Goal: Information Seeking & Learning: Learn about a topic

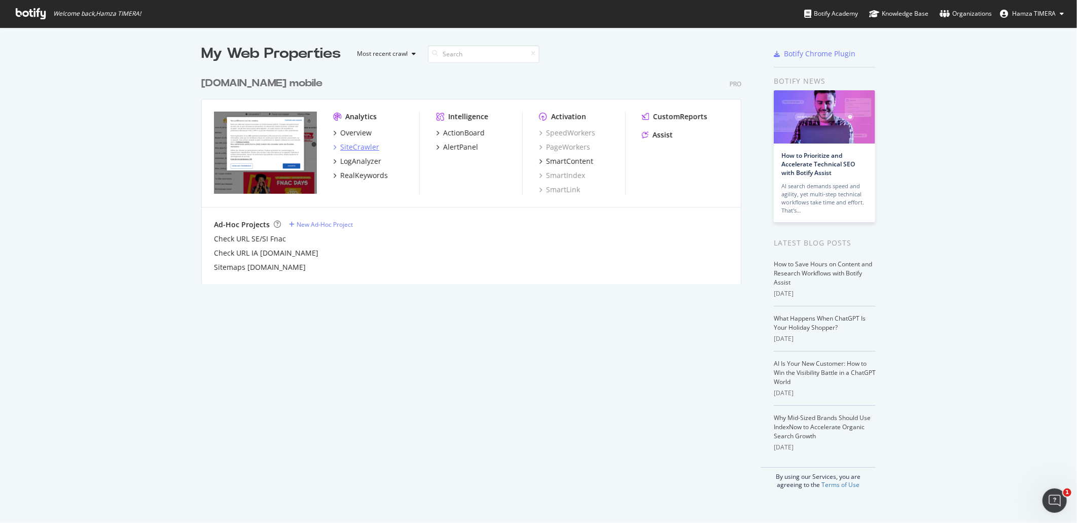
click at [362, 146] on div "SiteCrawler" at bounding box center [359, 147] width 39 height 10
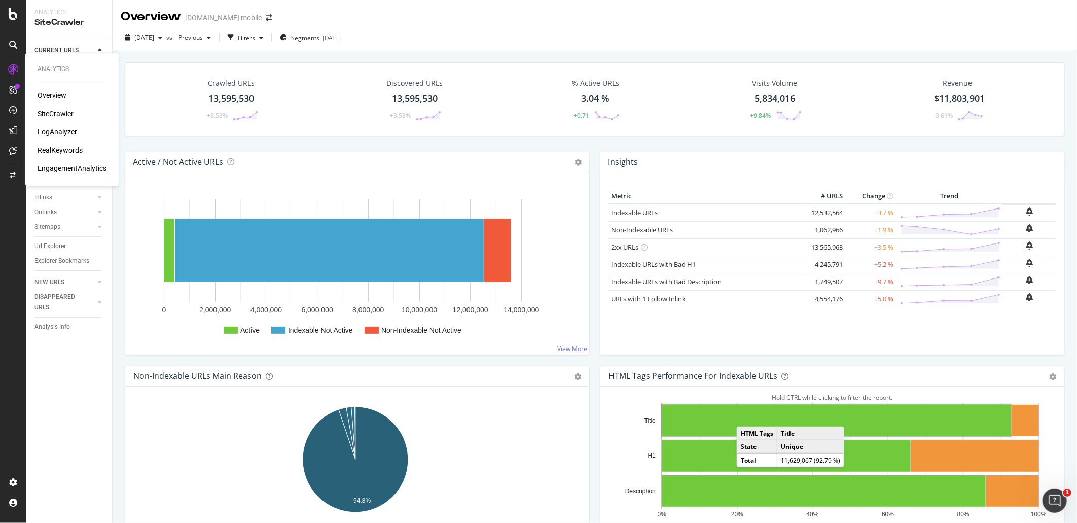
click at [57, 127] on div "LogAnalyzer" at bounding box center [58, 132] width 40 height 10
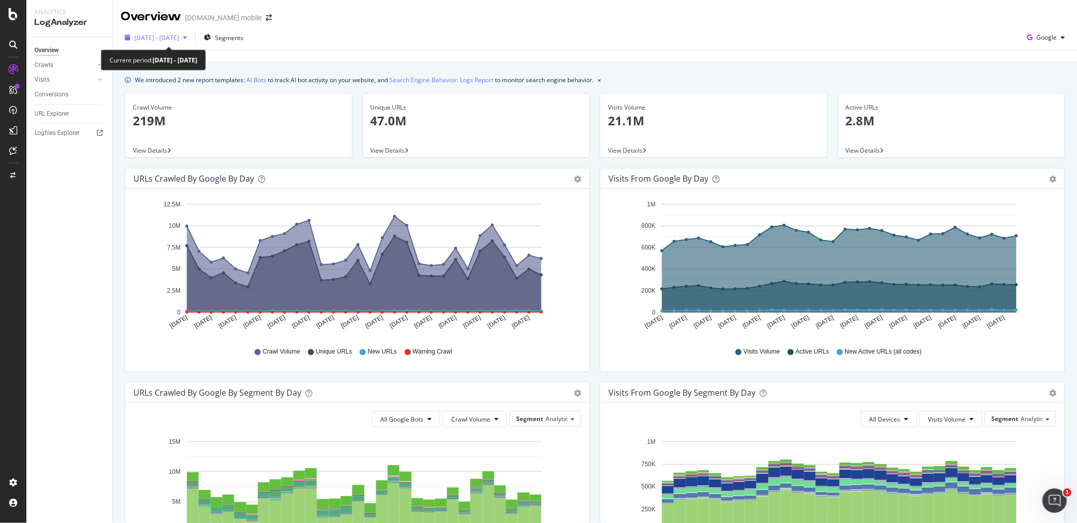
click at [165, 39] on span "2025 Aug. 10th - Sep. 8th" at bounding box center [156, 37] width 45 height 9
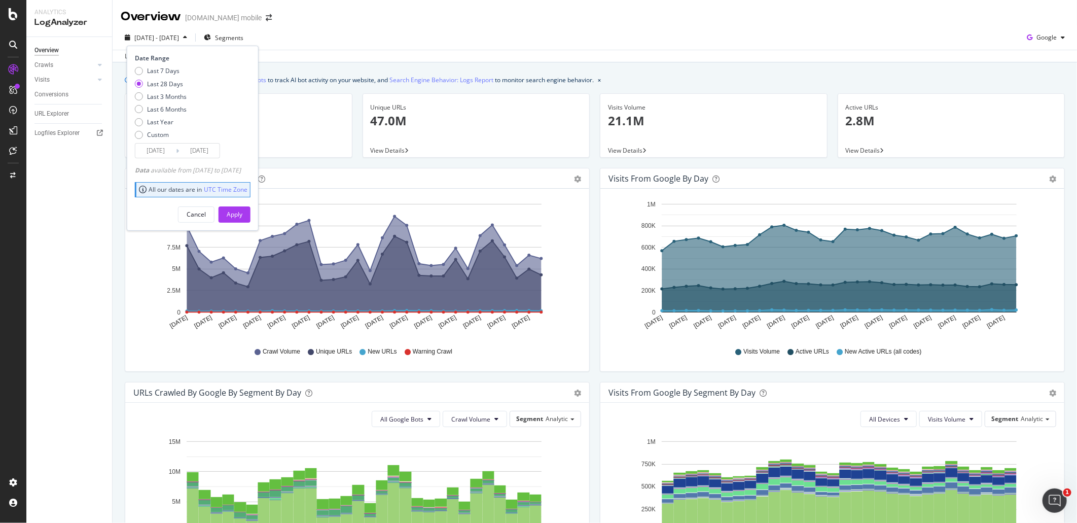
click at [180, 154] on input "2025/09/08" at bounding box center [199, 151] width 41 height 14
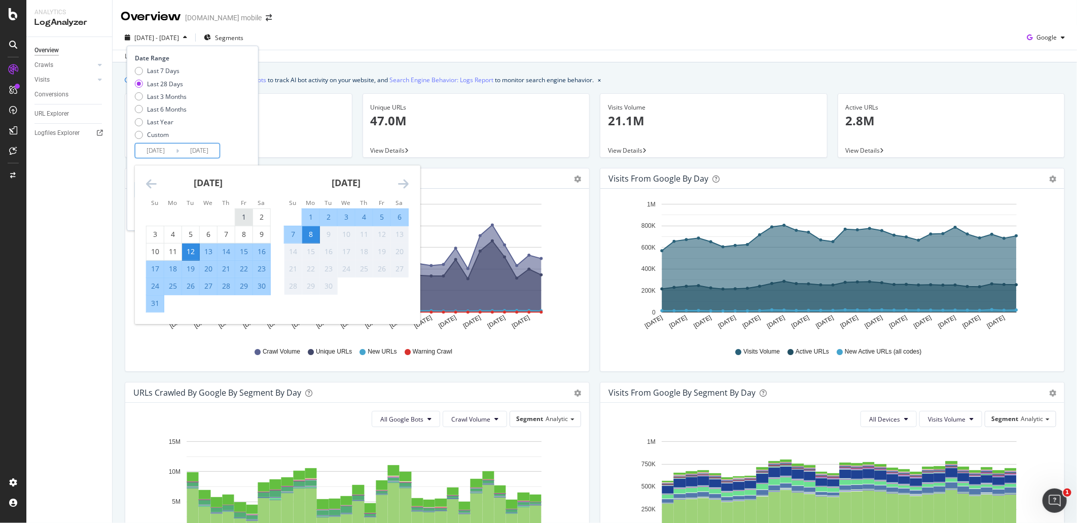
click at [239, 219] on div "1" at bounding box center [243, 217] width 17 height 10
type input "2025/08/01"
click at [160, 305] on div "31" at bounding box center [155, 303] width 17 height 10
type input "[DATE]"
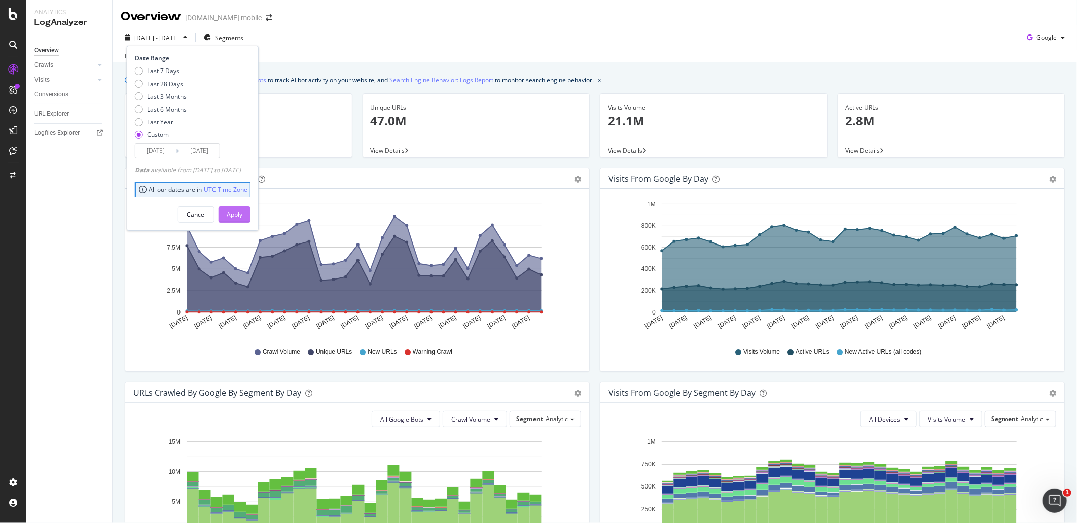
click at [242, 209] on div "Apply" at bounding box center [235, 214] width 16 height 15
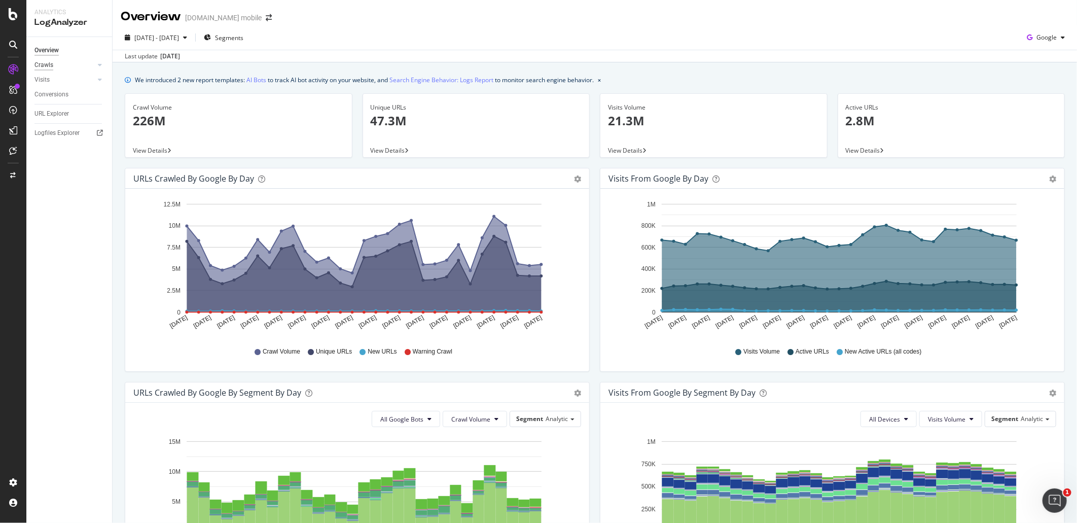
click at [46, 68] on div "Crawls" at bounding box center [43, 65] width 19 height 11
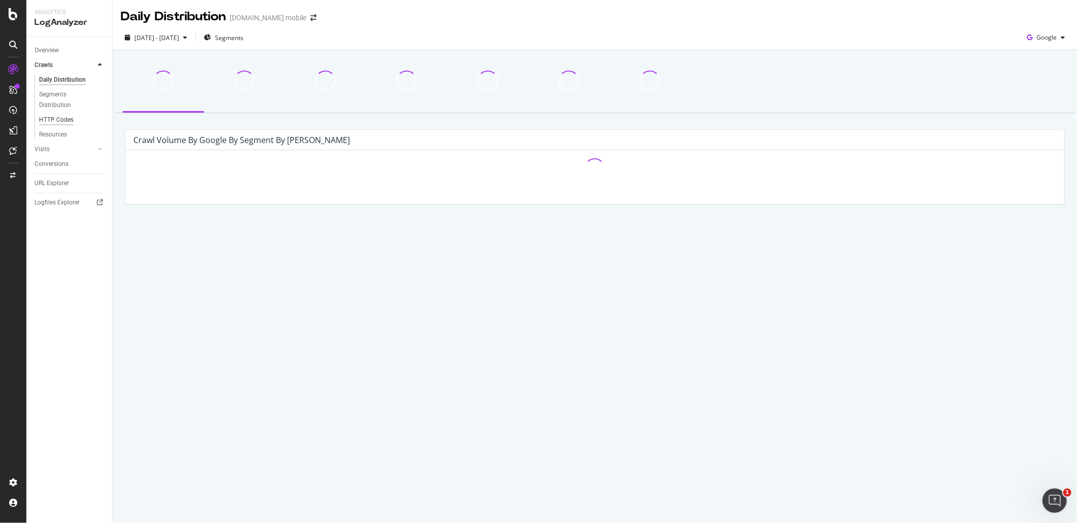
click at [64, 120] on div "HTTP Codes" at bounding box center [56, 120] width 34 height 11
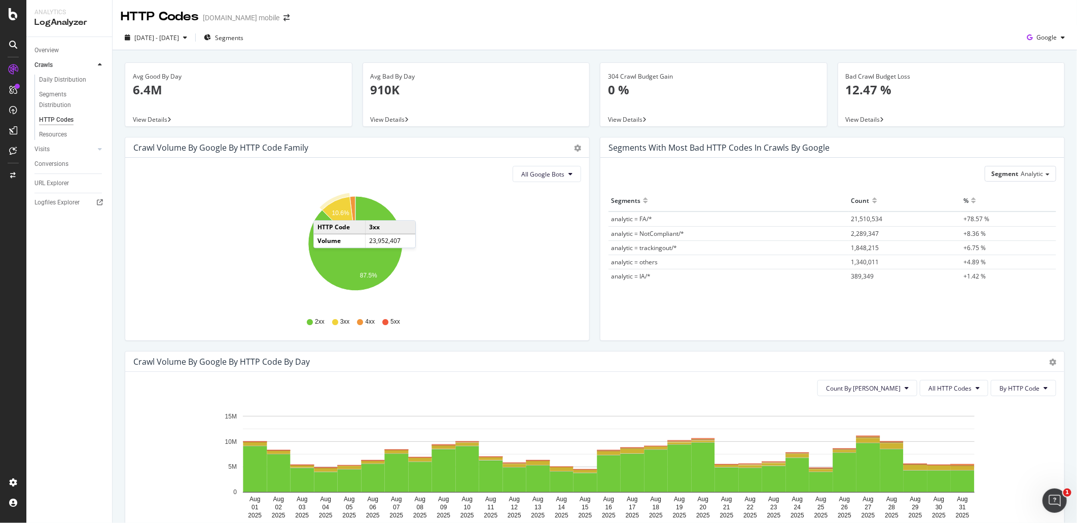
click at [62, 119] on div "HTTP Codes" at bounding box center [56, 120] width 34 height 11
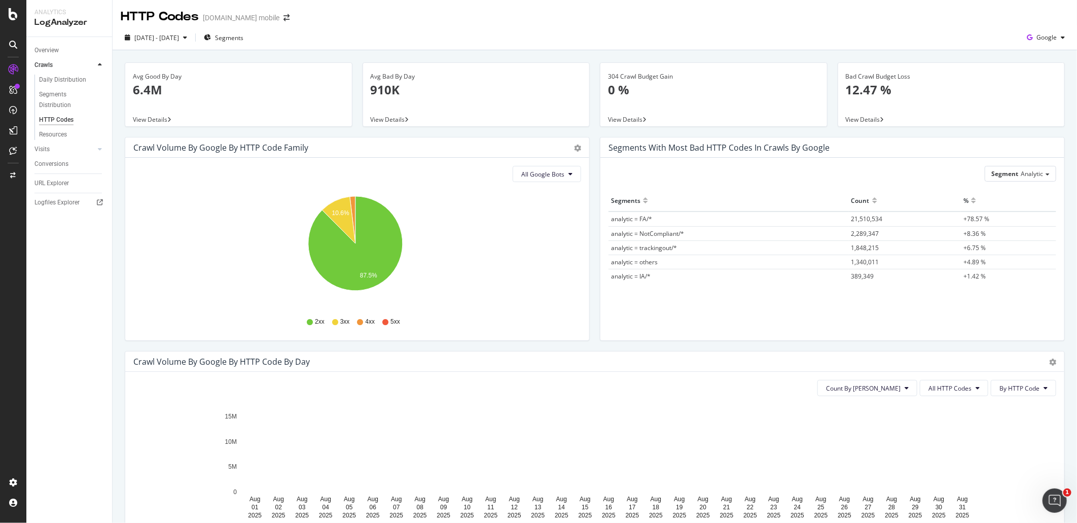
scroll to position [113, 0]
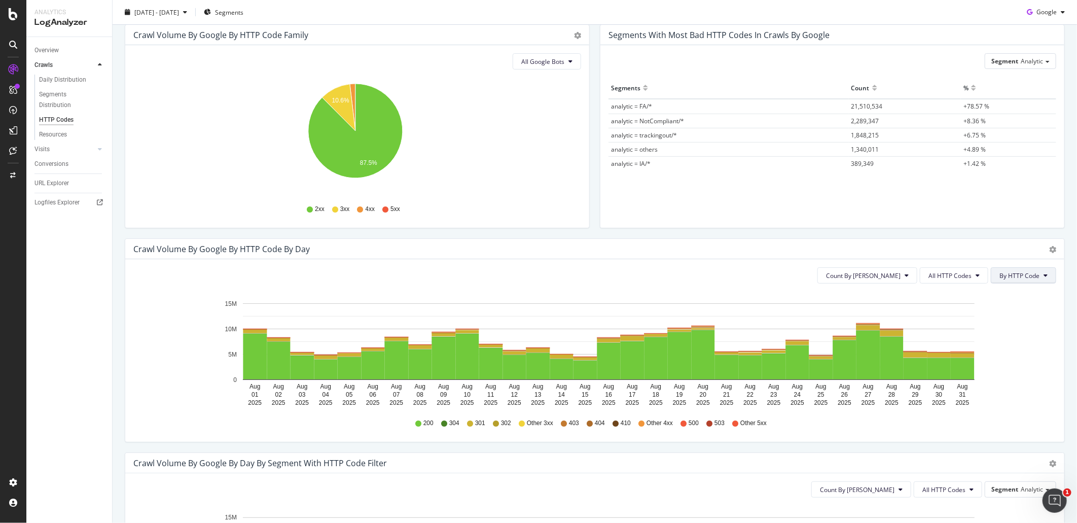
click at [1000, 275] on span "By HTTP Code" at bounding box center [1020, 275] width 40 height 9
click at [996, 295] on span "By Family" at bounding box center [1012, 295] width 40 height 9
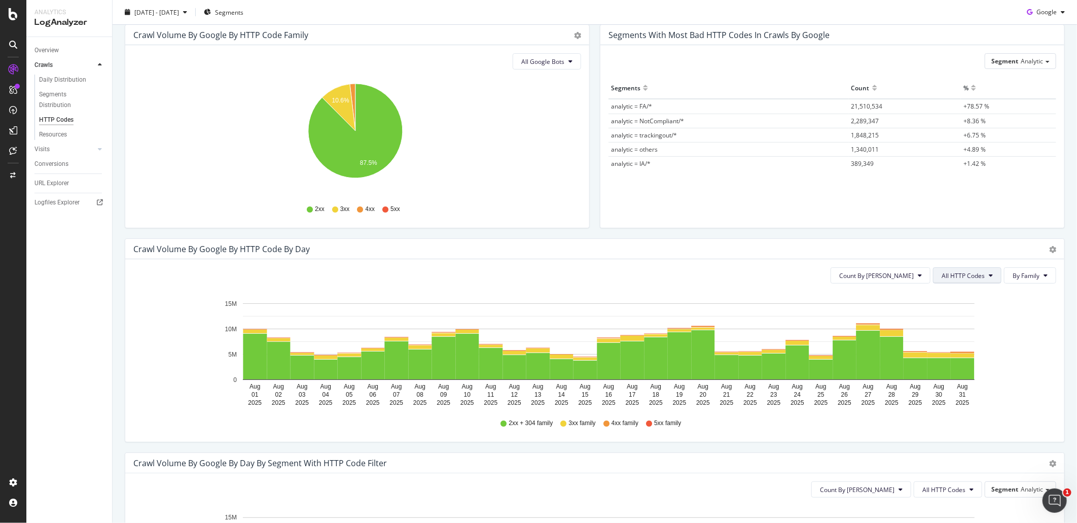
click at [949, 280] on button "All HTTP Codes" at bounding box center [967, 275] width 68 height 16
click at [945, 384] on span "5xx family" at bounding box center [960, 388] width 51 height 9
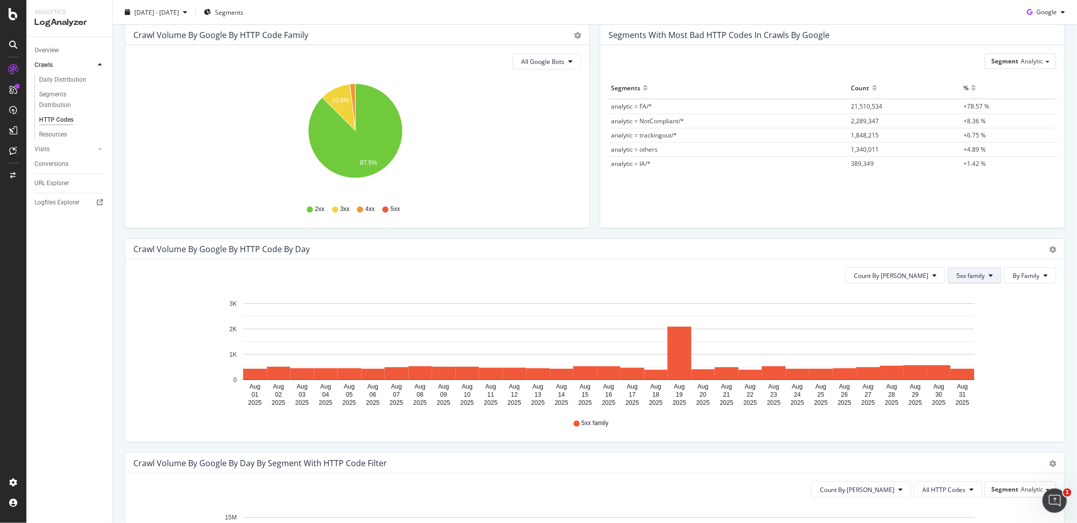
click at [956, 275] on span "5xx family" at bounding box center [970, 275] width 28 height 9
click at [971, 369] on span "4xx family" at bounding box center [973, 370] width 51 height 9
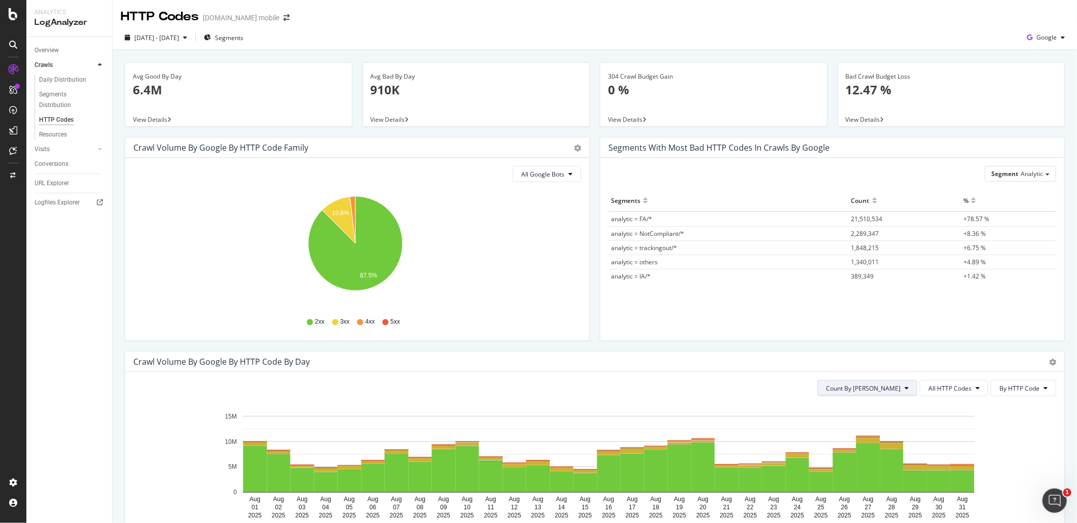
click at [885, 391] on span "Count By [PERSON_NAME]" at bounding box center [863, 388] width 75 height 9
click at [932, 394] on button "All HTTP Codes" at bounding box center [954, 388] width 68 height 16
drag, startPoint x: 937, startPoint y: 502, endPoint x: 935, endPoint y: 485, distance: 16.9
click at [935, 485] on div "All HTTP Codes Good HTTP Codes Bad HTTP Codes 3xx family 4xx family 5xx family" at bounding box center [947, 453] width 67 height 113
click at [935, 483] on span "4xx family" at bounding box center [947, 483] width 51 height 9
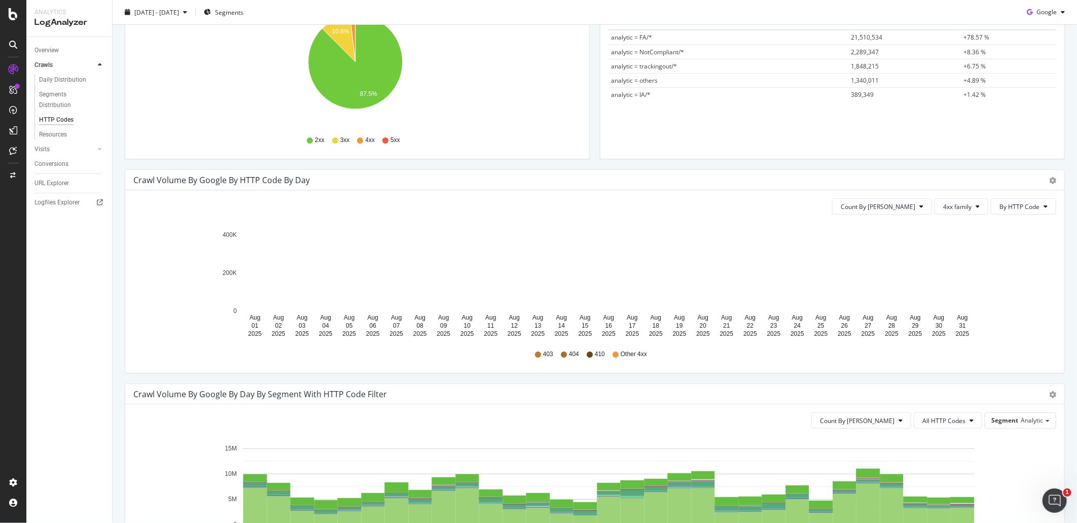
scroll to position [169, 0]
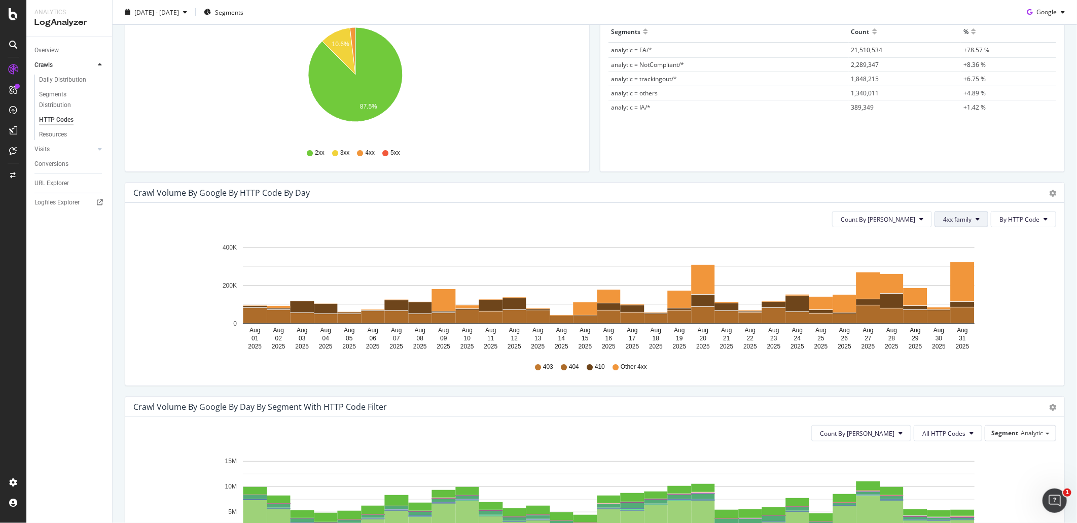
click at [980, 220] on button "4xx family" at bounding box center [962, 219] width 54 height 16
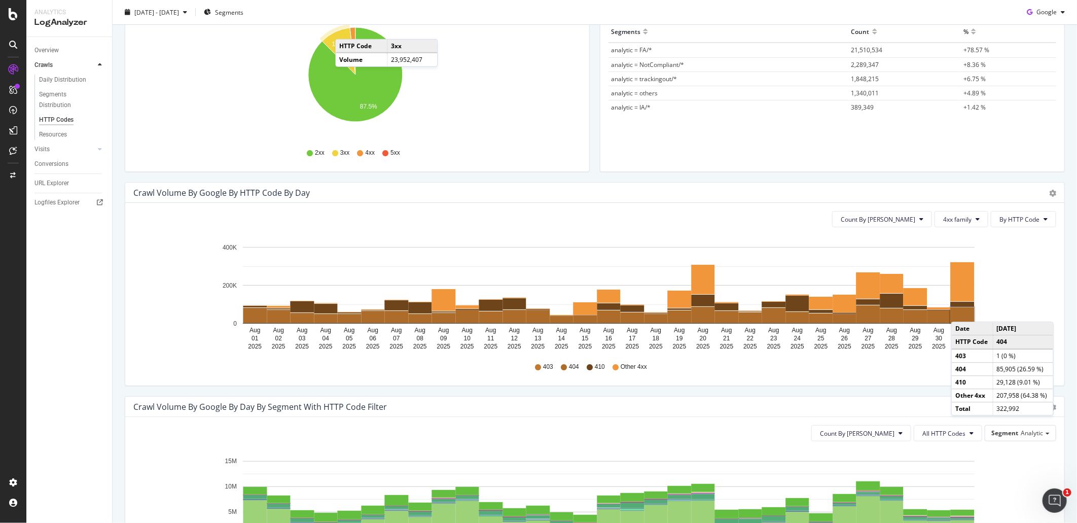
click at [962, 312] on rect "A chart." at bounding box center [963, 315] width 24 height 16
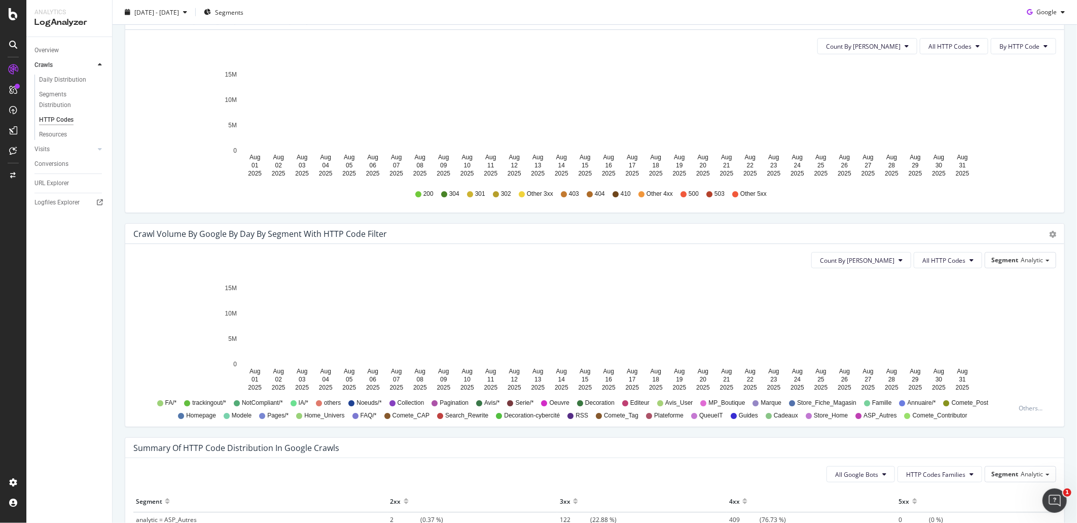
scroll to position [281, 0]
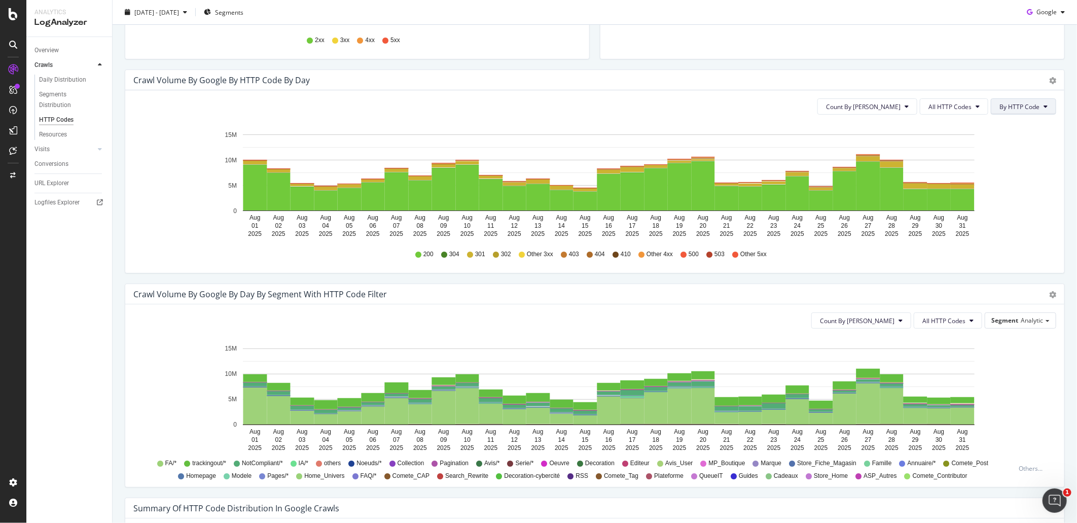
click at [1003, 108] on span "By HTTP Code" at bounding box center [1020, 106] width 40 height 9
click at [1005, 130] on span "By Family" at bounding box center [1012, 126] width 40 height 9
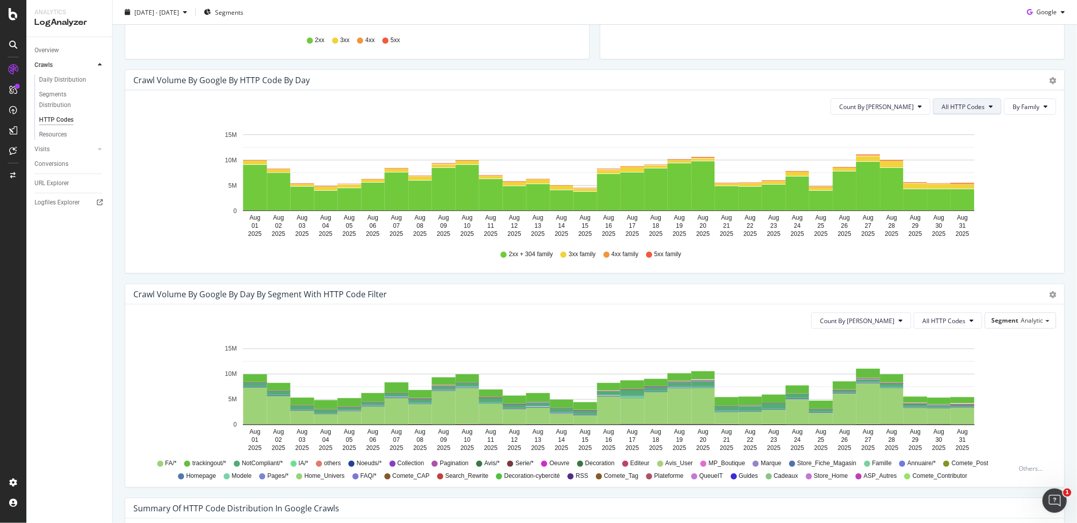
click at [974, 107] on span "All HTTP Codes" at bounding box center [963, 106] width 43 height 9
click at [965, 204] on span "4xx family" at bounding box center [960, 201] width 51 height 9
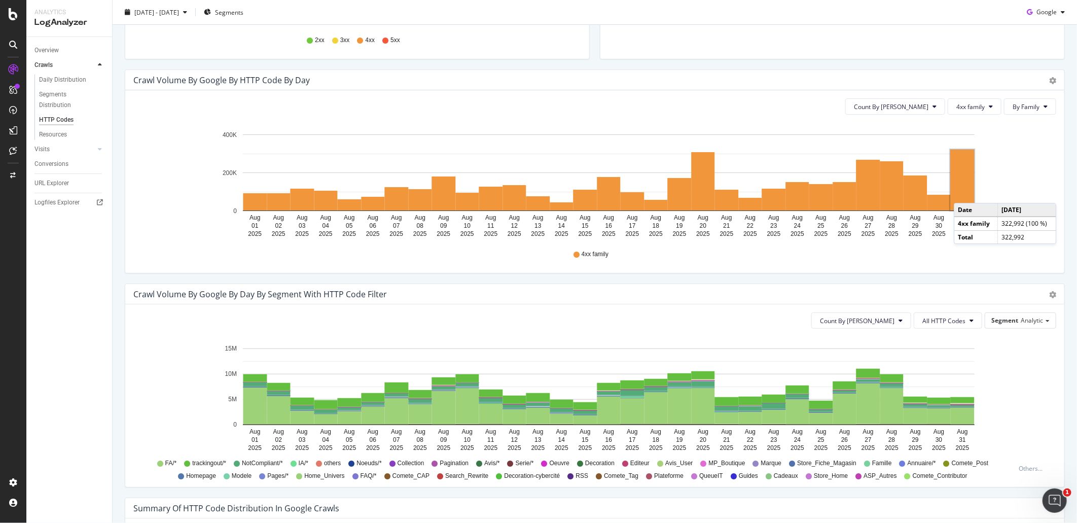
click at [964, 193] on rect "A chart." at bounding box center [963, 180] width 24 height 61
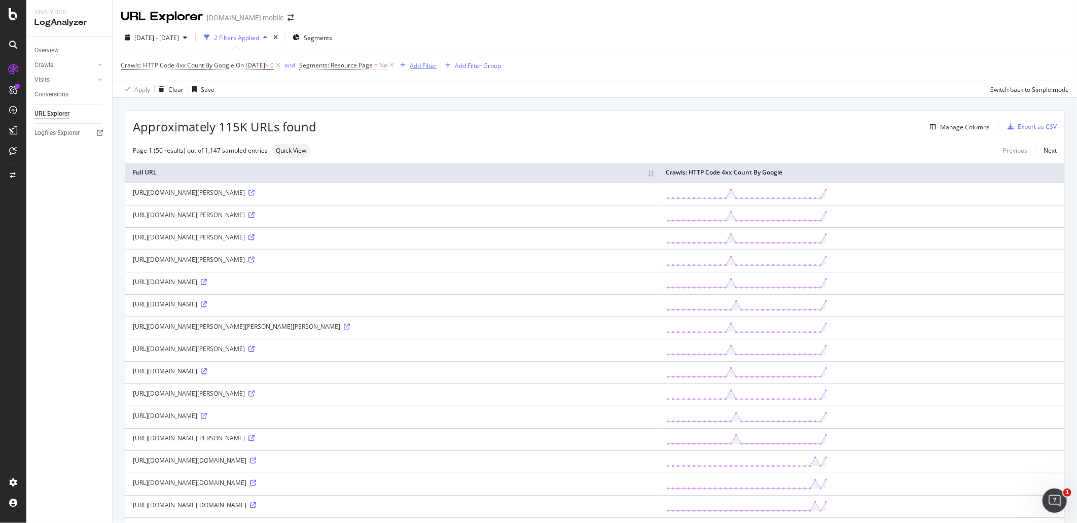
click at [430, 64] on div "Add Filter" at bounding box center [423, 65] width 27 height 9
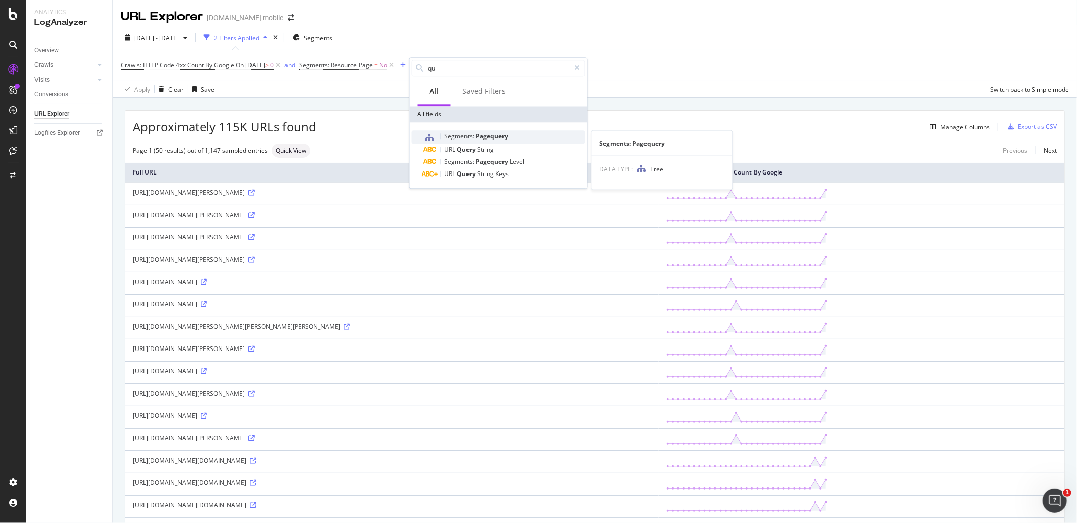
type input "qu"
click at [488, 133] on span "Pagequery" at bounding box center [492, 136] width 32 height 9
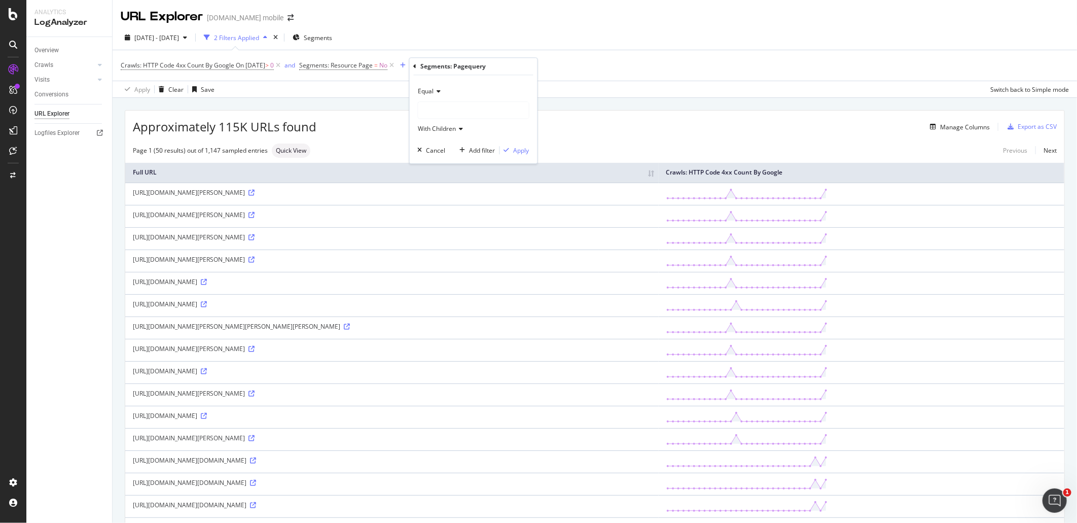
click at [446, 114] on div at bounding box center [473, 110] width 111 height 16
drag, startPoint x: 556, startPoint y: 115, endPoint x: 483, endPoint y: 105, distance: 73.7
click at [555, 115] on div "Approximately 115K URLs found Manage Columns Export as CSV" at bounding box center [594, 123] width 939 height 25
click at [448, 69] on span "Segments: Pagequery" at bounding box center [444, 65] width 62 height 9
click at [453, 108] on div at bounding box center [490, 108] width 111 height 16
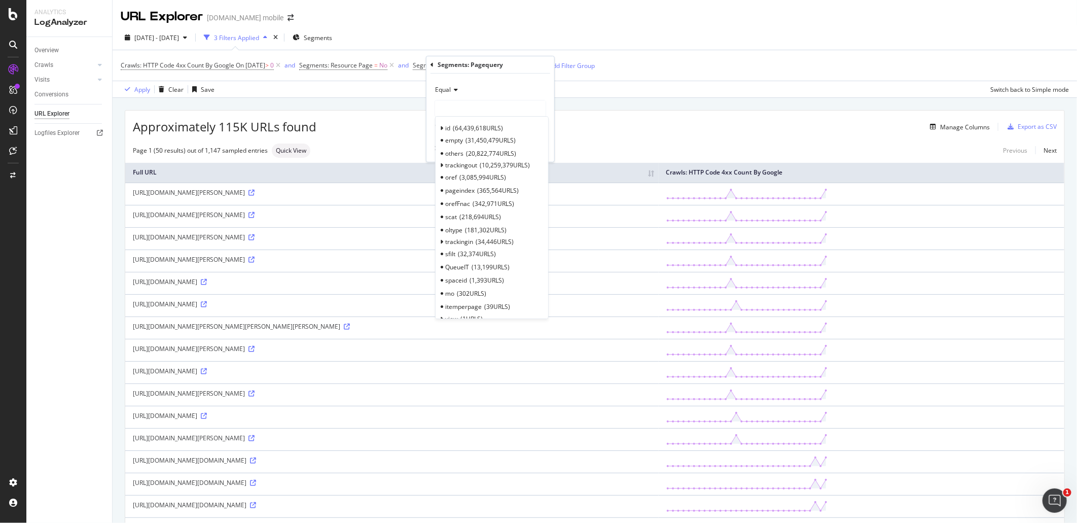
click at [433, 64] on icon at bounding box center [432, 65] width 3 height 6
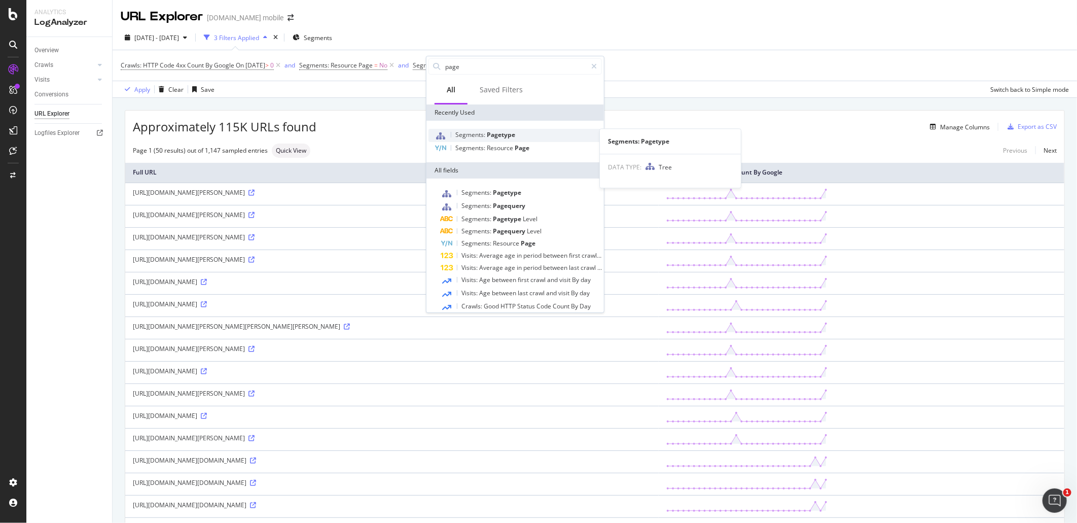
type input "page"
click at [521, 133] on div "Segments: Pagetype" at bounding box center [515, 135] width 173 height 13
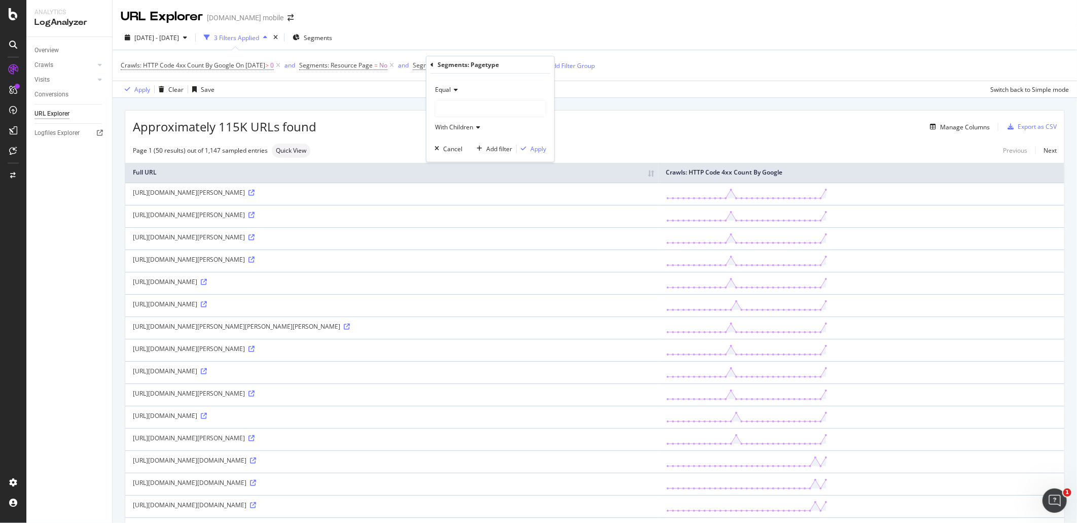
click at [471, 96] on div "Equal" at bounding box center [491, 90] width 112 height 16
click at [473, 104] on div "Equal" at bounding box center [491, 110] width 109 height 13
click at [473, 104] on div at bounding box center [490, 108] width 111 height 16
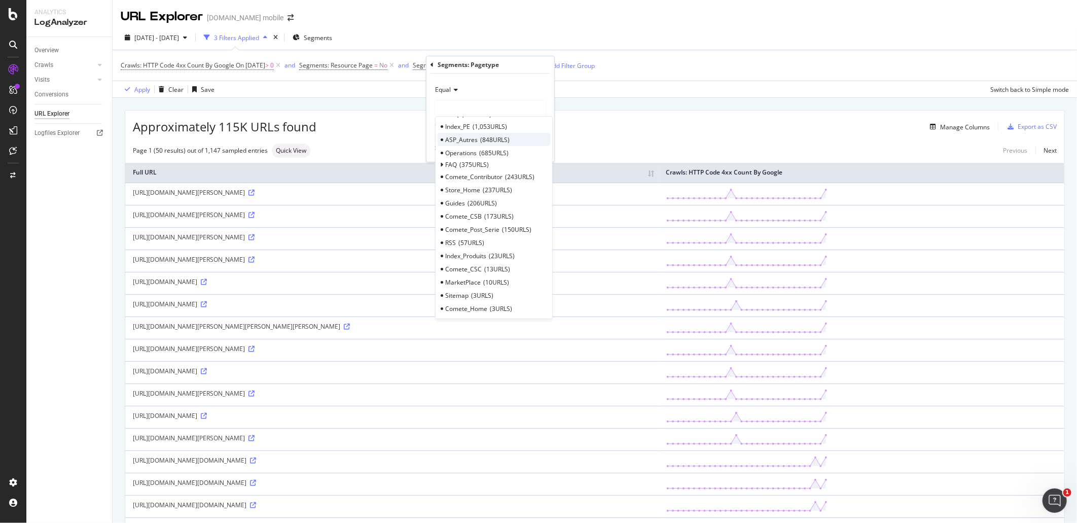
scroll to position [405, 0]
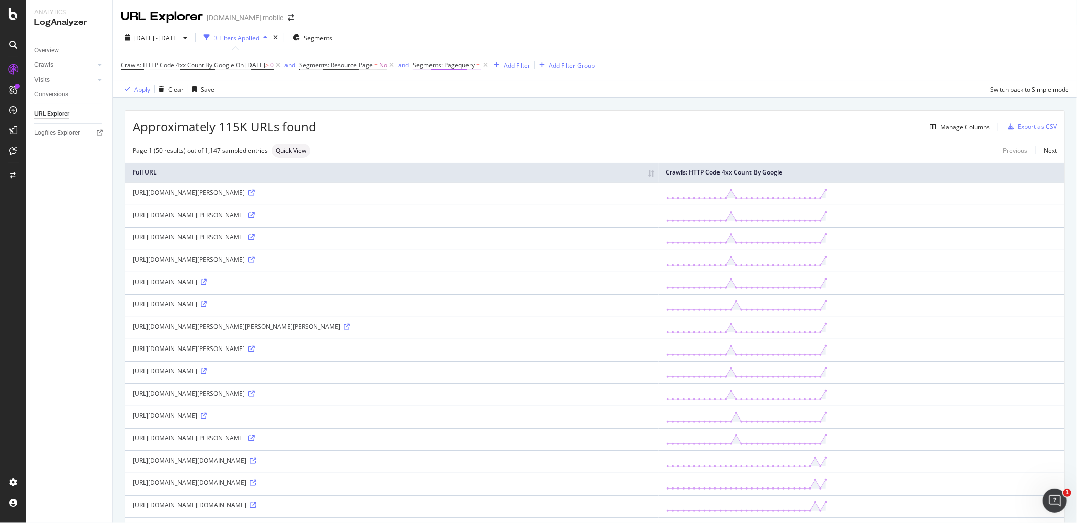
click at [457, 67] on span "Segments: Pagequery" at bounding box center [444, 65] width 62 height 9
click at [454, 109] on div at bounding box center [490, 108] width 111 height 16
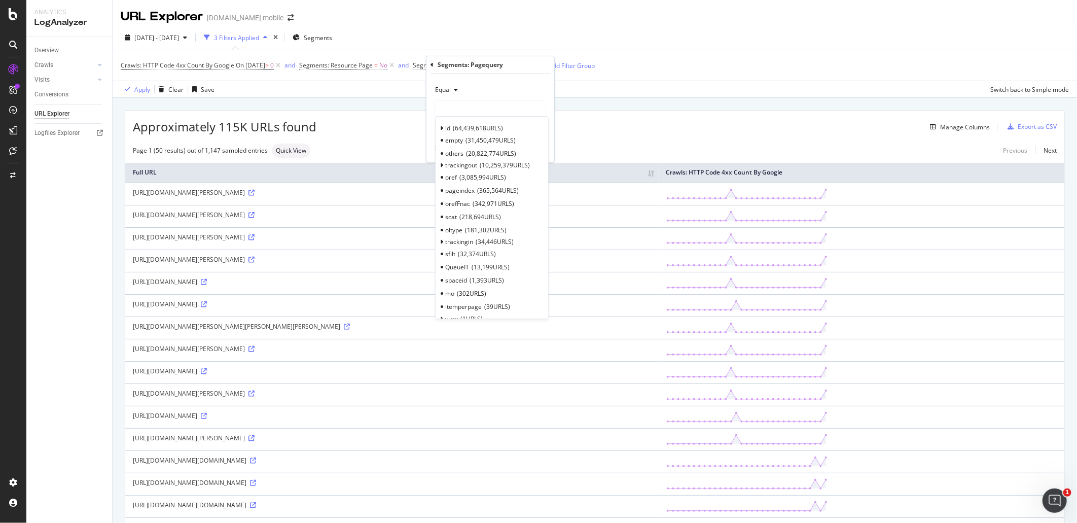
click at [434, 65] on div "Segments: Pagequery" at bounding box center [491, 64] width 120 height 17
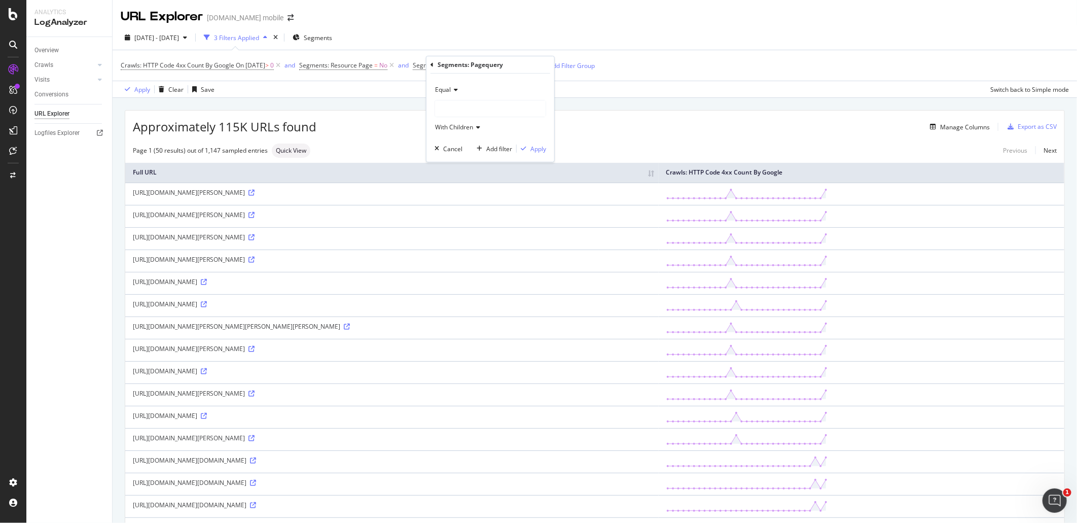
click at [432, 64] on icon at bounding box center [432, 65] width 3 height 6
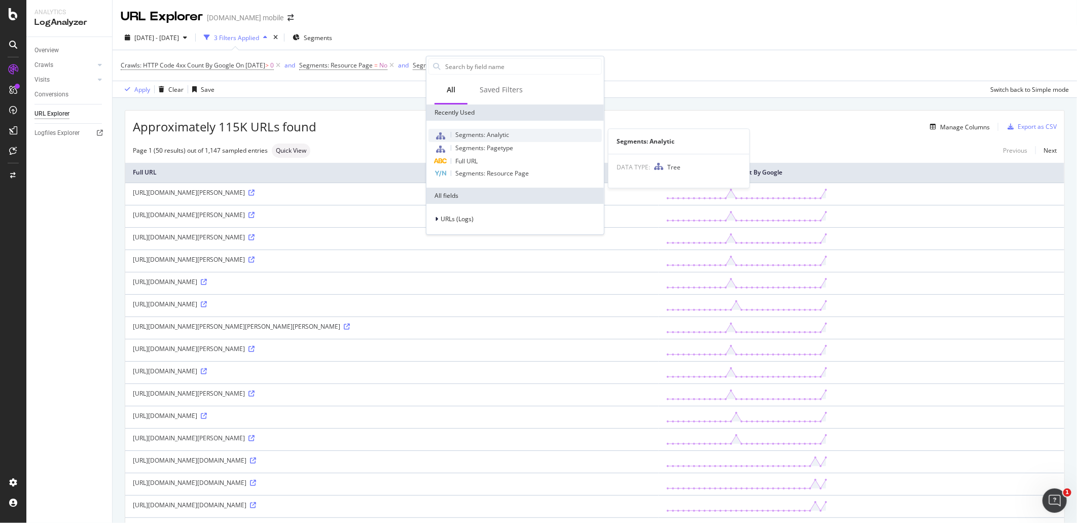
click at [500, 134] on span "Segments: Analytic" at bounding box center [482, 134] width 54 height 9
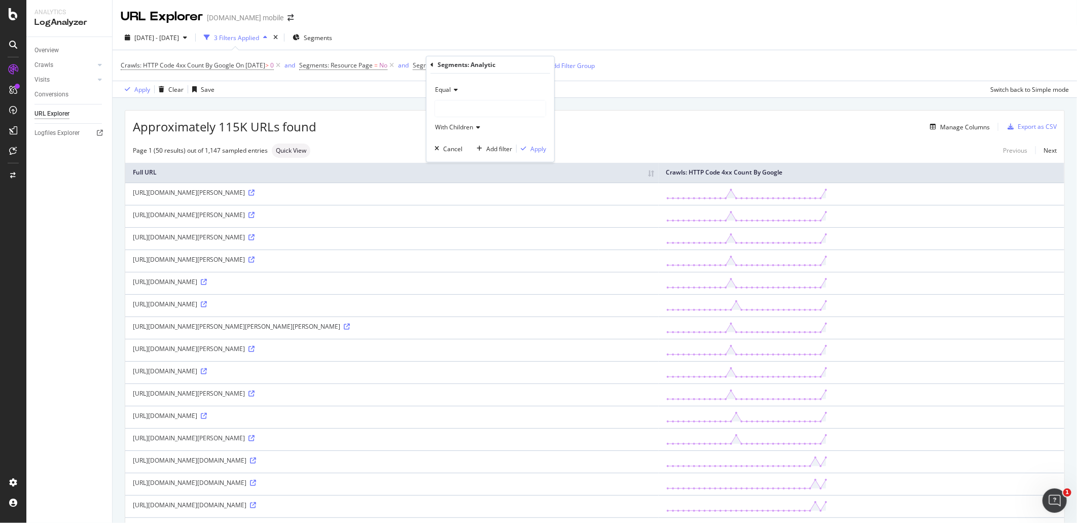
click at [467, 114] on div at bounding box center [490, 108] width 111 height 16
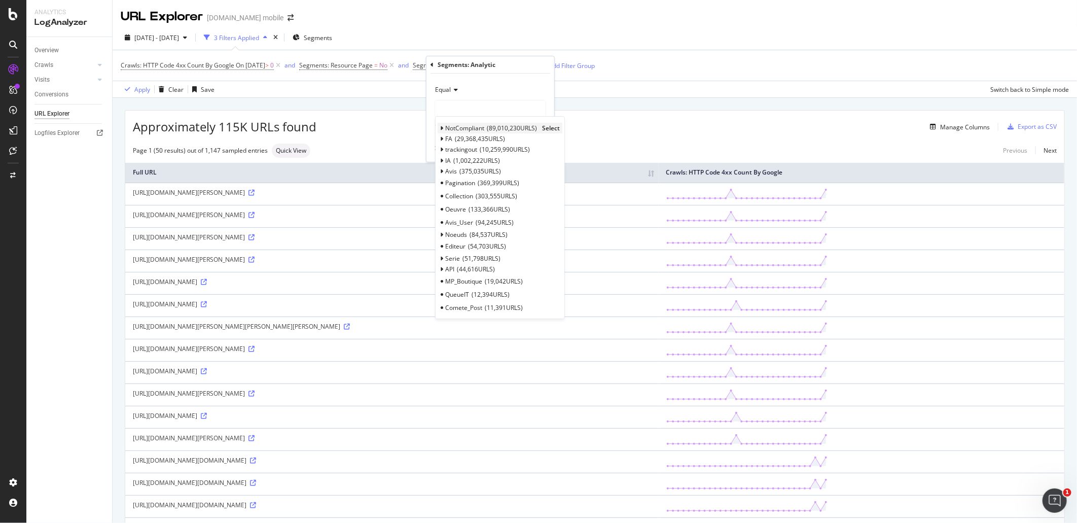
click at [443, 127] on icon at bounding box center [442, 128] width 4 height 6
click at [475, 190] on span "224,000 URLS" at bounding box center [496, 193] width 42 height 9
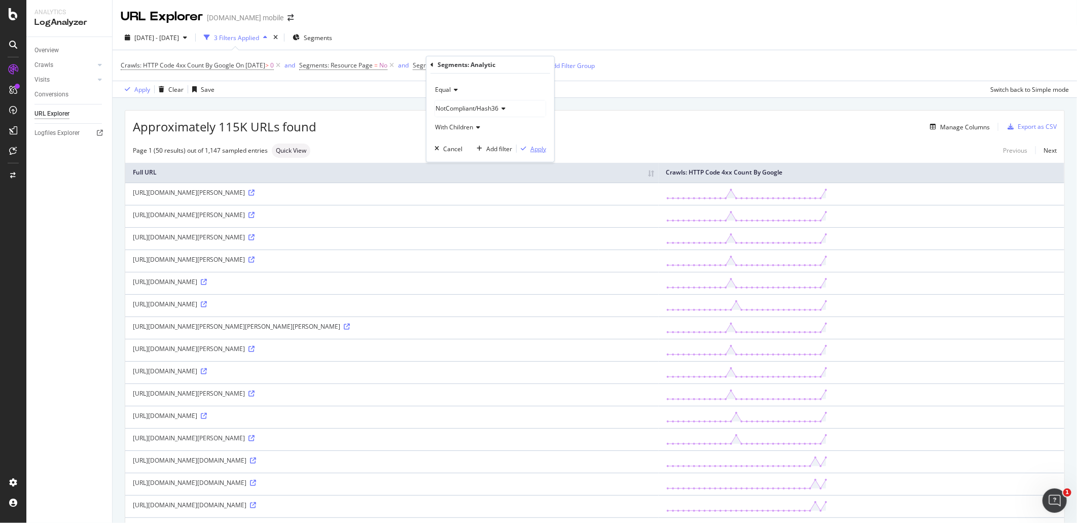
click at [529, 149] on div "button" at bounding box center [524, 149] width 14 height 6
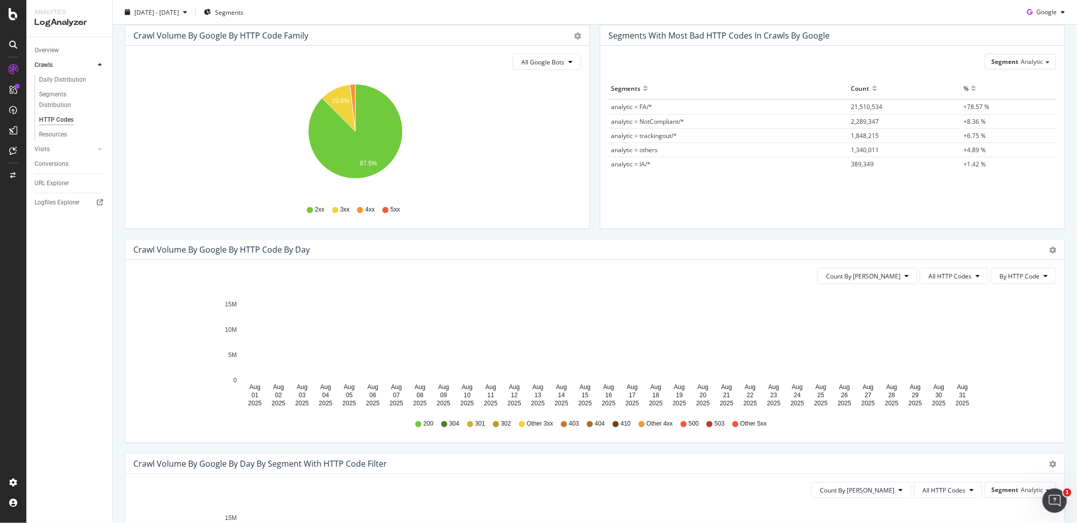
scroll to position [113, 0]
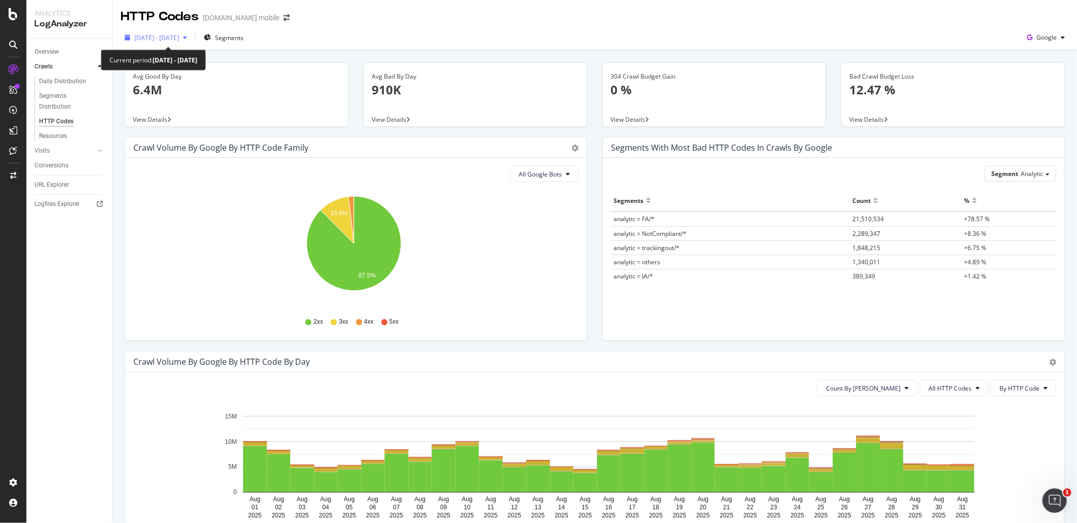
click at [173, 41] on span "[DATE] - [DATE]" at bounding box center [156, 37] width 45 height 9
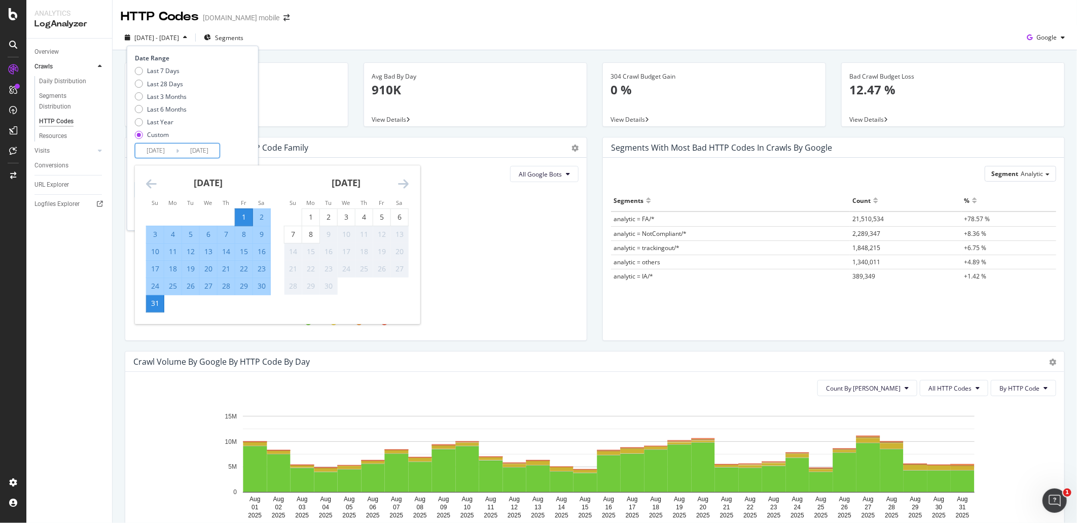
click at [166, 149] on input "2025/08/01" at bounding box center [155, 151] width 41 height 14
click at [155, 183] on icon "Move backward to switch to the previous month." at bounding box center [151, 184] width 11 height 12
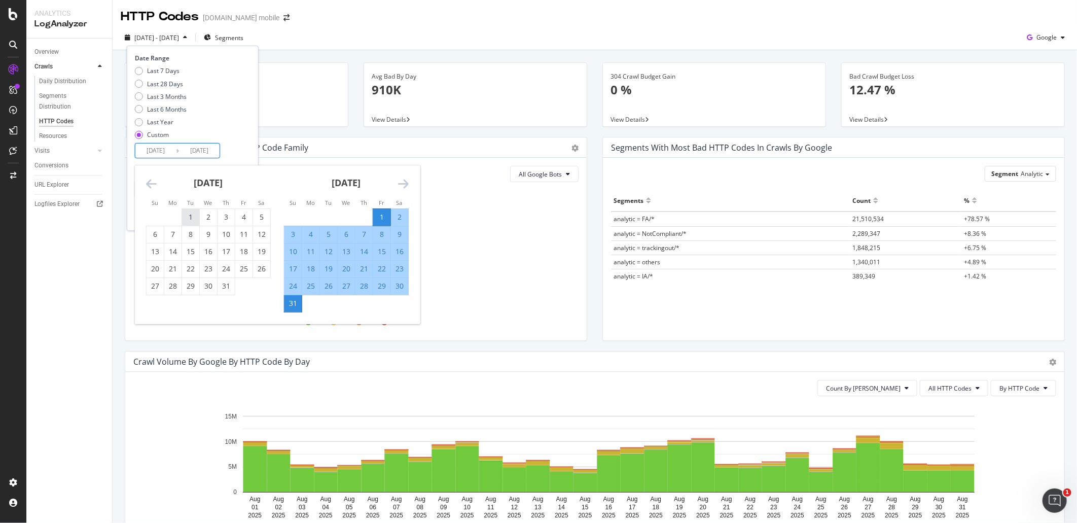
drag, startPoint x: 186, startPoint y: 217, endPoint x: 190, endPoint y: 221, distance: 5.4
click at [186, 217] on div "1" at bounding box center [190, 217] width 17 height 10
type input "2025/07/01"
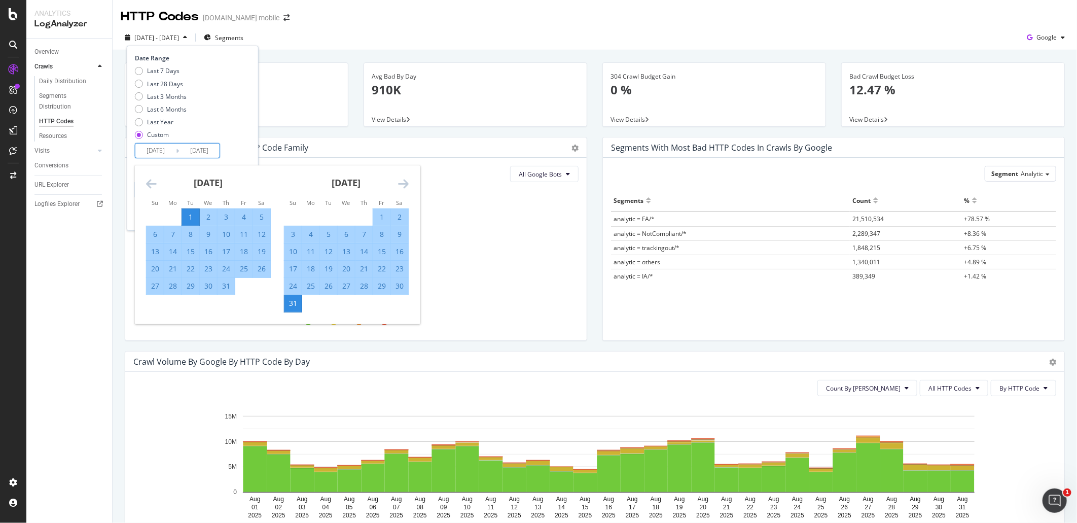
click at [227, 283] on div "31" at bounding box center [226, 286] width 17 height 10
type input "2025/07/31"
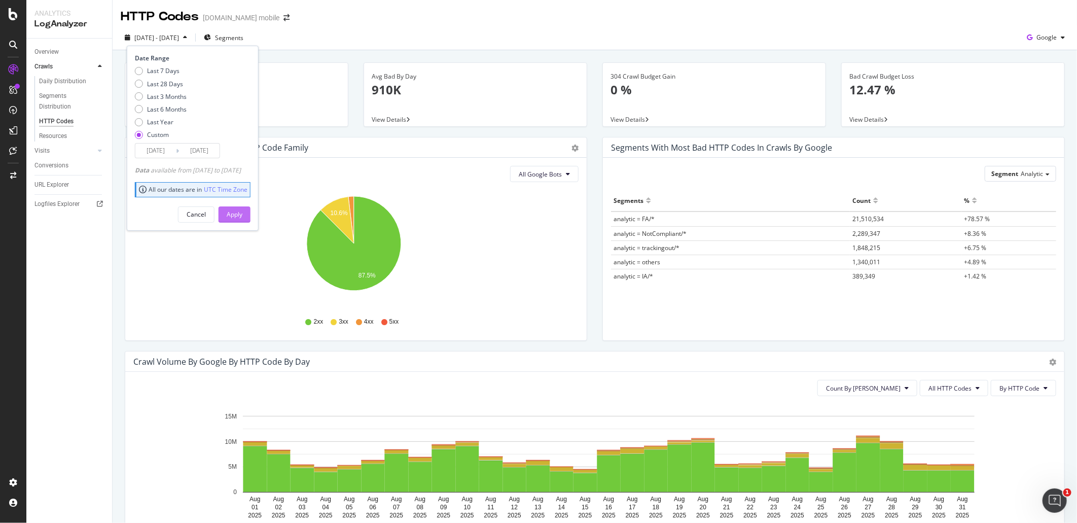
click at [242, 214] on div "Apply" at bounding box center [235, 214] width 16 height 9
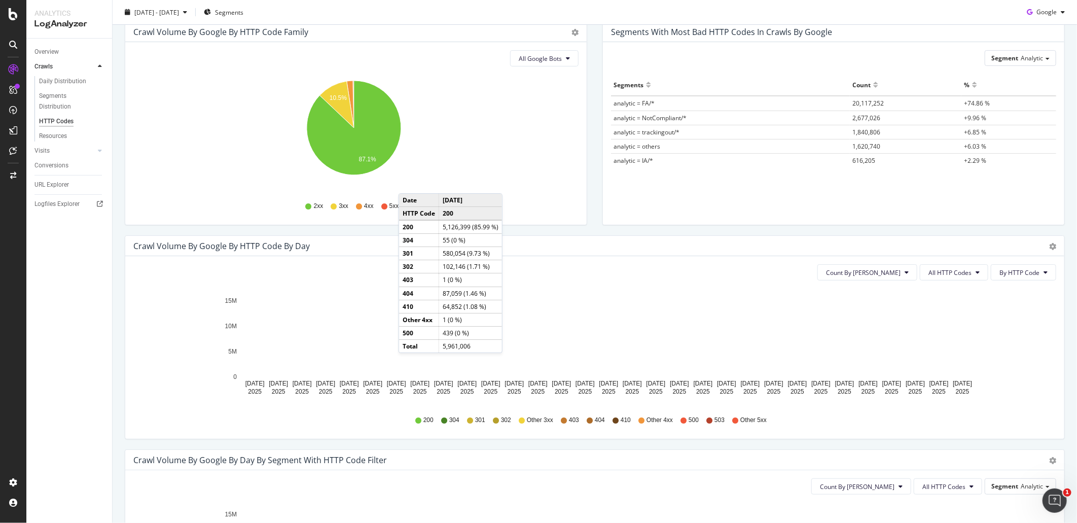
scroll to position [113, 0]
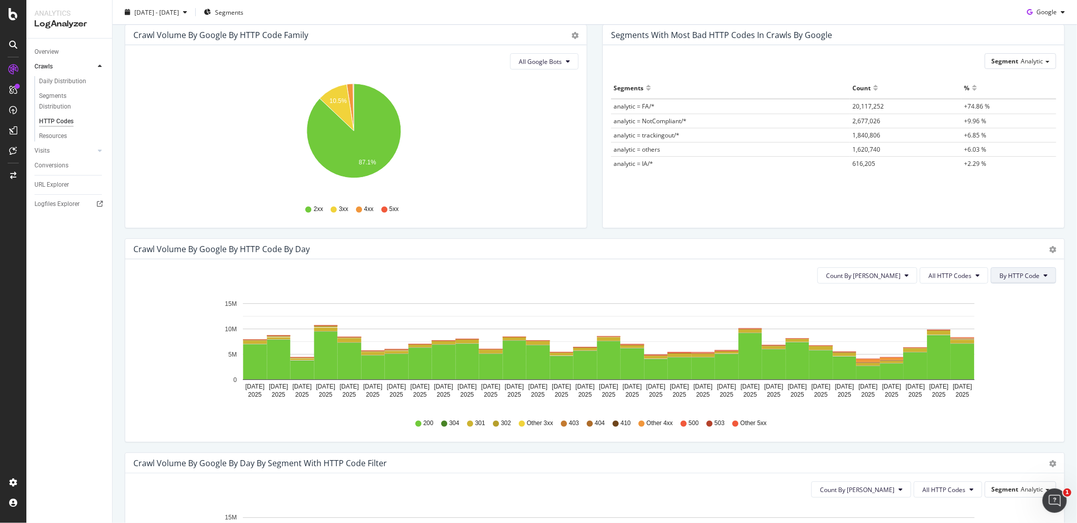
click at [969, 278] on span "By HTTP Code" at bounding box center [1020, 275] width 40 height 9
click at [946, 273] on span "All HTTP Codes" at bounding box center [950, 275] width 43 height 9
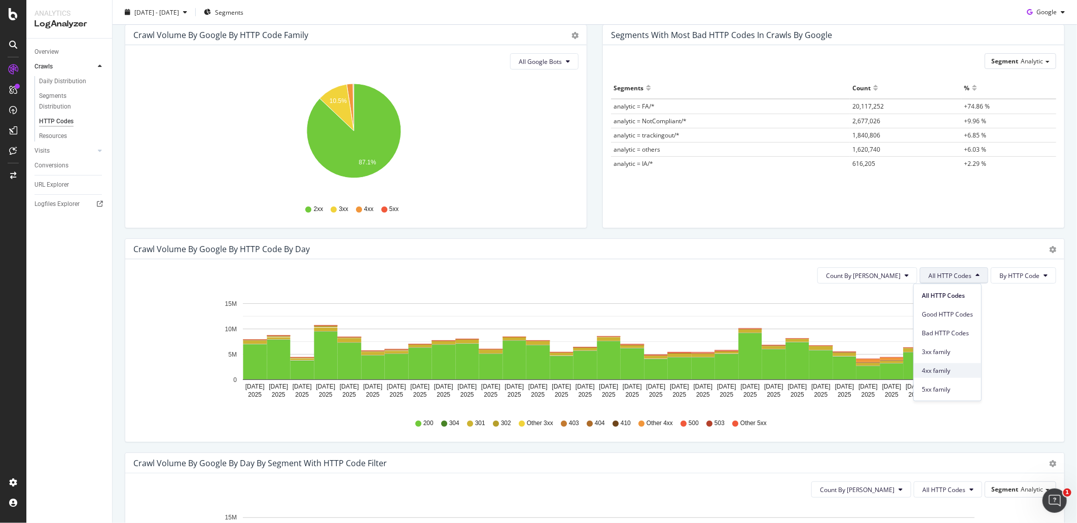
click at [946, 368] on span "4xx family" at bounding box center [947, 370] width 51 height 9
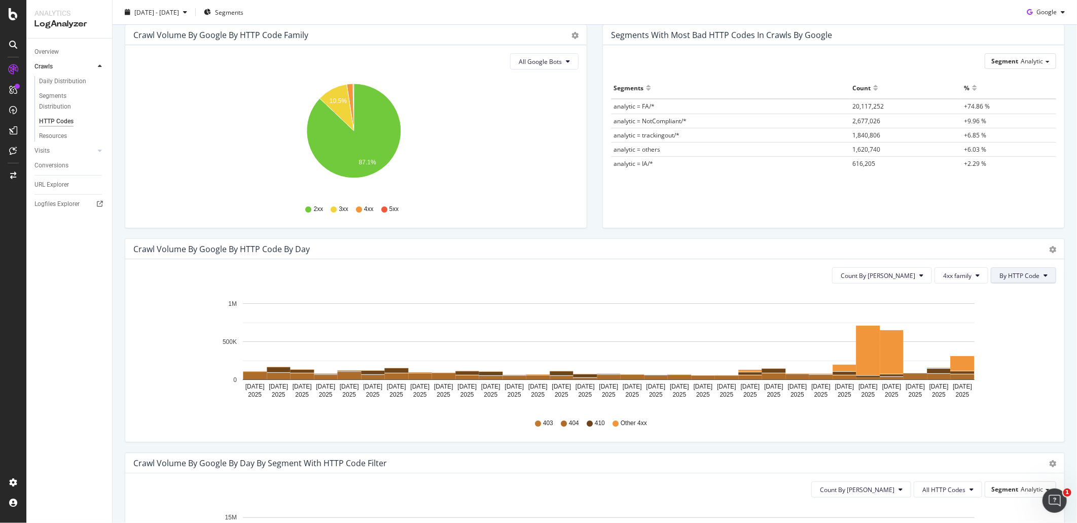
click at [969, 274] on span "By HTTP Code" at bounding box center [1020, 275] width 40 height 9
click at [969, 288] on div "By Family" at bounding box center [1012, 295] width 56 height 15
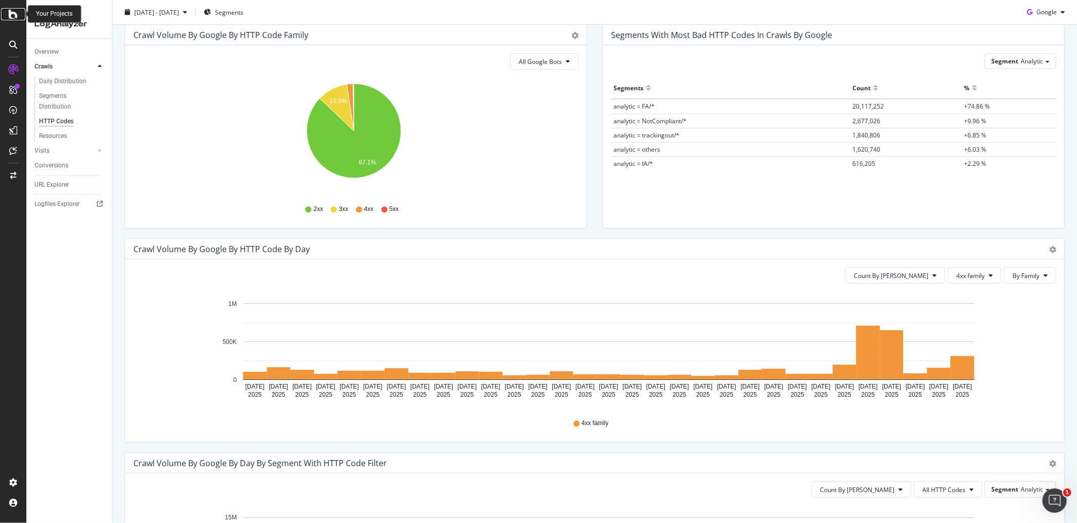
click at [12, 17] on icon at bounding box center [13, 14] width 9 height 12
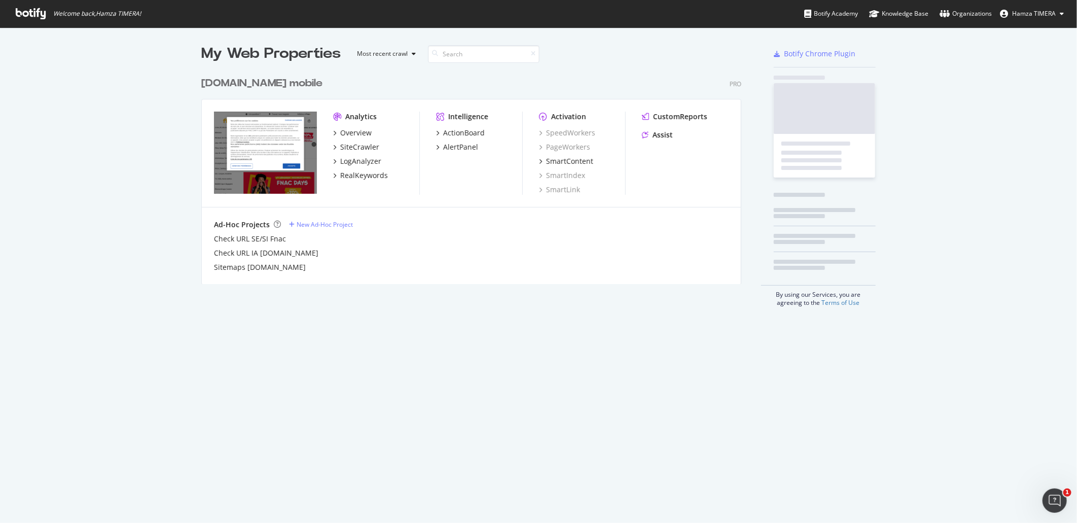
scroll to position [514, 1060]
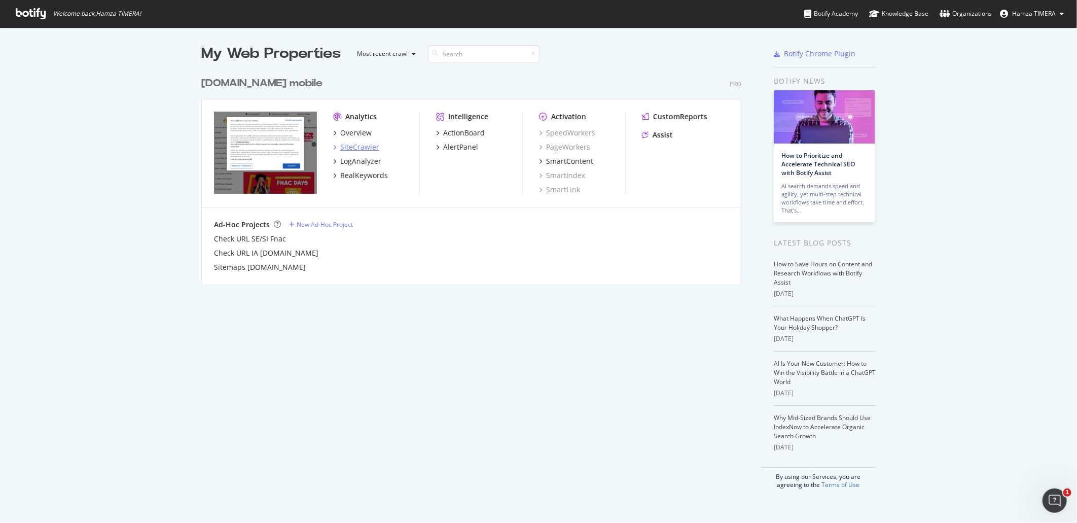
click at [358, 149] on div "SiteCrawler" at bounding box center [359, 147] width 39 height 10
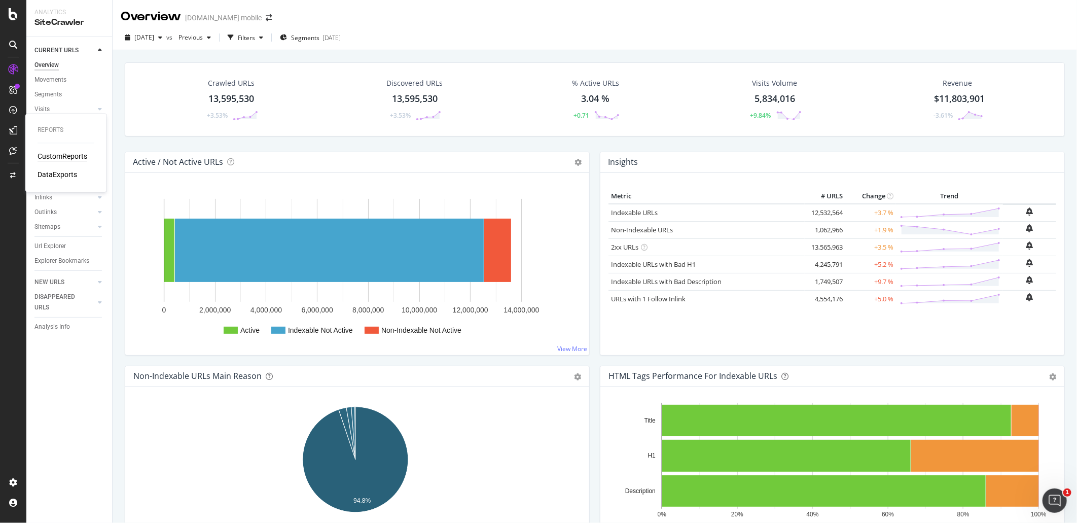
click at [58, 156] on div "CustomReports" at bounding box center [63, 157] width 50 height 10
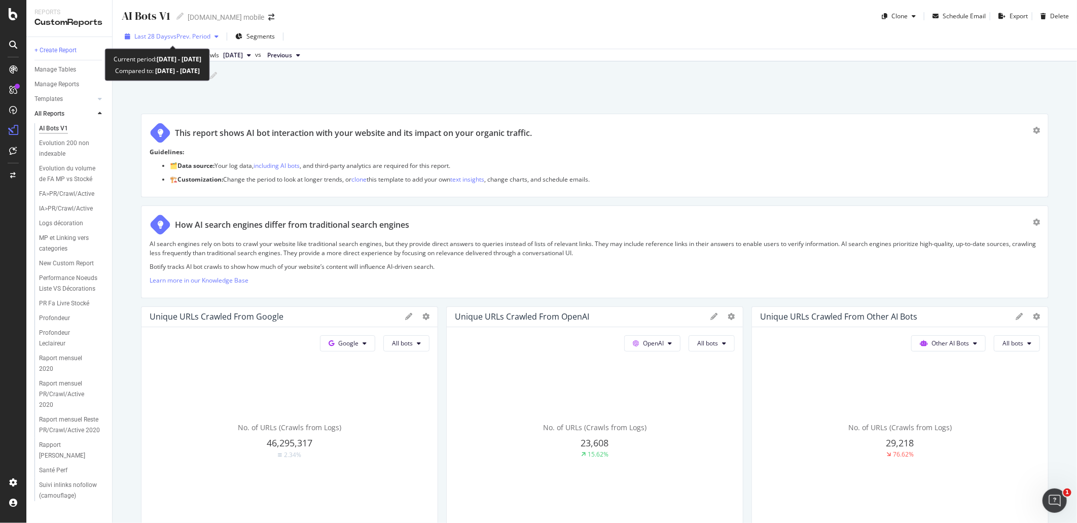
click at [204, 38] on span "vs Prev. Period" at bounding box center [190, 36] width 40 height 9
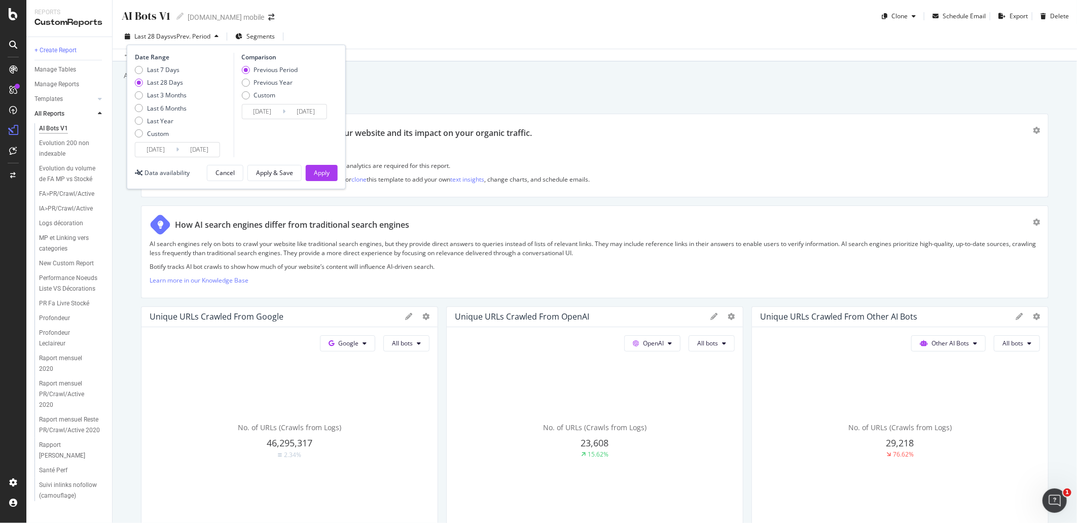
click at [168, 140] on div "Last 7 Days Last 28 Days Last 3 Months Last 6 Months Last Year Custom" at bounding box center [161, 103] width 52 height 77
click at [169, 149] on input "2025/08/12" at bounding box center [155, 150] width 41 height 14
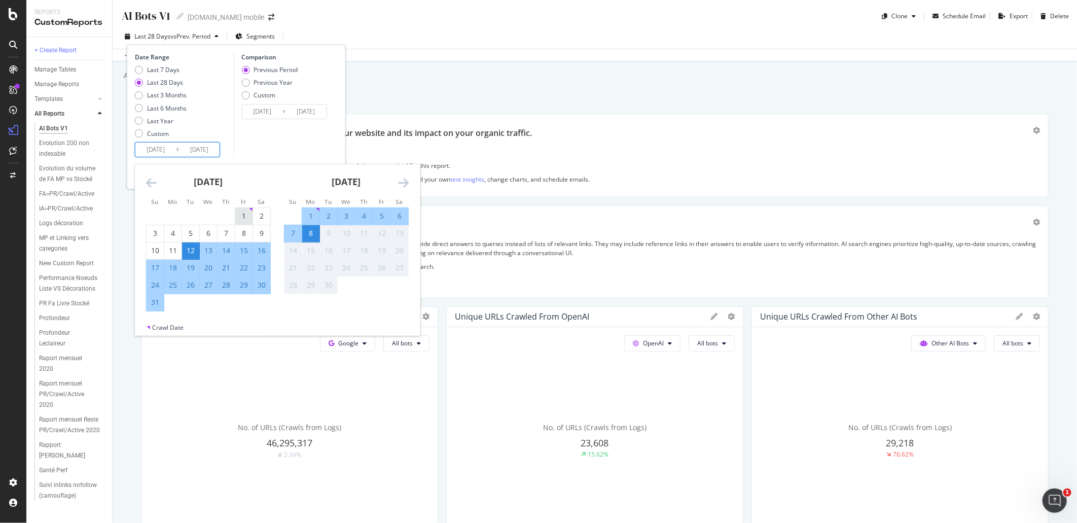
click at [242, 215] on div "1" at bounding box center [243, 216] width 17 height 10
type input "2025/08/01"
type input "2025/06/23"
type input "2025/07/31"
click at [155, 303] on div "31" at bounding box center [155, 302] width 17 height 10
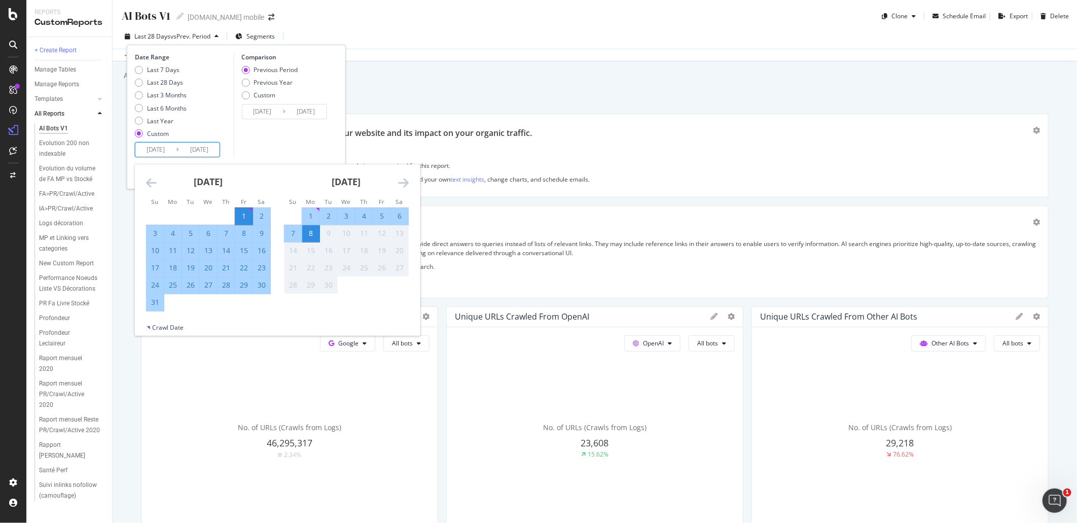
type input "2025/08/31"
type input "2025/07/01"
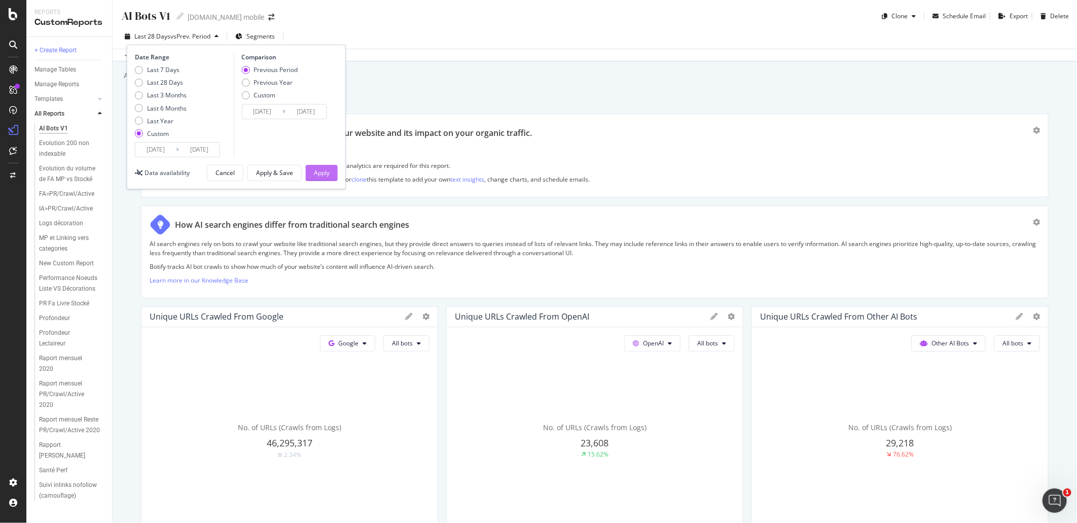
click at [310, 176] on button "Apply" at bounding box center [322, 173] width 32 height 16
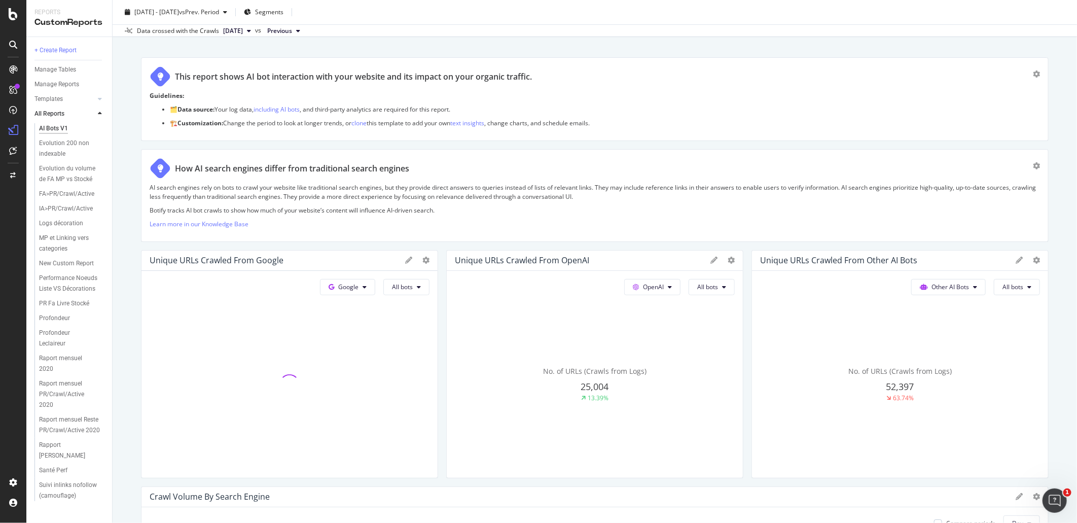
scroll to position [113, 0]
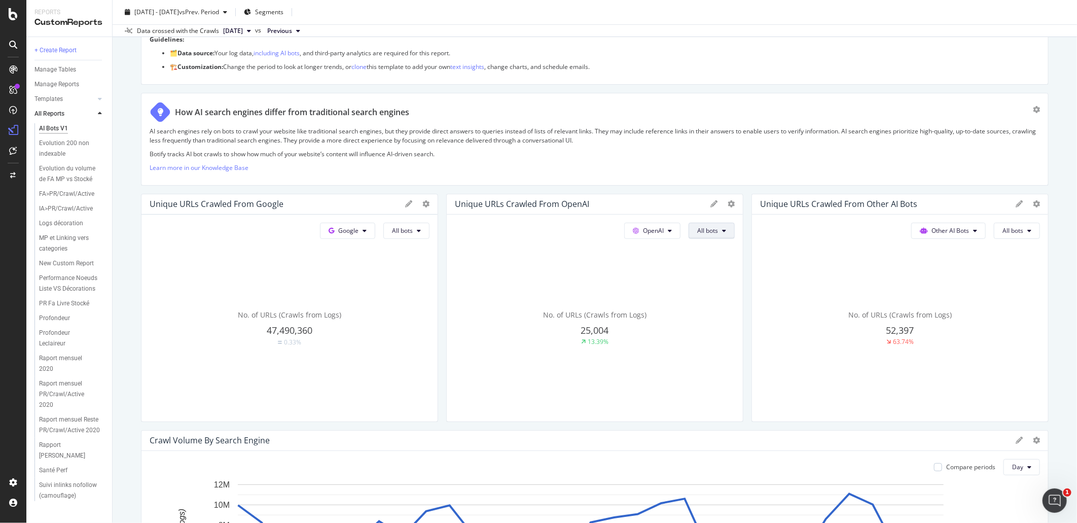
click at [718, 236] on button "All bots" at bounding box center [712, 231] width 46 height 16
click at [687, 161] on div "AI search engines rely on bots to crawl your website like traditional search en…" at bounding box center [595, 152] width 891 height 50
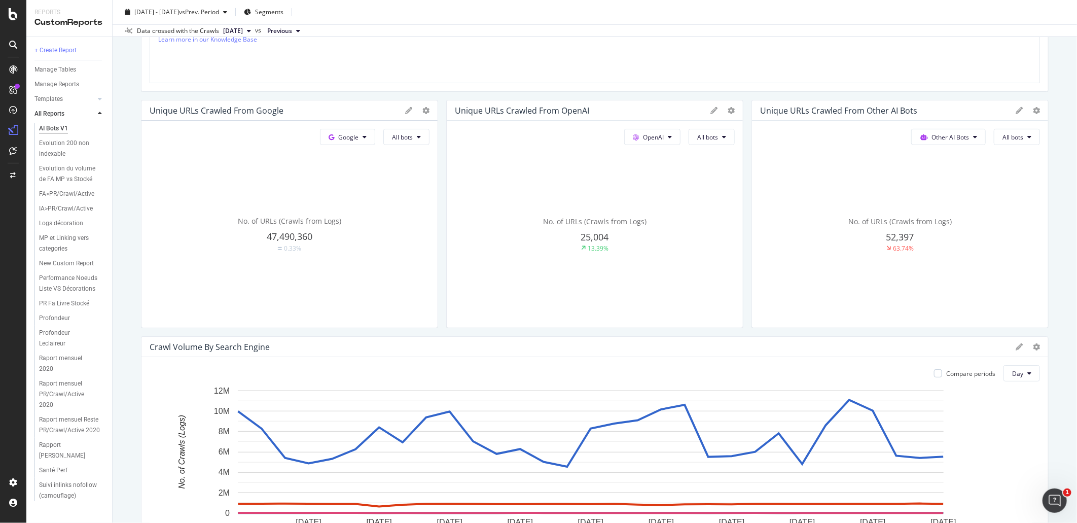
scroll to position [281, 0]
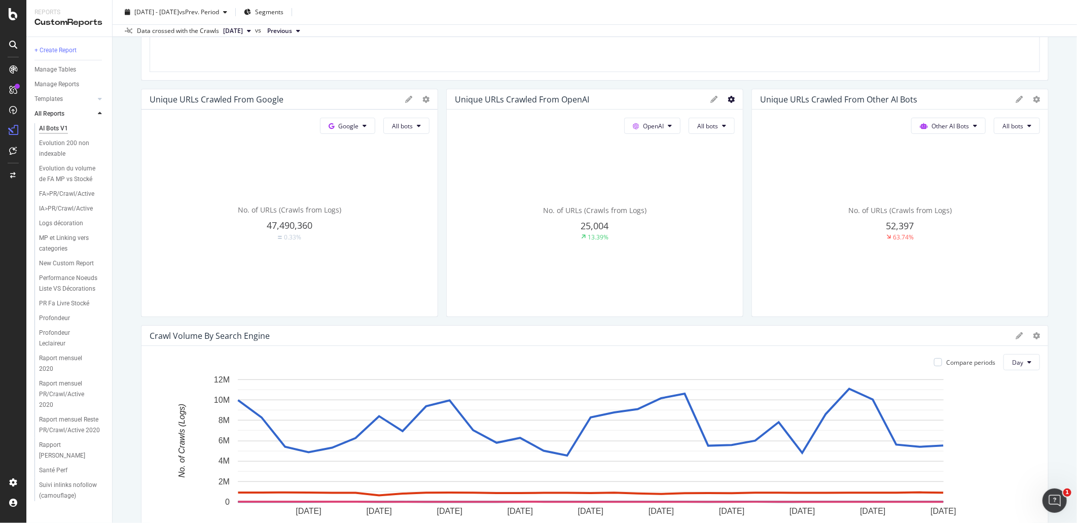
click at [728, 100] on icon at bounding box center [731, 99] width 7 height 7
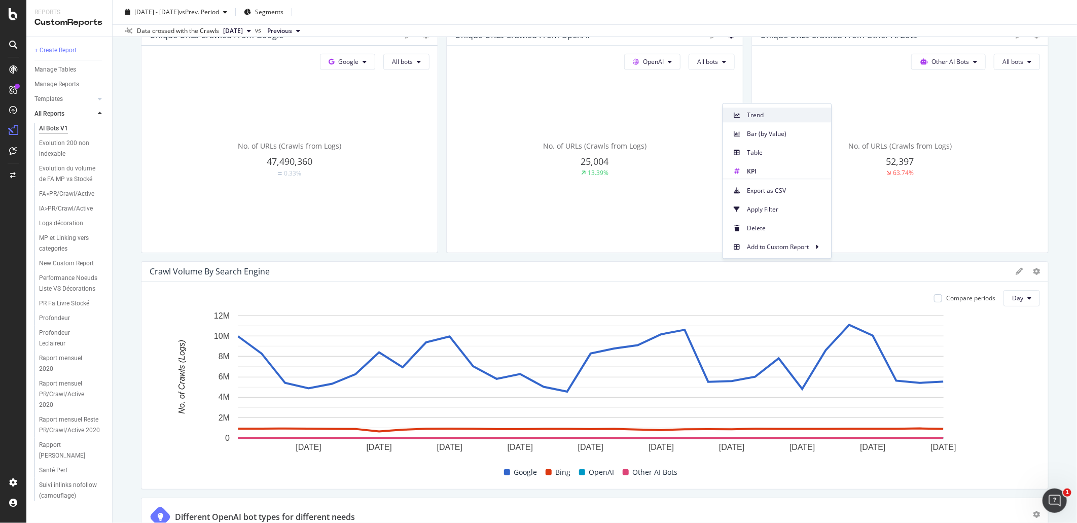
click at [747, 114] on div "Trend" at bounding box center [777, 115] width 109 height 15
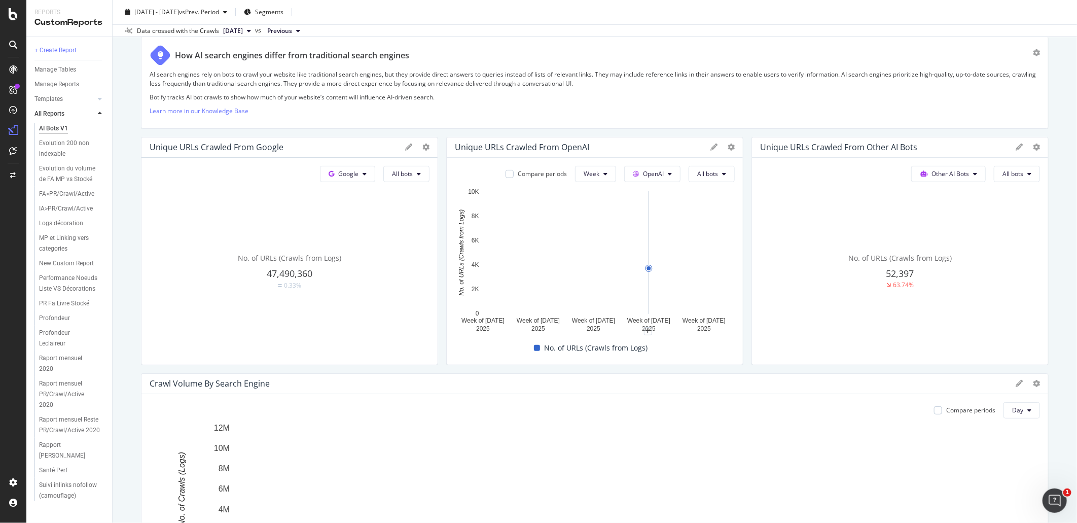
scroll to position [169, 0]
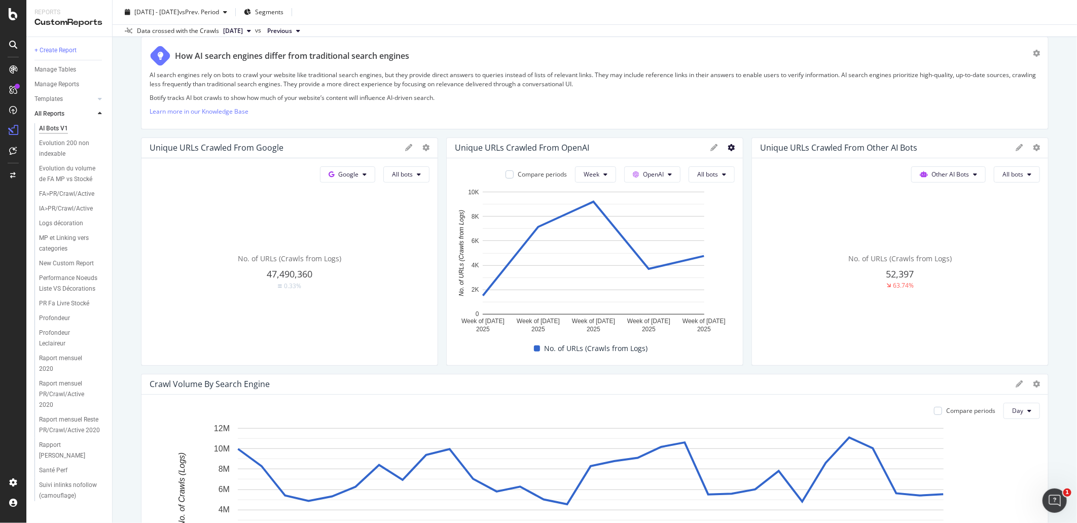
click at [728, 147] on icon at bounding box center [731, 147] width 7 height 7
click at [762, 215] on span "KPI" at bounding box center [785, 219] width 76 height 9
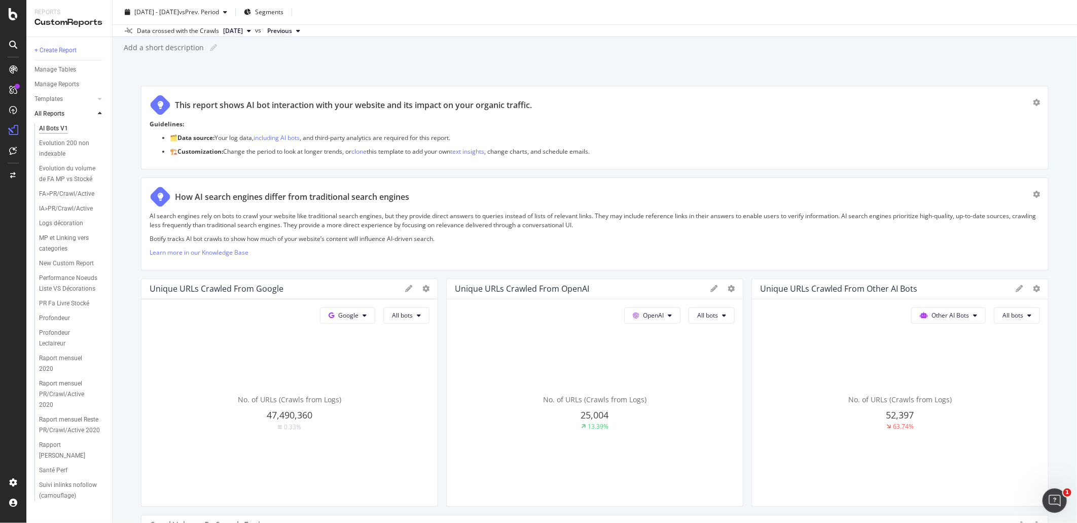
scroll to position [0, 0]
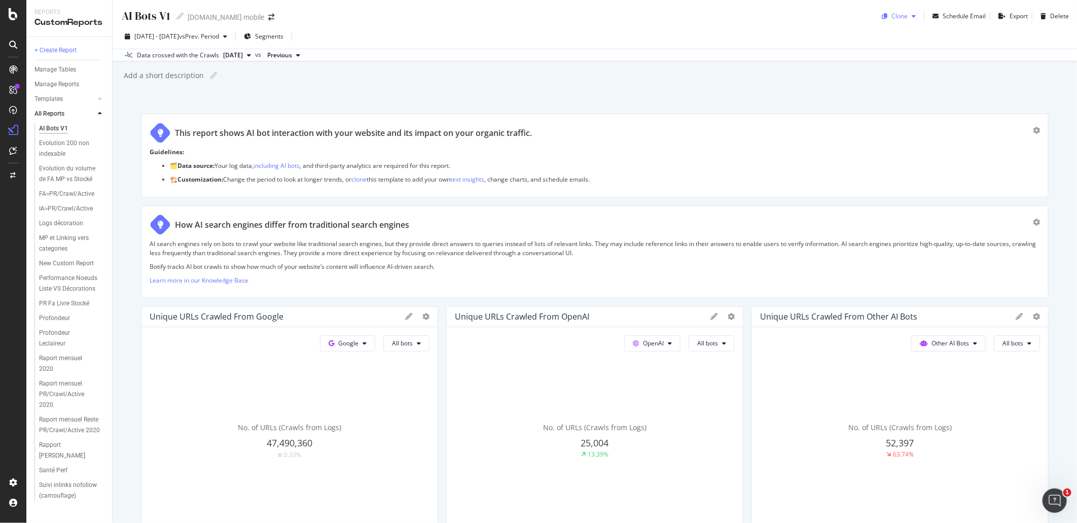
click at [898, 11] on div "Clone" at bounding box center [899, 16] width 42 height 15
click at [800, 174] on ul "🗂️ Data source: Your log data, including AI bots , and third-party analytics ar…" at bounding box center [595, 172] width 891 height 22
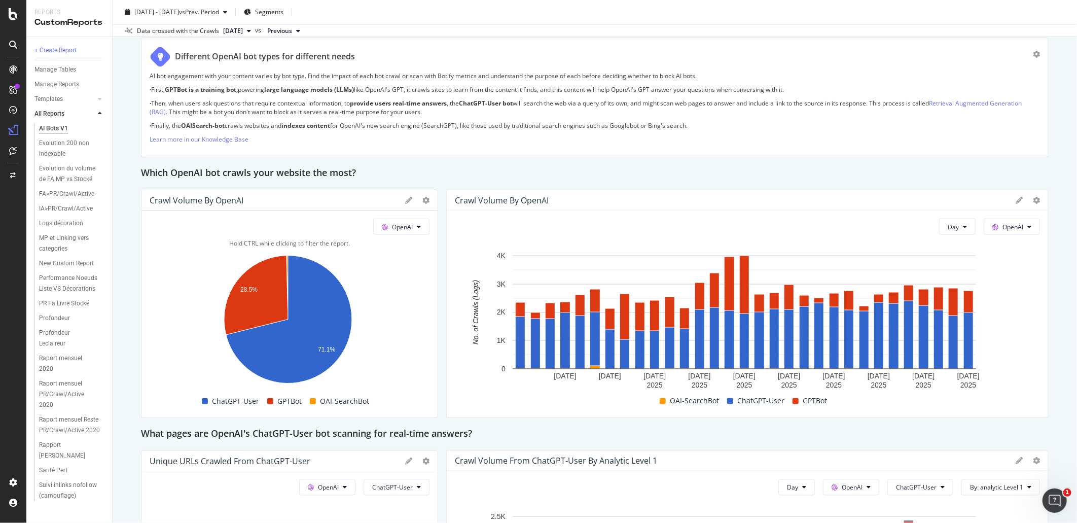
scroll to position [901, 0]
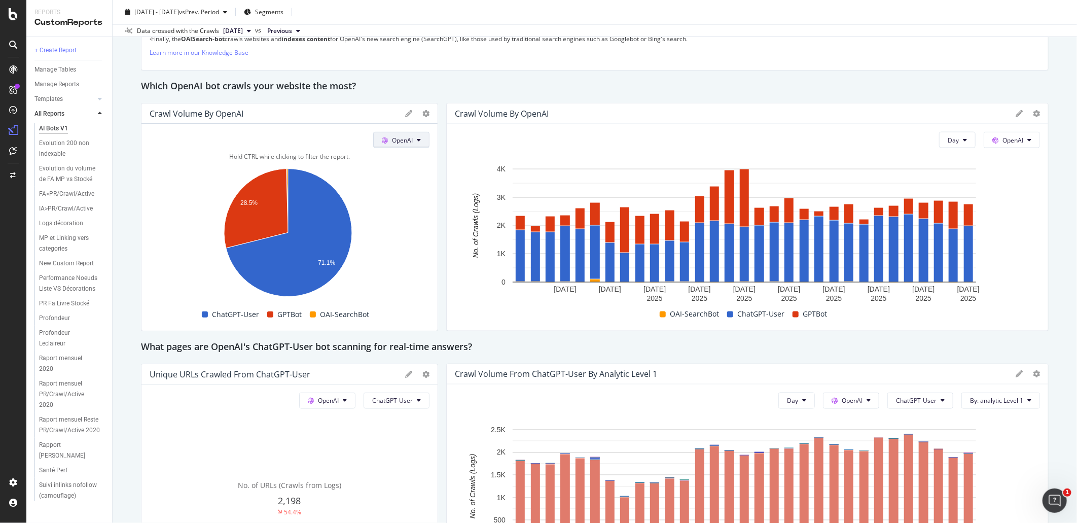
click at [384, 141] on icon at bounding box center [385, 140] width 6 height 6
click at [385, 141] on span at bounding box center [387, 140] width 10 height 9
click at [408, 137] on span "OpenAI" at bounding box center [402, 140] width 21 height 9
click at [407, 138] on span "OpenAI" at bounding box center [402, 140] width 21 height 9
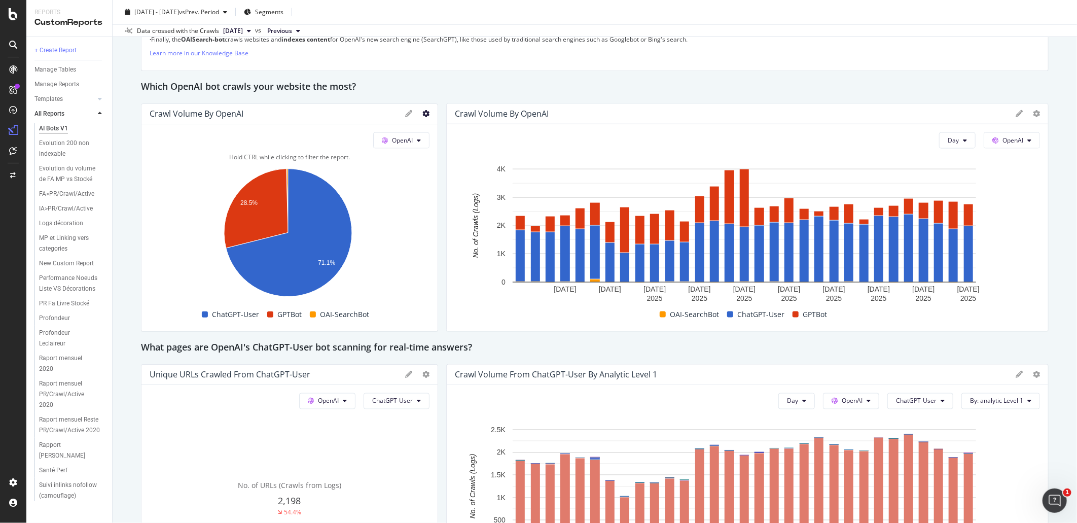
click at [422, 113] on icon at bounding box center [425, 113] width 7 height 7
click at [539, 92] on div "Which OpenAI bot crawls your website the most?" at bounding box center [595, 87] width 908 height 16
click at [401, 112] on div "Crawl Volume by OpenAI" at bounding box center [289, 114] width 296 height 20
click at [405, 115] on icon at bounding box center [408, 113] width 7 height 7
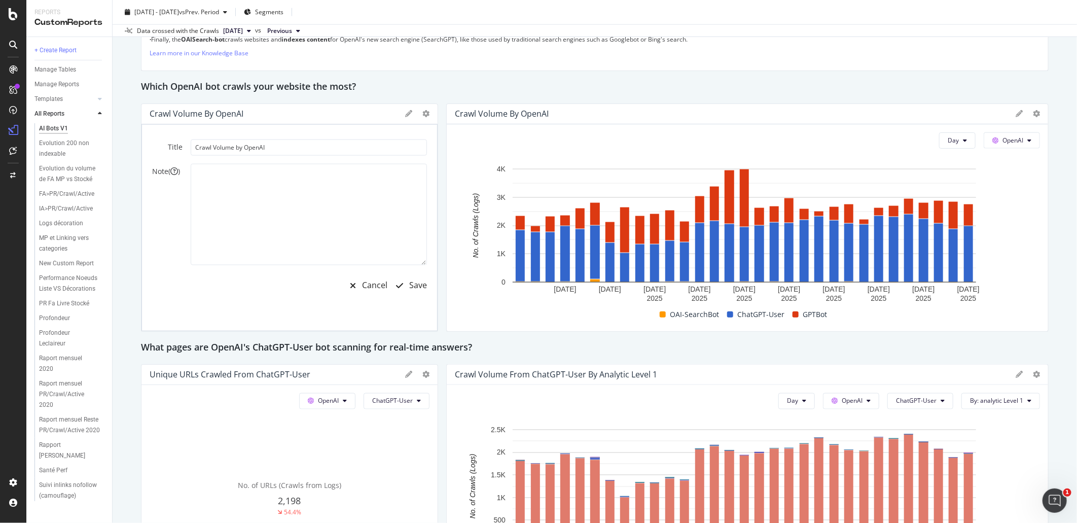
click at [405, 115] on icon at bounding box center [408, 113] width 7 height 7
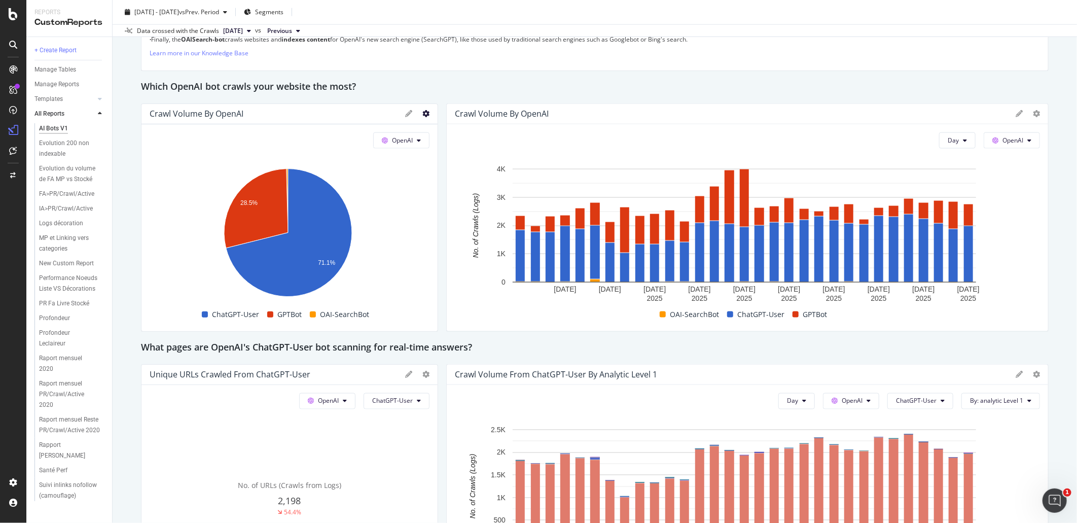
click at [422, 114] on icon at bounding box center [425, 113] width 7 height 7
click at [434, 125] on span at bounding box center [435, 130] width 12 height 12
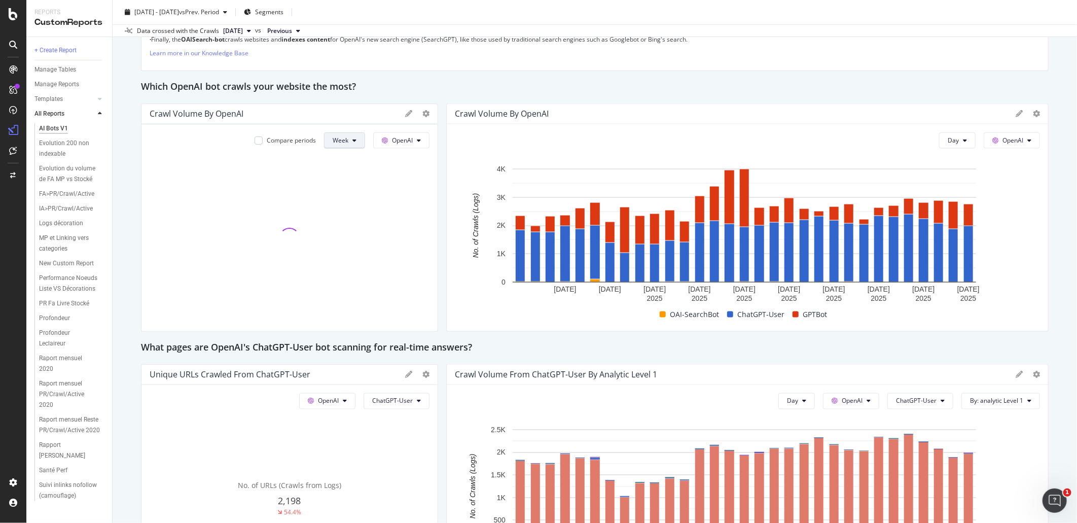
click at [352, 135] on button "Week" at bounding box center [344, 140] width 41 height 16
click at [346, 196] on span "Month" at bounding box center [339, 198] width 18 height 9
click at [422, 113] on icon at bounding box center [425, 113] width 7 height 7
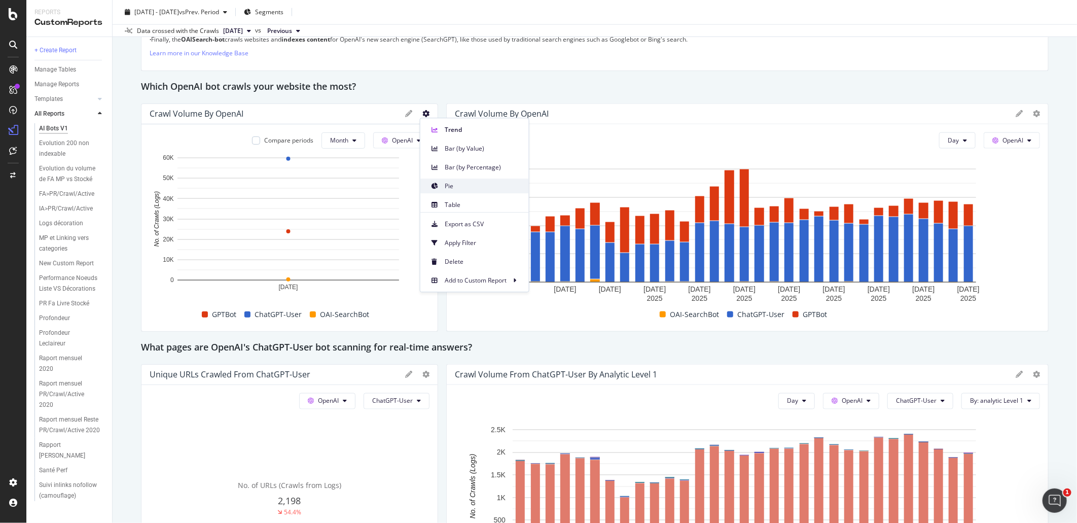
click at [465, 188] on span "Pie" at bounding box center [483, 186] width 76 height 9
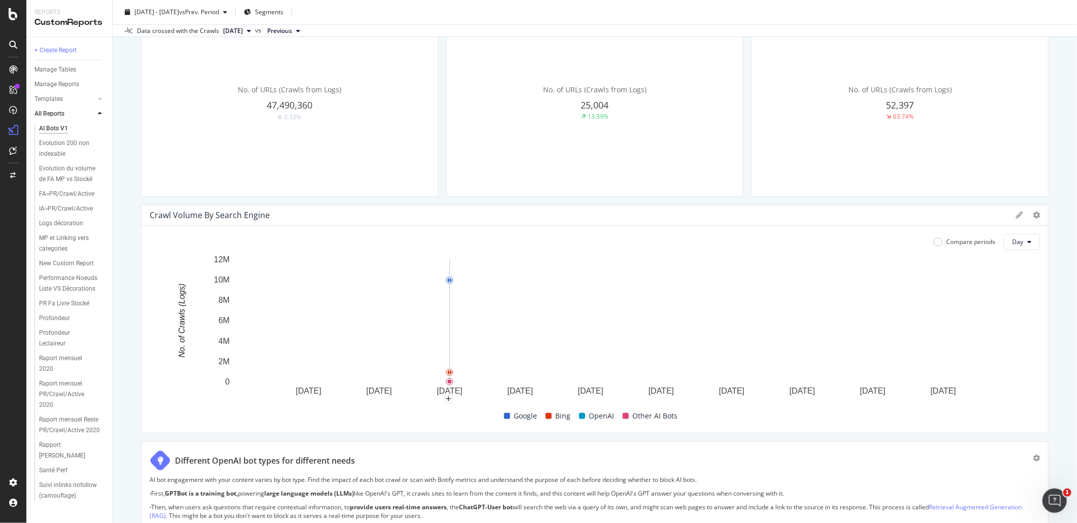
scroll to position [0, 0]
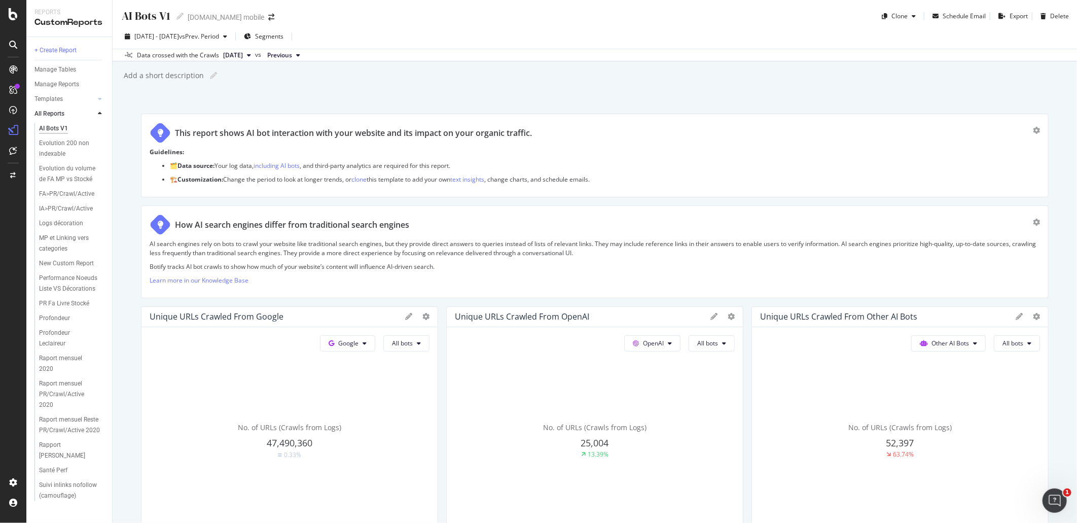
click at [711, 323] on div "Unique URLs Crawled from OpenAI" at bounding box center [595, 317] width 296 height 20
click at [733, 317] on div at bounding box center [738, 420] width 10 height 228
click at [728, 315] on icon at bounding box center [731, 316] width 7 height 7
click at [777, 364] on div "Table" at bounding box center [777, 370] width 109 height 15
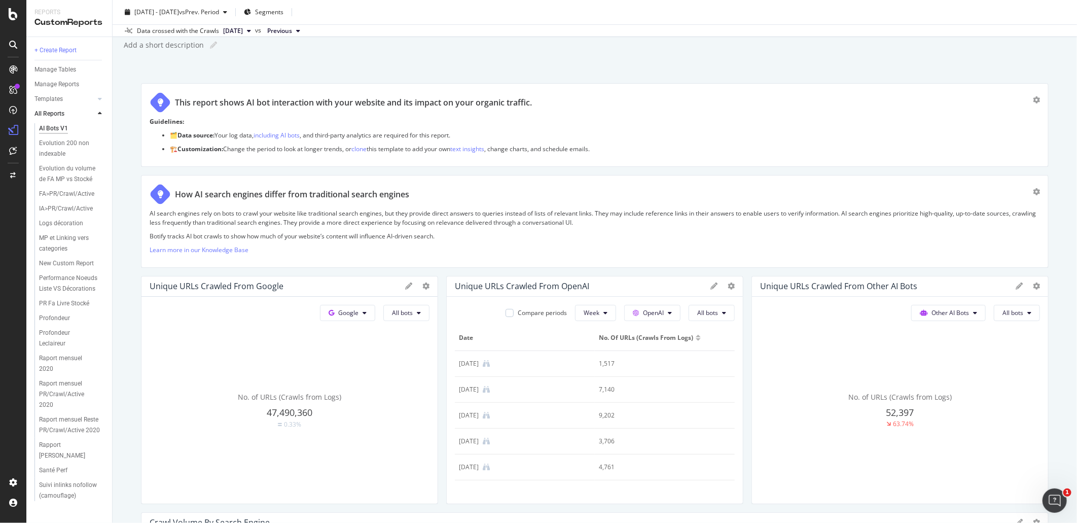
scroll to position [56, 0]
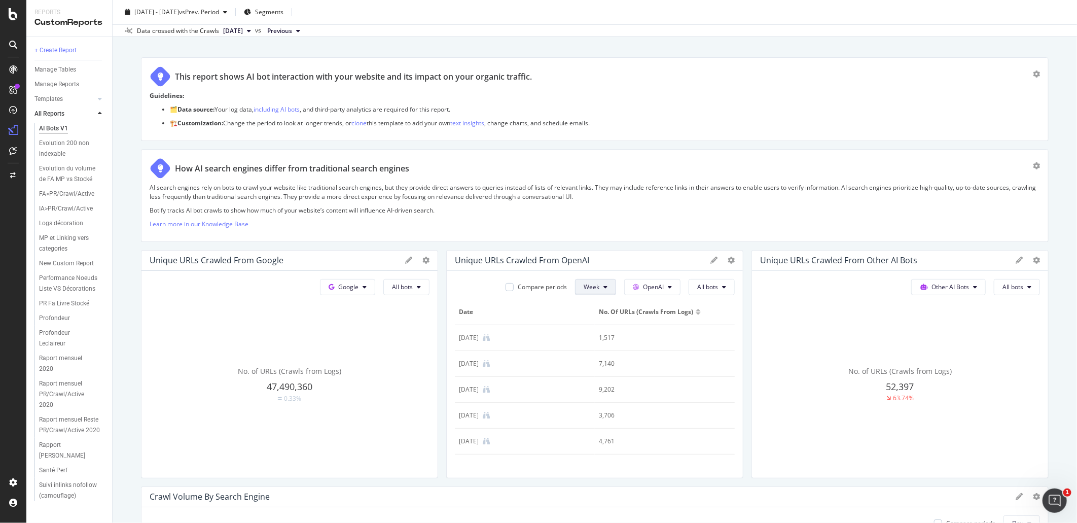
click at [604, 285] on icon at bounding box center [606, 287] width 4 height 6
click at [594, 344] on span "Month" at bounding box center [587, 344] width 18 height 9
click at [543, 288] on div "Compare periods" at bounding box center [539, 286] width 49 height 9
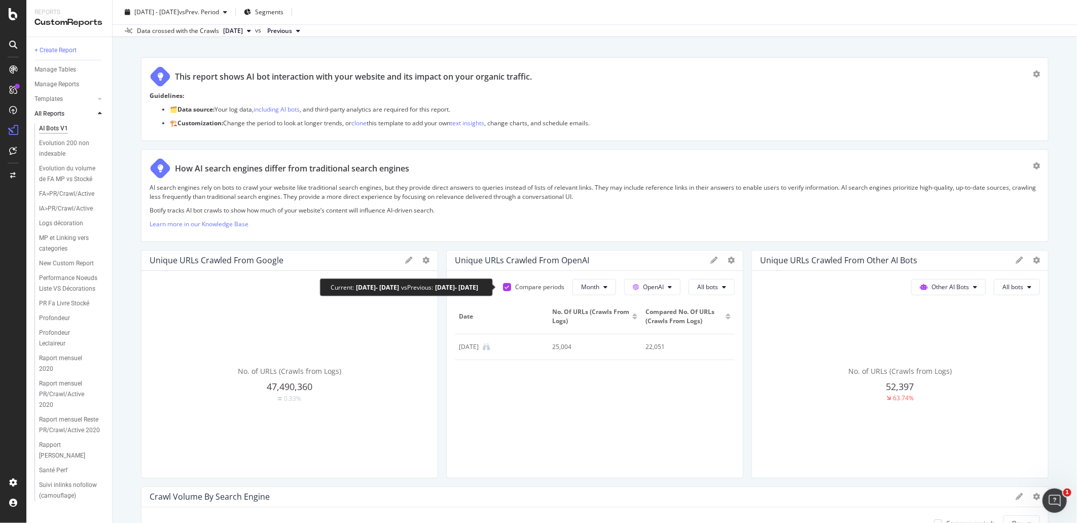
click at [515, 289] on div "Compare periods" at bounding box center [539, 286] width 49 height 9
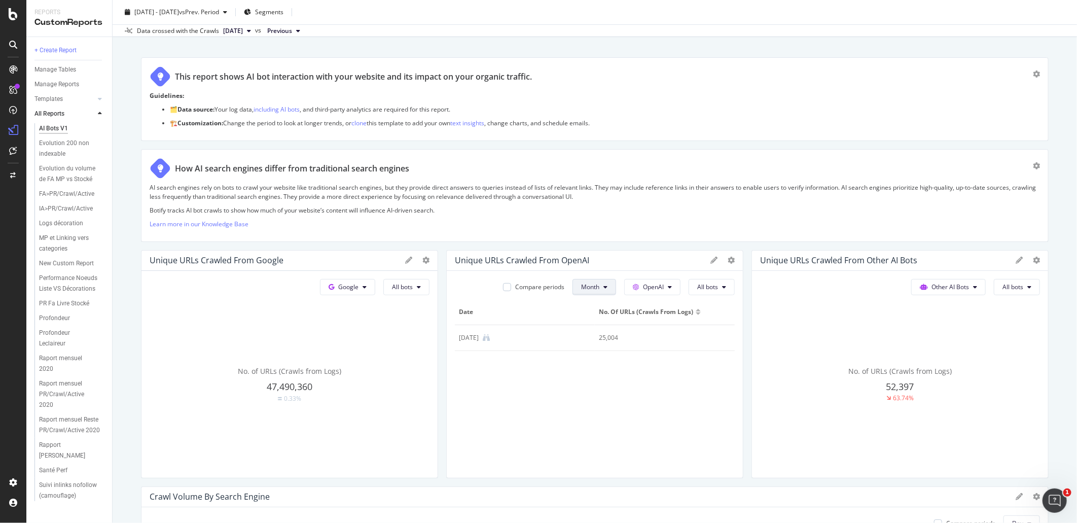
click at [596, 289] on button "Month" at bounding box center [595, 287] width 44 height 16
click at [733, 259] on div at bounding box center [738, 364] width 10 height 228
click at [728, 259] on icon at bounding box center [731, 260] width 7 height 7
click at [762, 334] on span "KPI" at bounding box center [785, 332] width 76 height 9
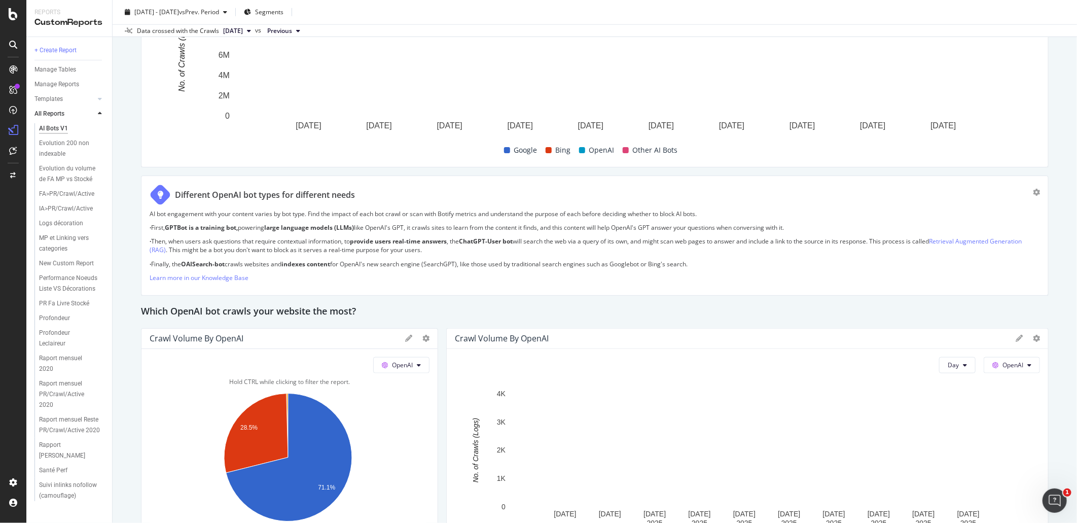
scroll to position [789, 0]
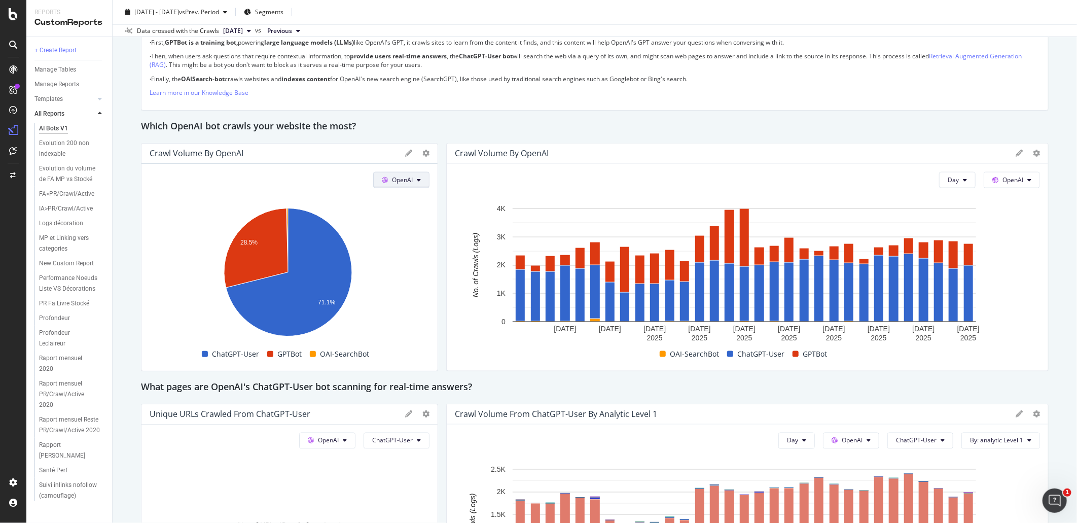
click at [382, 179] on icon at bounding box center [385, 180] width 6 height 6
click at [382, 177] on icon at bounding box center [385, 180] width 6 height 6
click at [422, 154] on icon at bounding box center [425, 153] width 7 height 7
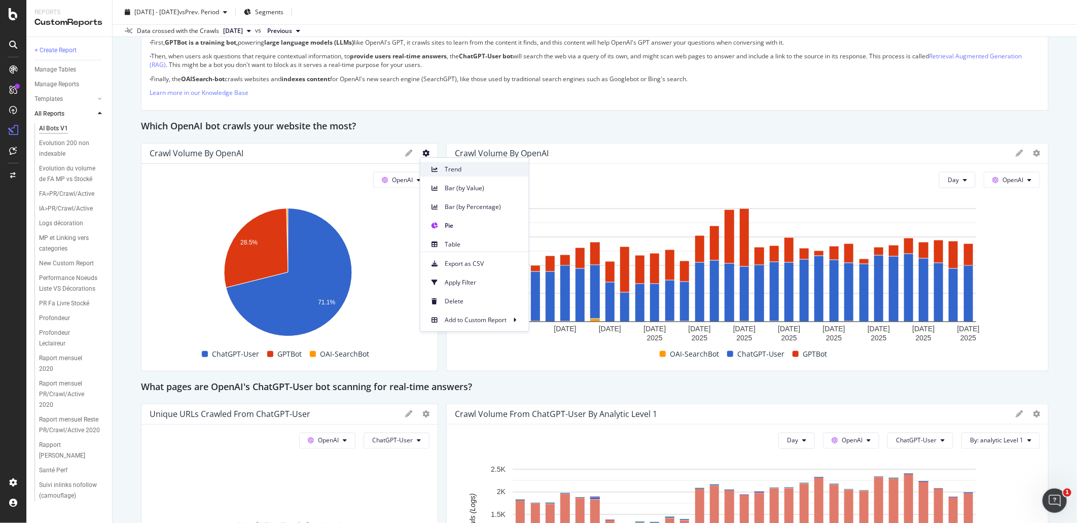
click at [442, 166] on div "Trend" at bounding box center [474, 169] width 109 height 15
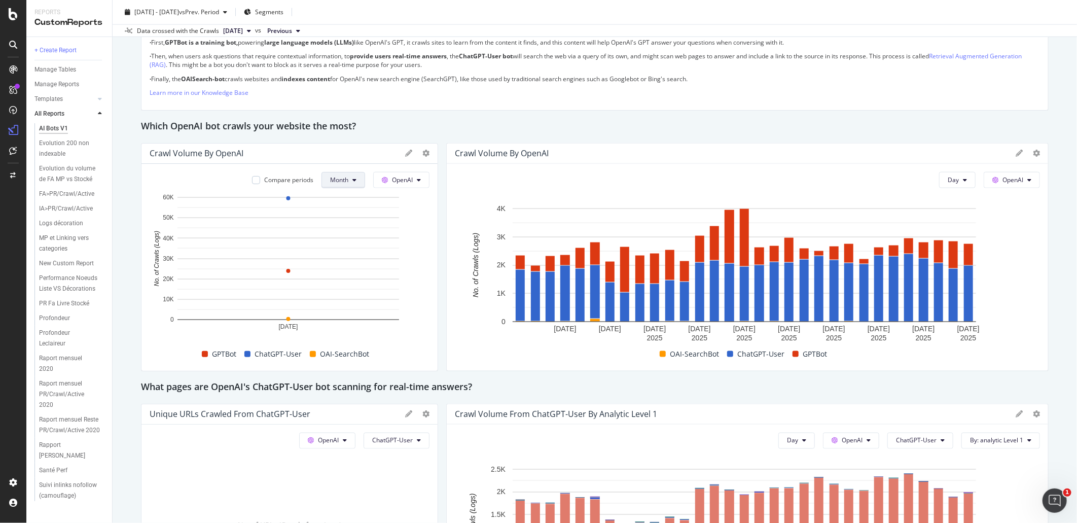
click at [345, 175] on span "Month" at bounding box center [339, 179] width 18 height 9
click at [407, 180] on span "OpenAI" at bounding box center [402, 179] width 21 height 9
click at [423, 154] on icon at bounding box center [425, 153] width 7 height 7
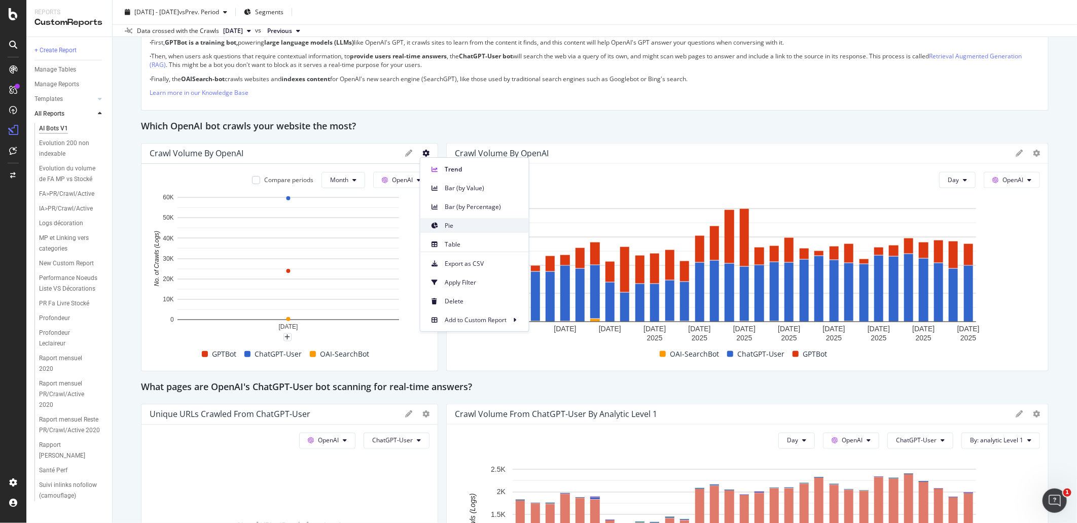
click at [458, 222] on span "Pie" at bounding box center [483, 225] width 76 height 9
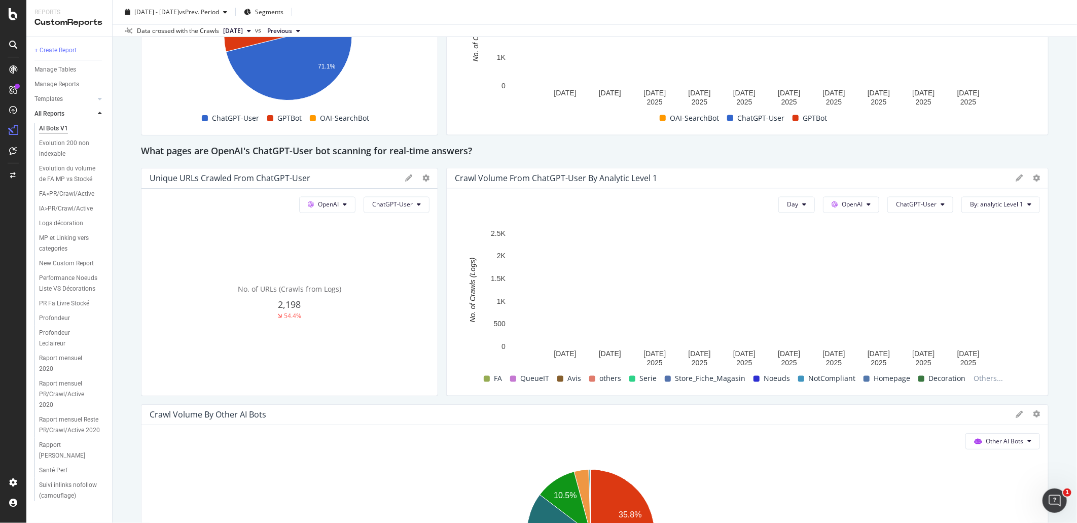
scroll to position [1014, 0]
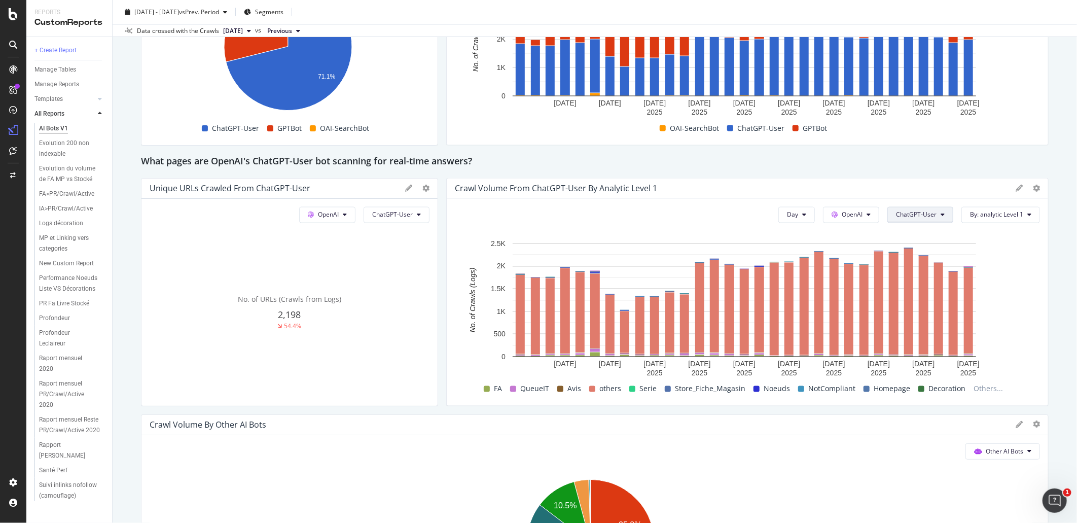
click at [901, 213] on span "ChatGPT-User" at bounding box center [916, 214] width 41 height 9
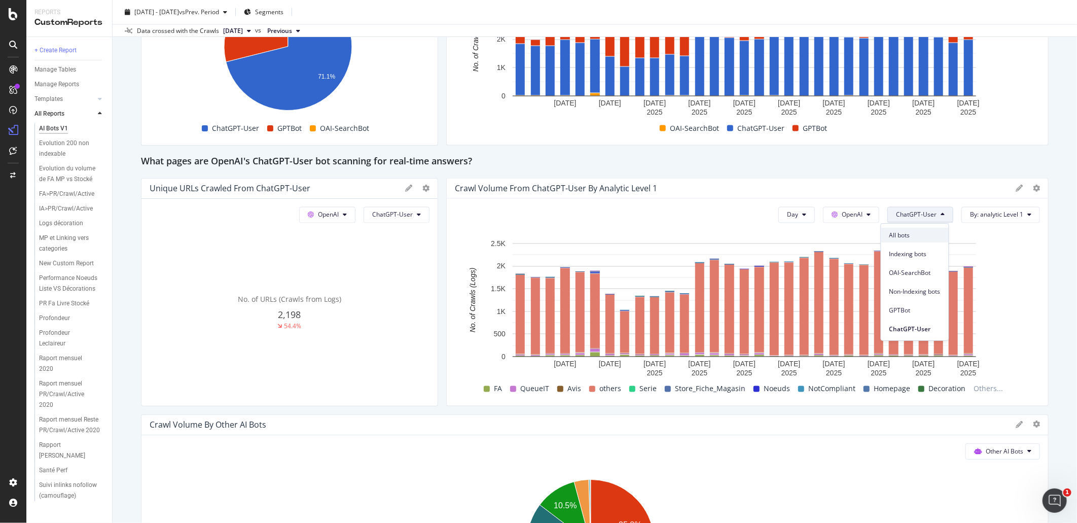
click at [910, 230] on div "All bots" at bounding box center [914, 235] width 67 height 15
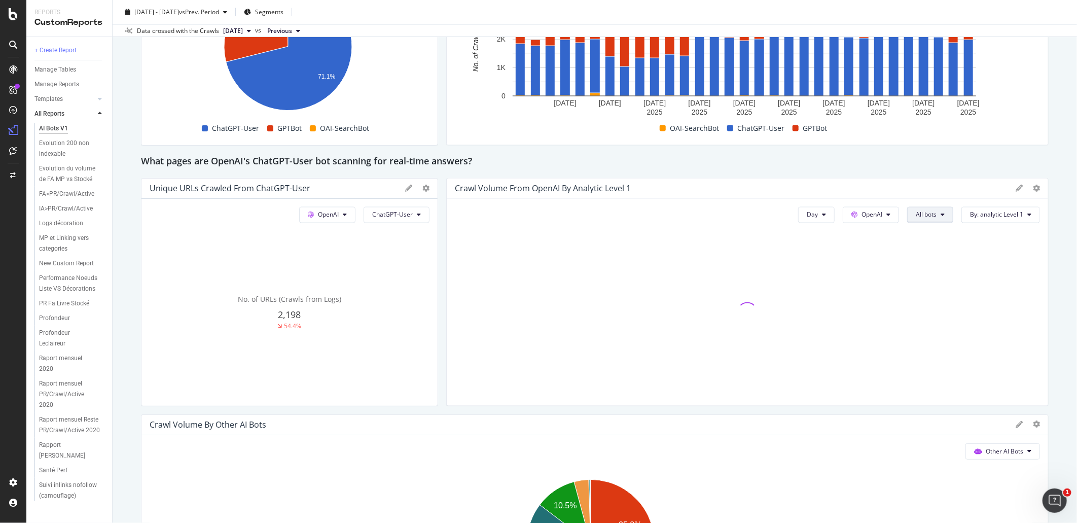
click at [927, 216] on span "All bots" at bounding box center [926, 214] width 21 height 9
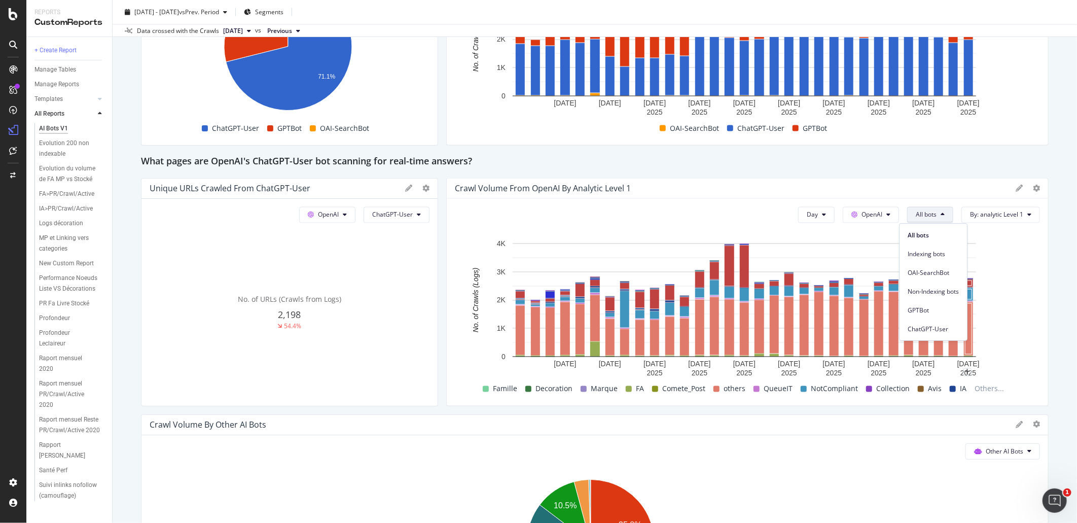
click at [969, 189] on div at bounding box center [1028, 188] width 24 height 10
click at [969, 189] on icon at bounding box center [1036, 188] width 7 height 7
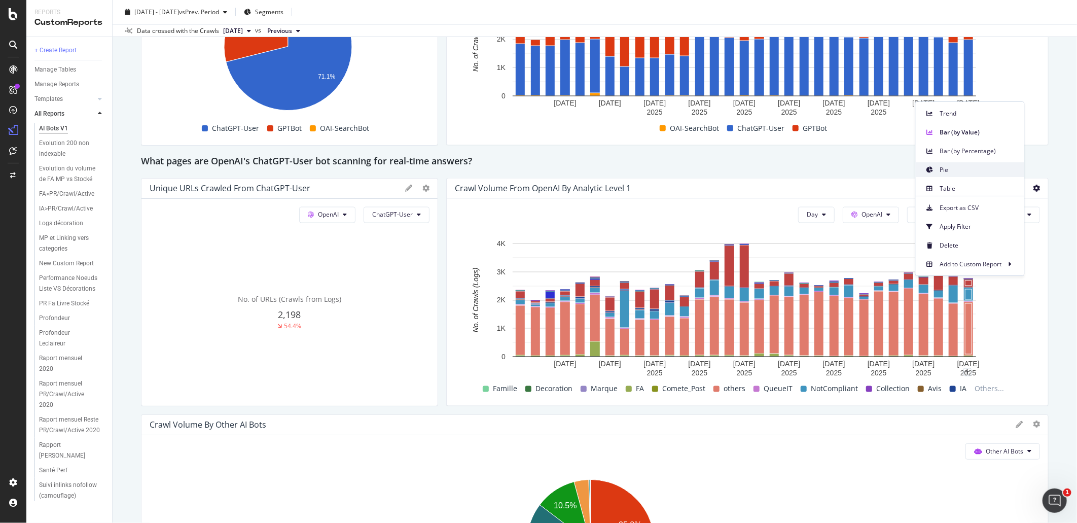
click at [969, 171] on span "Pie" at bounding box center [978, 169] width 76 height 9
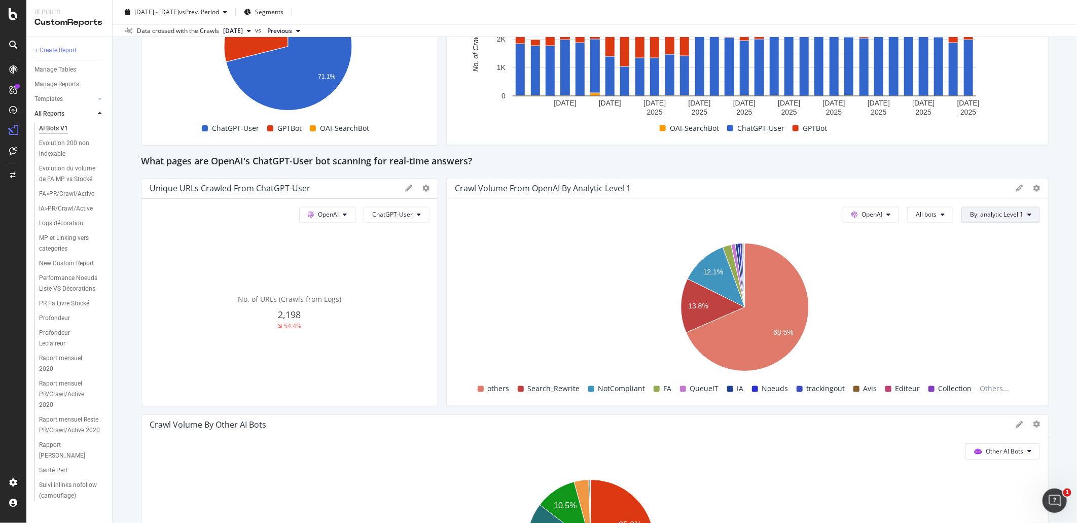
click at [969, 216] on button "By: analytic Level 1" at bounding box center [1001, 215] width 79 height 16
click at [969, 285] on div "Select a Segment" at bounding box center [969, 286] width 126 height 17
click at [959, 233] on icon at bounding box center [959, 232] width 3 height 6
click at [959, 251] on span "analytic Level 1" at bounding box center [969, 251] width 110 height 9
click at [969, 216] on icon at bounding box center [1029, 215] width 4 height 6
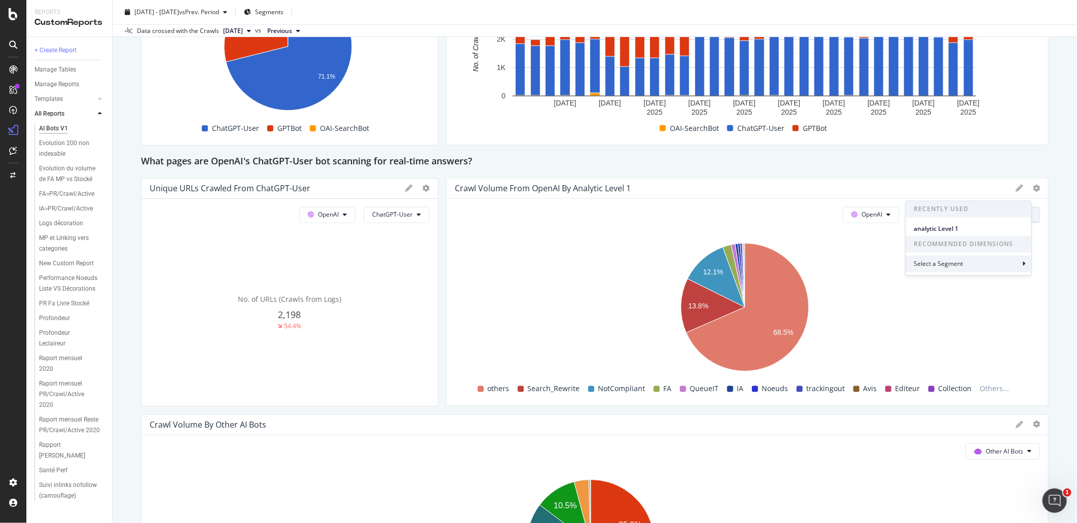
scroll to position [1071, 0]
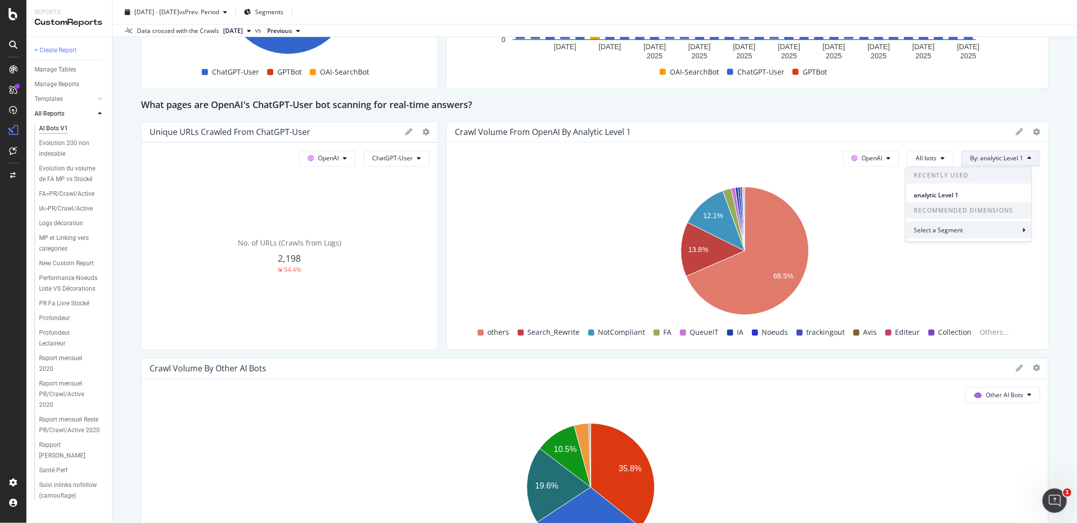
click at [969, 230] on div "Select a Segment" at bounding box center [969, 230] width 126 height 17
click at [965, 201] on icon at bounding box center [964, 200] width 4 height 6
click at [965, 201] on icon at bounding box center [964, 200] width 3 height 6
click at [969, 214] on icon at bounding box center [970, 214] width 3 height 6
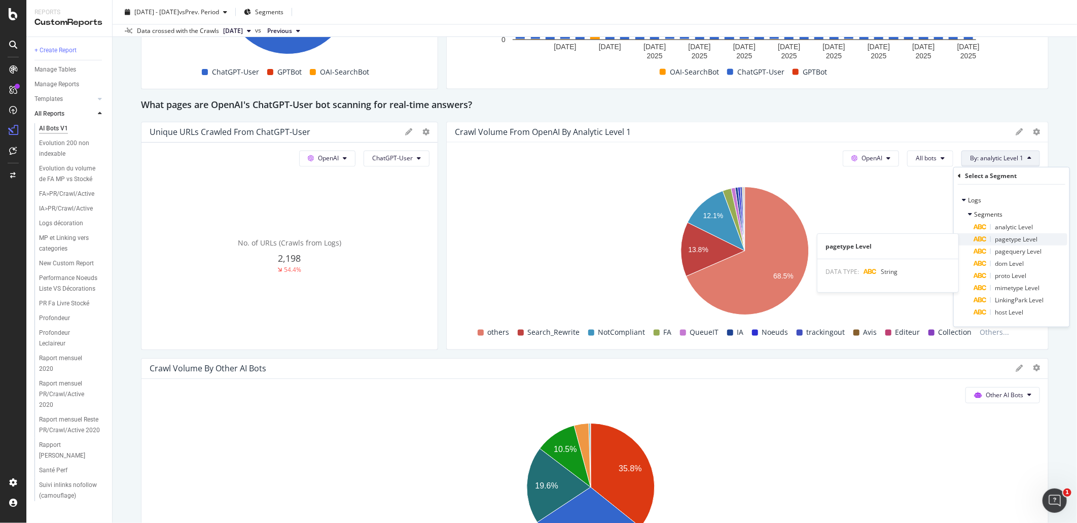
click at [969, 236] on span "pagetype Level" at bounding box center [1016, 239] width 43 height 9
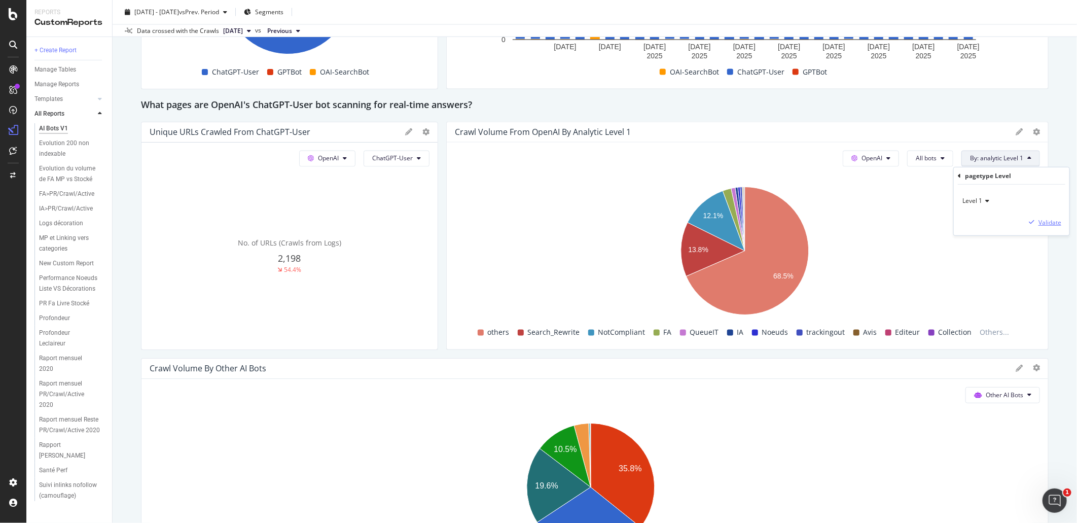
click at [969, 223] on div "Validate" at bounding box center [1050, 222] width 23 height 9
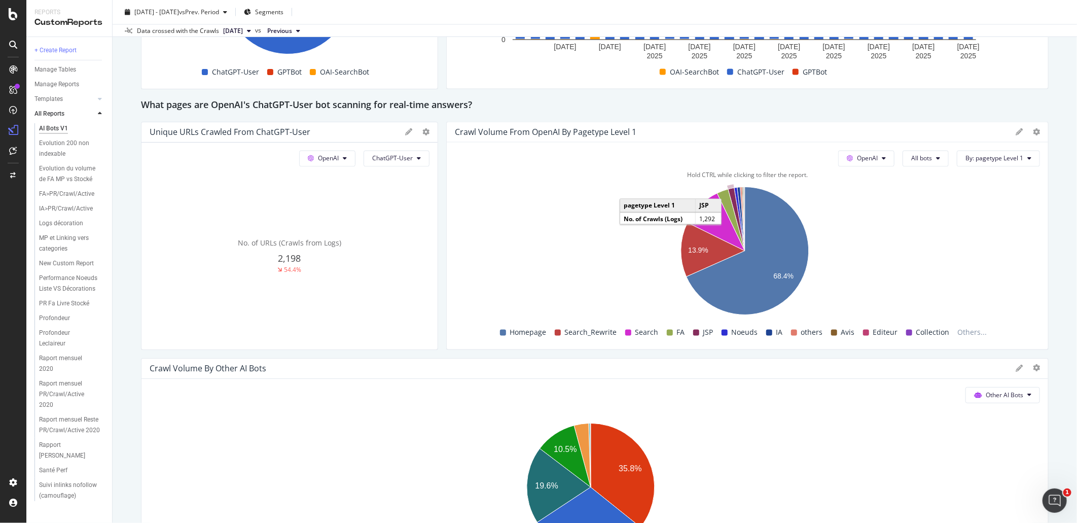
click at [733, 211] on icon "A chart." at bounding box center [736, 219] width 17 height 63
click at [920, 279] on rect "A chart." at bounding box center [745, 253] width 580 height 142
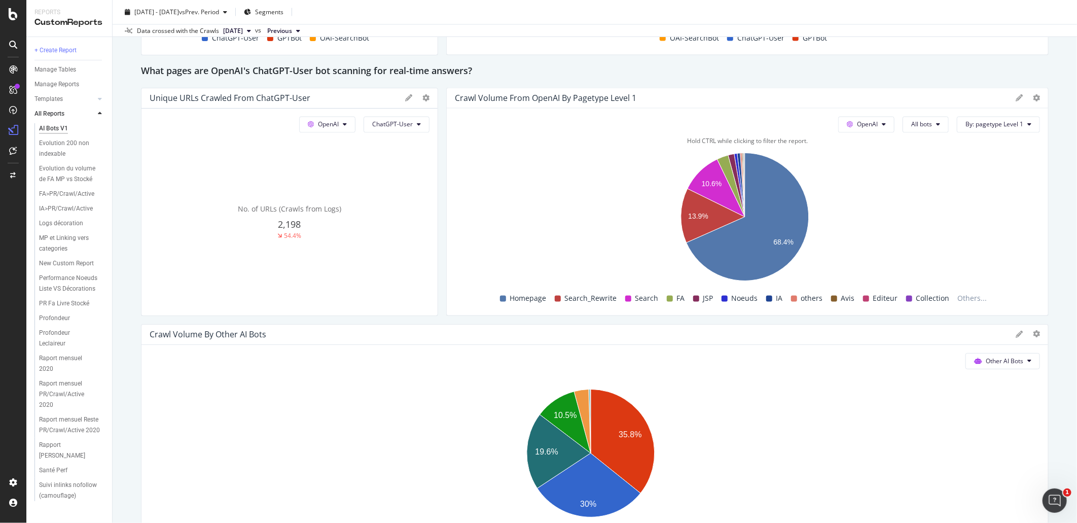
scroll to position [1014, 0]
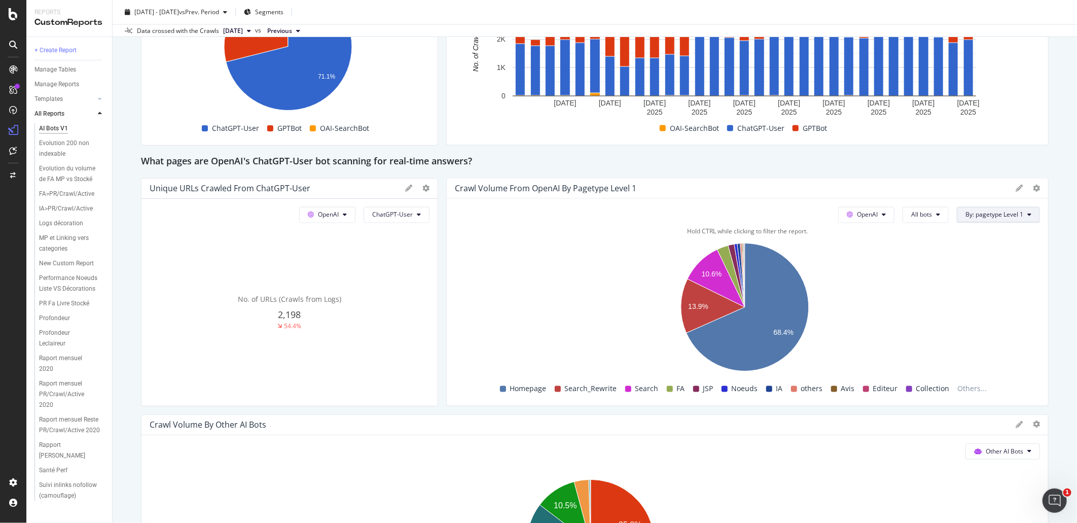
click at [969, 211] on span "By: pagetype Level 1" at bounding box center [995, 214] width 58 height 9
click at [969, 266] on span "analytic Level 1" at bounding box center [969, 270] width 110 height 9
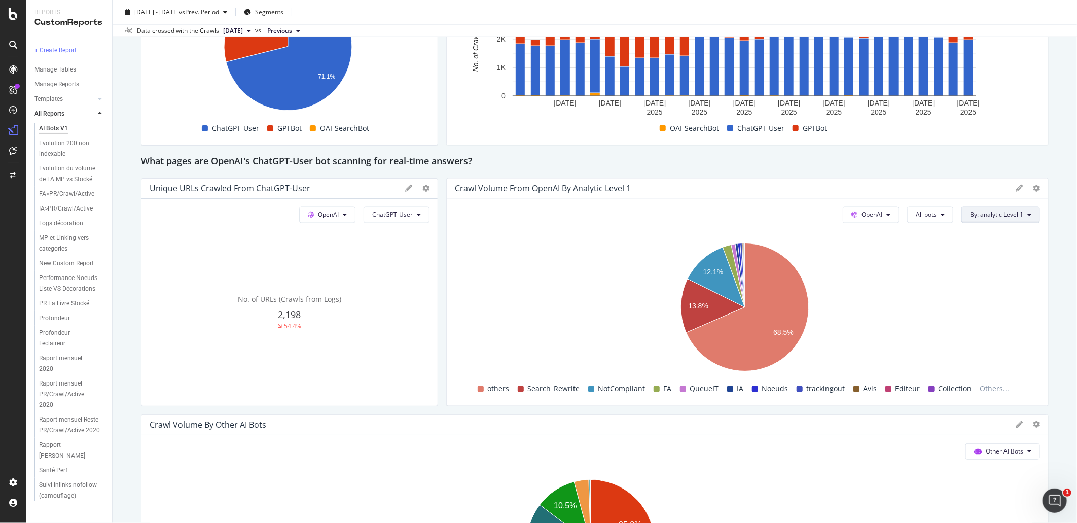
click at [969, 222] on button "By: analytic Level 1" at bounding box center [1001, 215] width 79 height 16
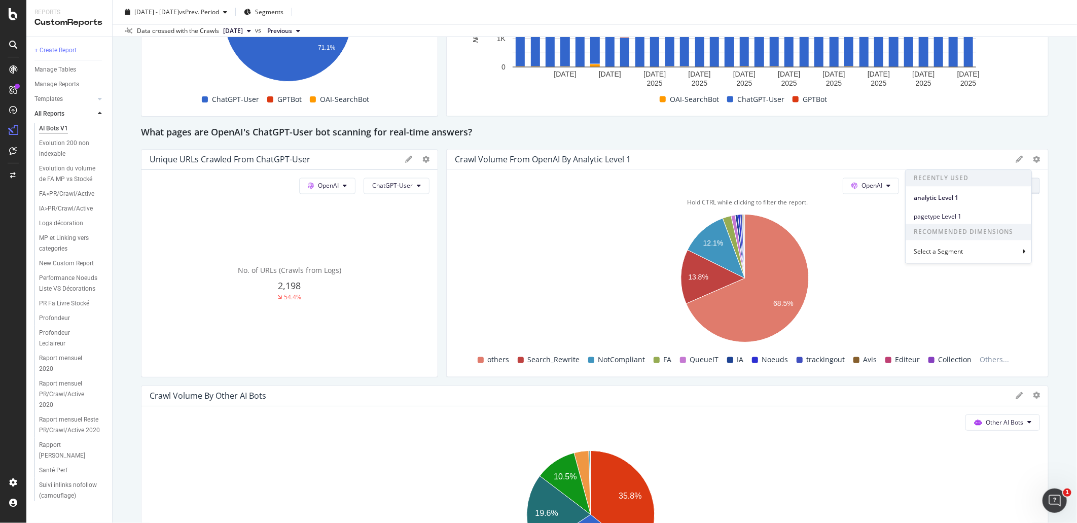
scroll to position [1071, 0]
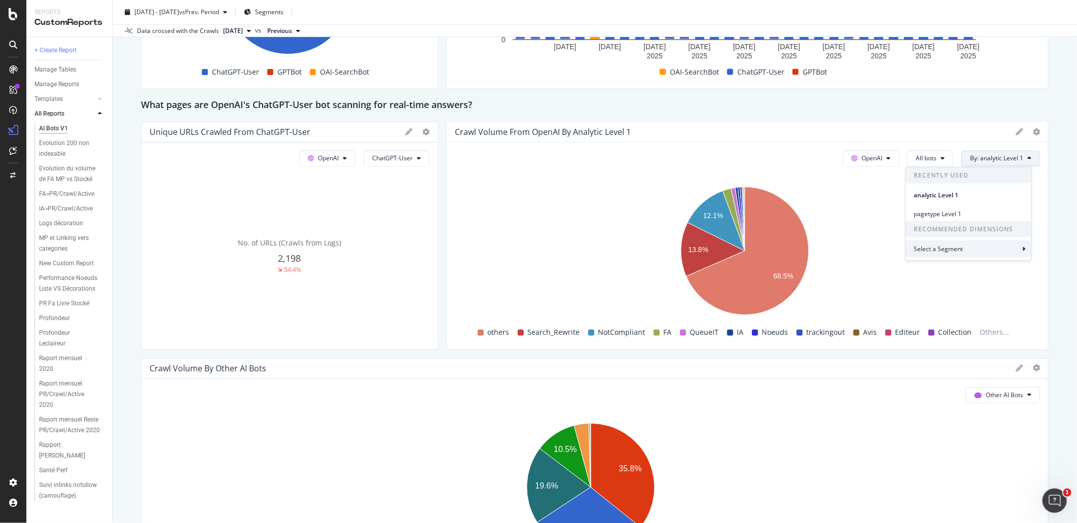
click at [963, 250] on div "Select a Segment" at bounding box center [939, 248] width 51 height 9
click at [969, 215] on icon at bounding box center [970, 214] width 3 height 6
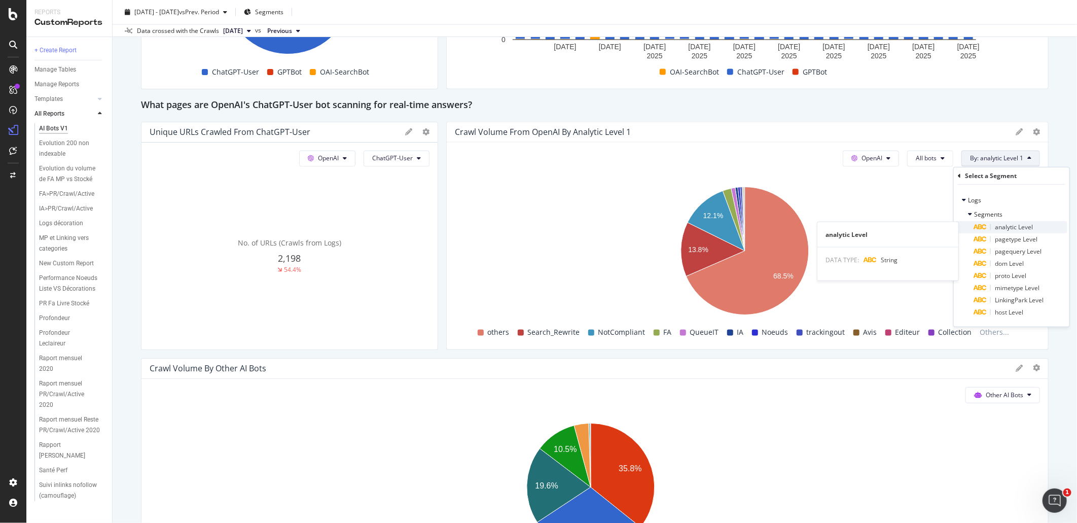
click at [969, 227] on span "analytic Level" at bounding box center [1014, 227] width 38 height 9
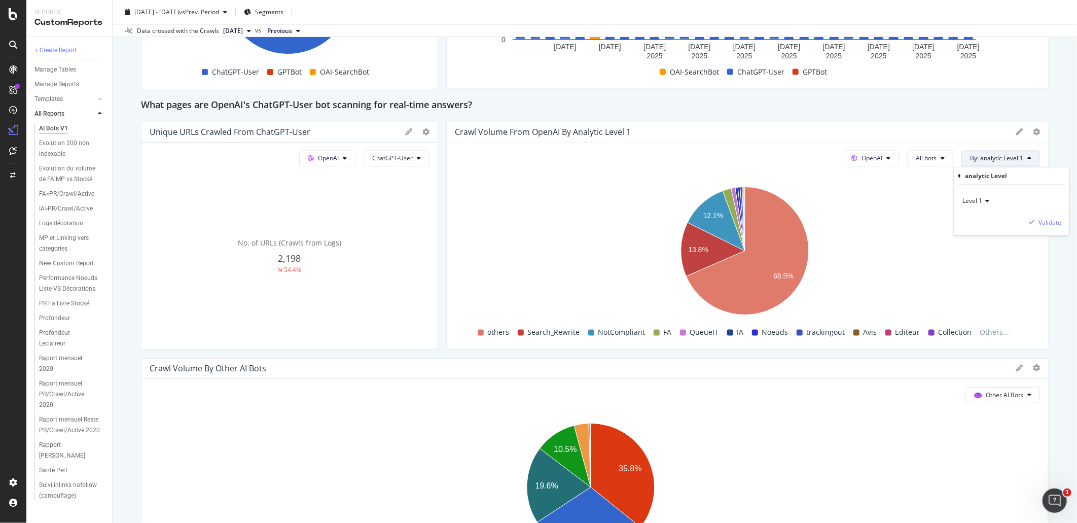
click at [969, 203] on icon at bounding box center [985, 201] width 7 height 6
click at [969, 232] on div "Level 2" at bounding box center [1019, 234] width 109 height 13
click at [969, 222] on div "Validate" at bounding box center [1050, 222] width 23 height 9
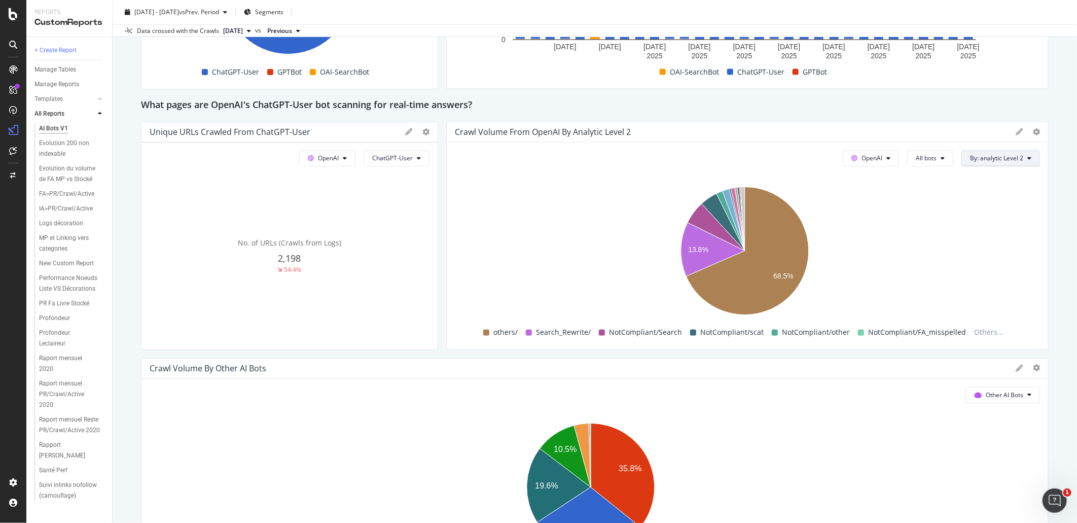
click at [969, 163] on span "By: analytic Level 2" at bounding box center [996, 158] width 53 height 9
click at [964, 229] on span "pagetype Level 1" at bounding box center [969, 232] width 110 height 9
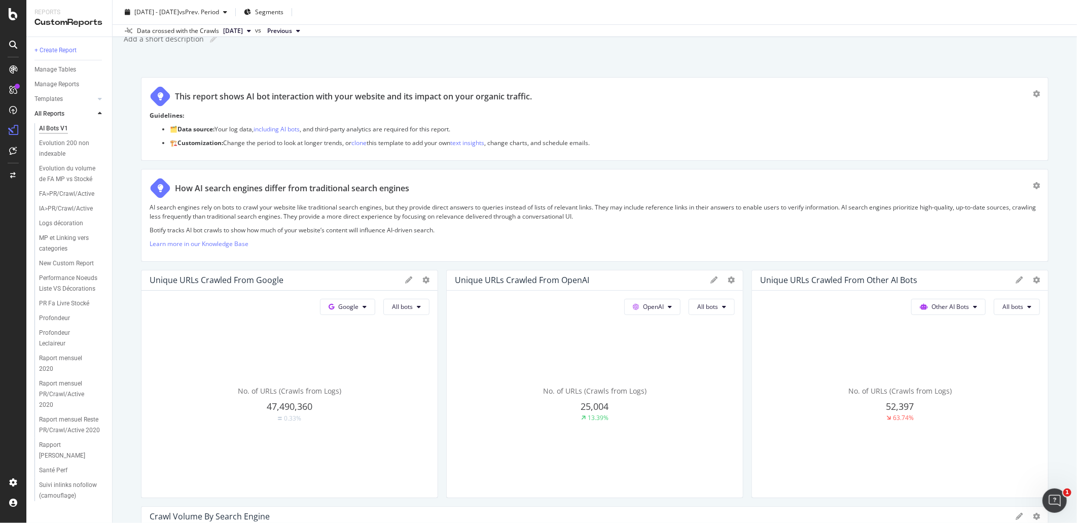
scroll to position [56, 0]
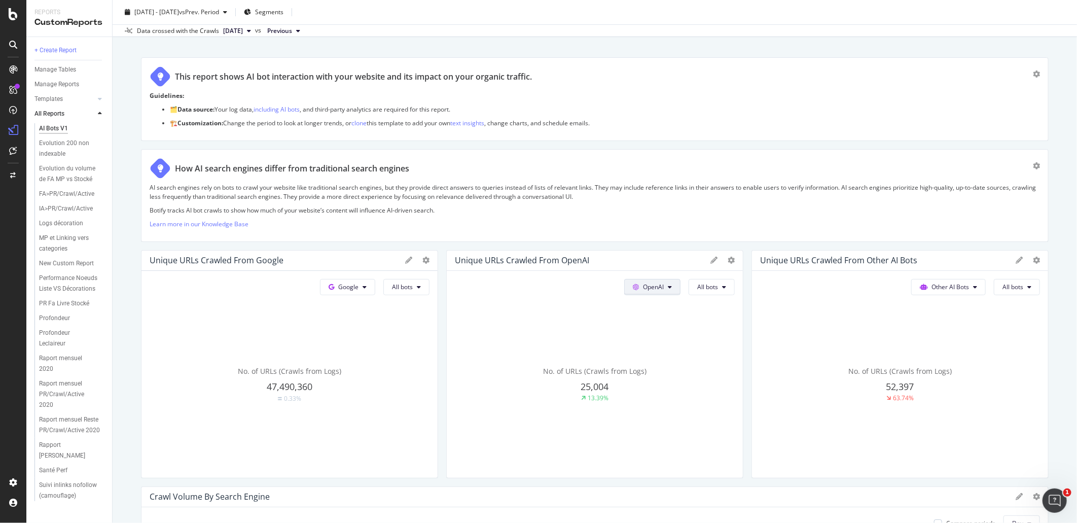
click at [640, 292] on button "OpenAI" at bounding box center [652, 287] width 56 height 16
click at [708, 292] on button "All bots" at bounding box center [712, 287] width 46 height 16
click at [969, 206] on p "Botify tracks AI bot crawls to show how much of your website’s content will inf…" at bounding box center [595, 210] width 891 height 9
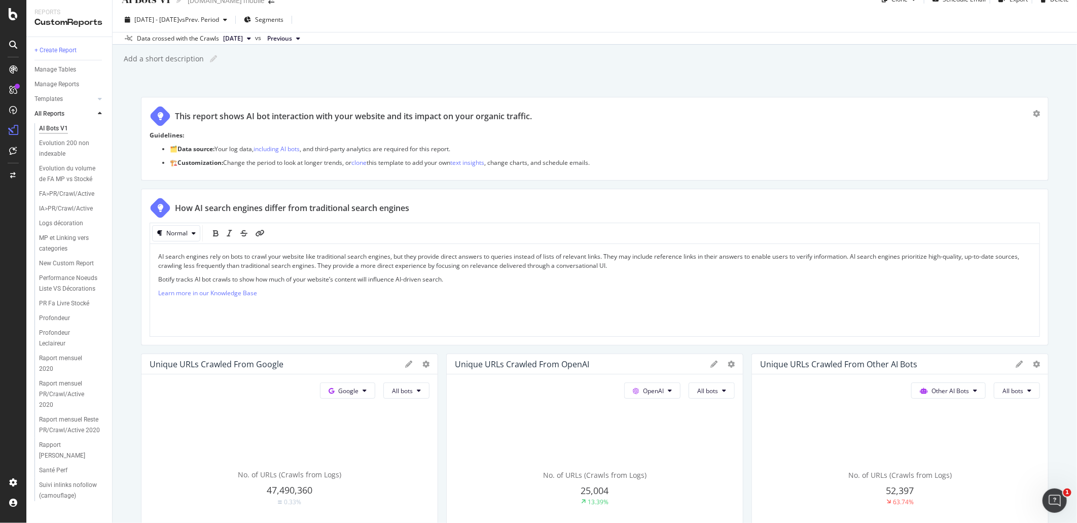
scroll to position [0, 0]
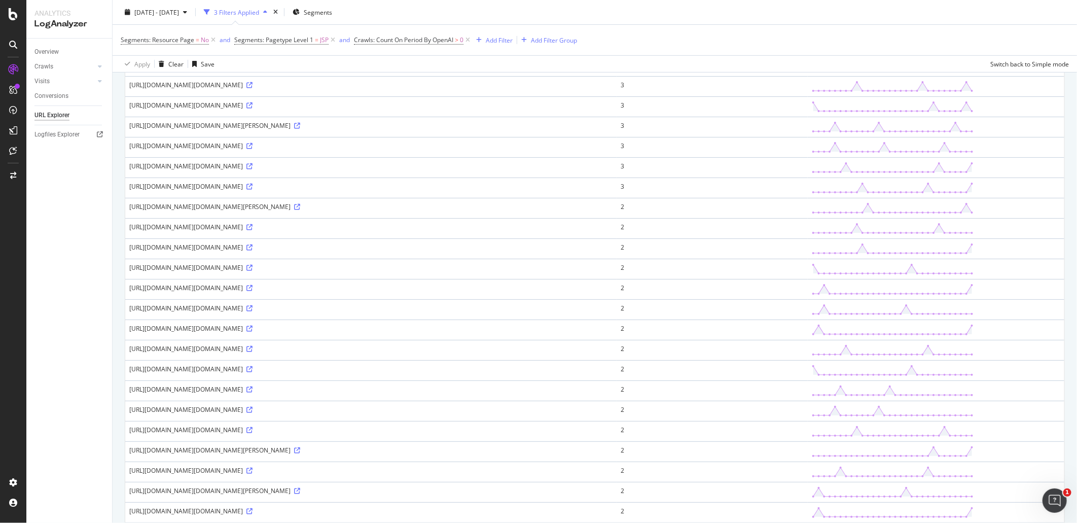
scroll to position [620, 0]
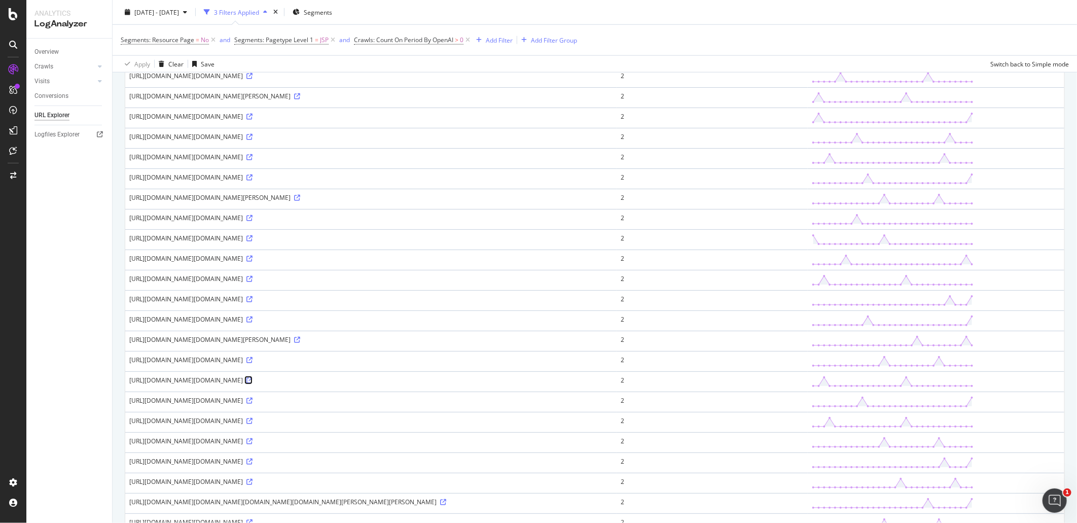
click at [253, 383] on icon at bounding box center [249, 380] width 6 height 6
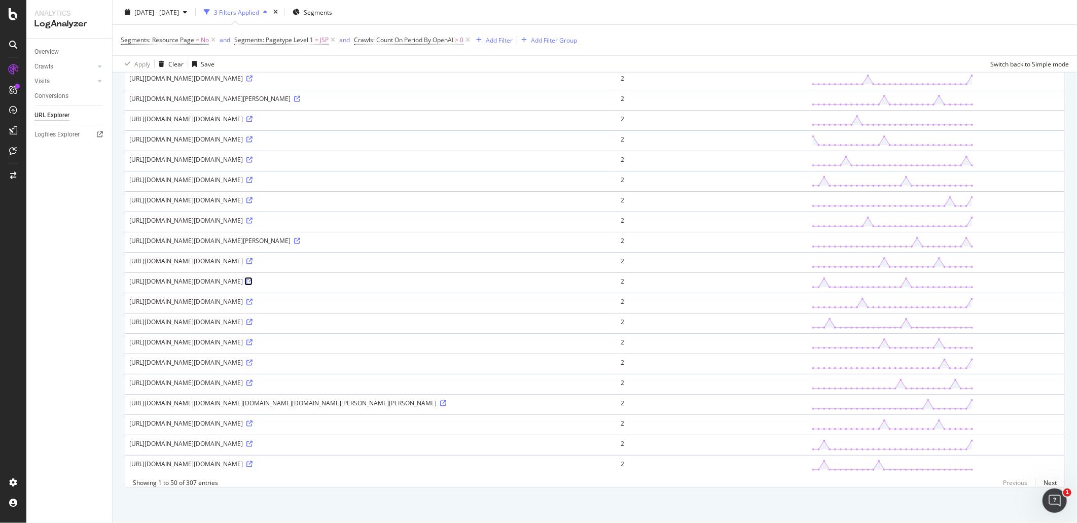
scroll to position [755, 0]
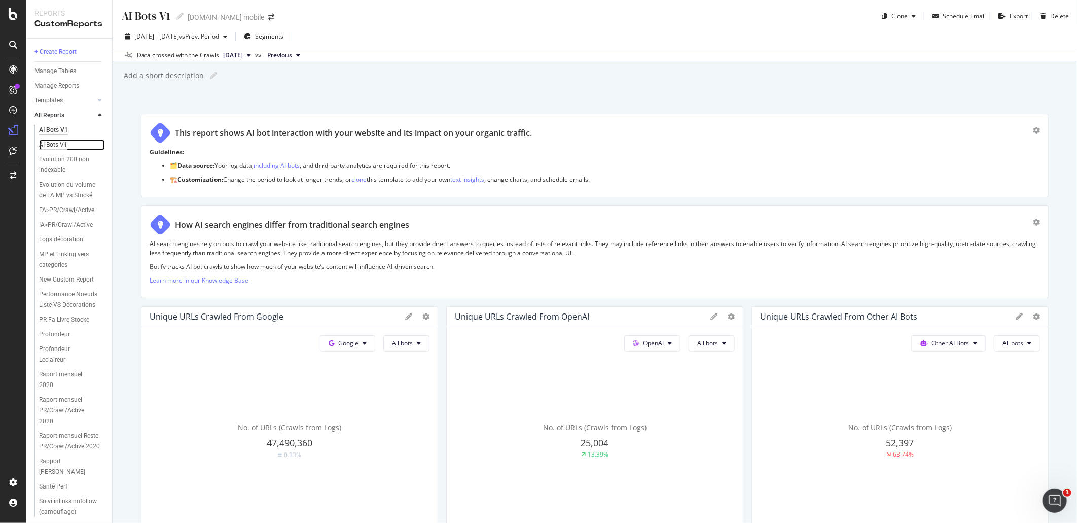
click at [53, 139] on div "AI Bots V1" at bounding box center [53, 144] width 28 height 11
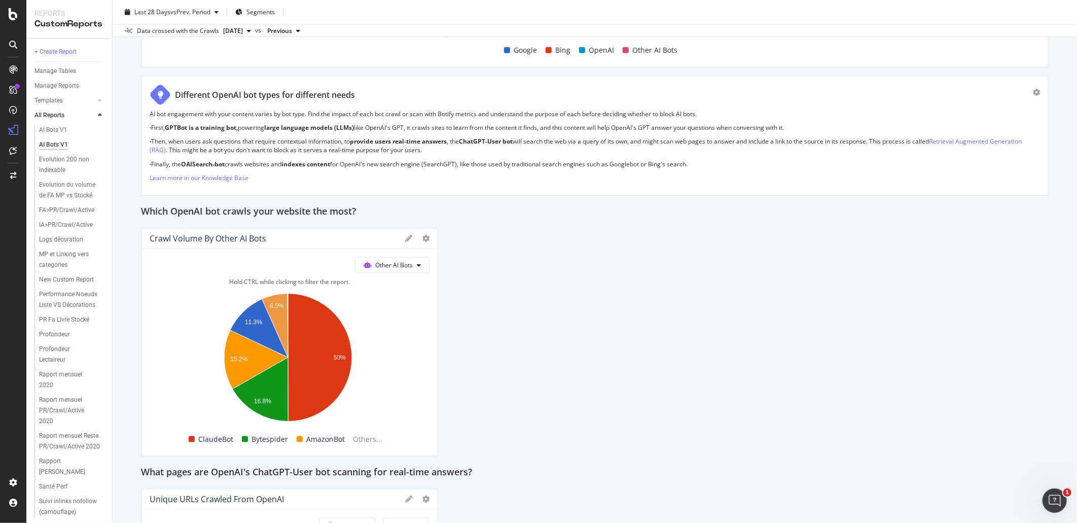
scroll to position [676, 0]
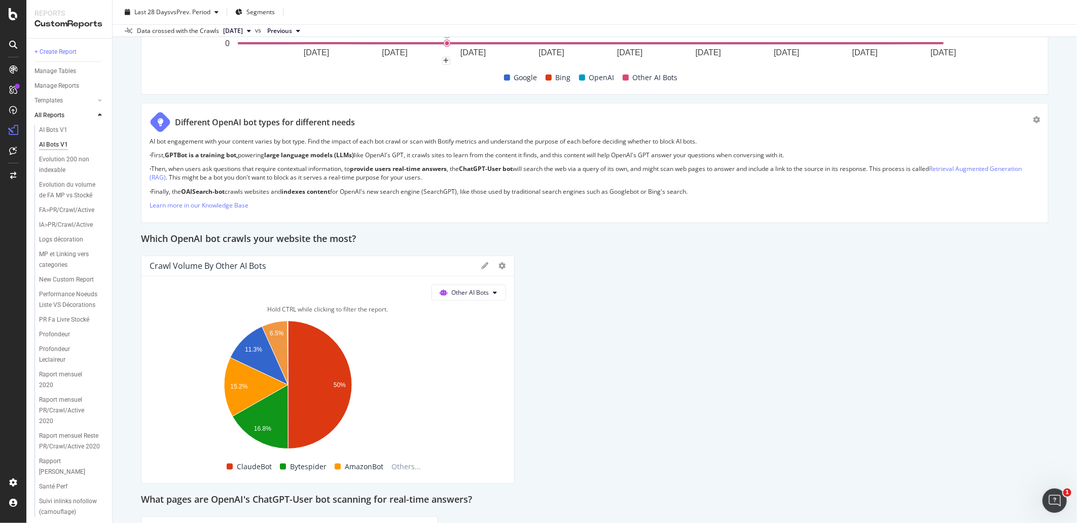
drag, startPoint x: 430, startPoint y: 361, endPoint x: 513, endPoint y: 368, distance: 83.5
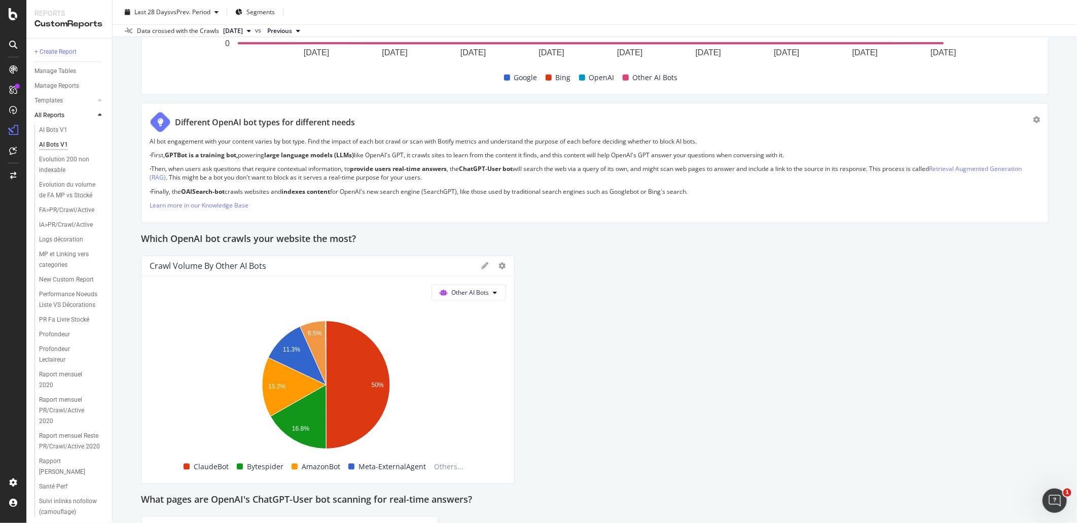
drag, startPoint x: 556, startPoint y: 368, endPoint x: 613, endPoint y: 371, distance: 56.9
drag, startPoint x: 509, startPoint y: 370, endPoint x: 549, endPoint y: 449, distance: 88.5
drag, startPoint x: 508, startPoint y: 414, endPoint x: 565, endPoint y: 409, distance: 57.5
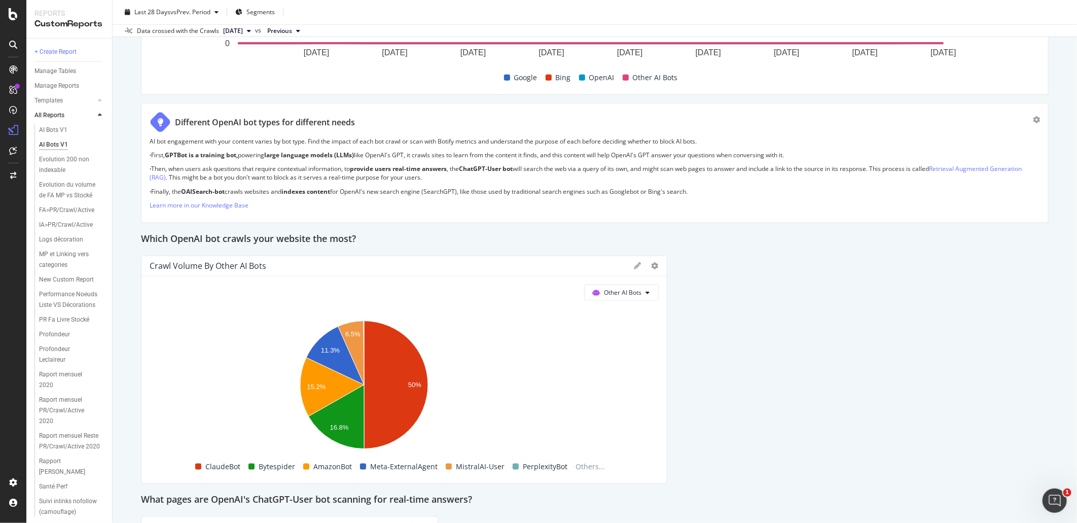
drag, startPoint x: 585, startPoint y: 398, endPoint x: 703, endPoint y: 403, distance: 118.8
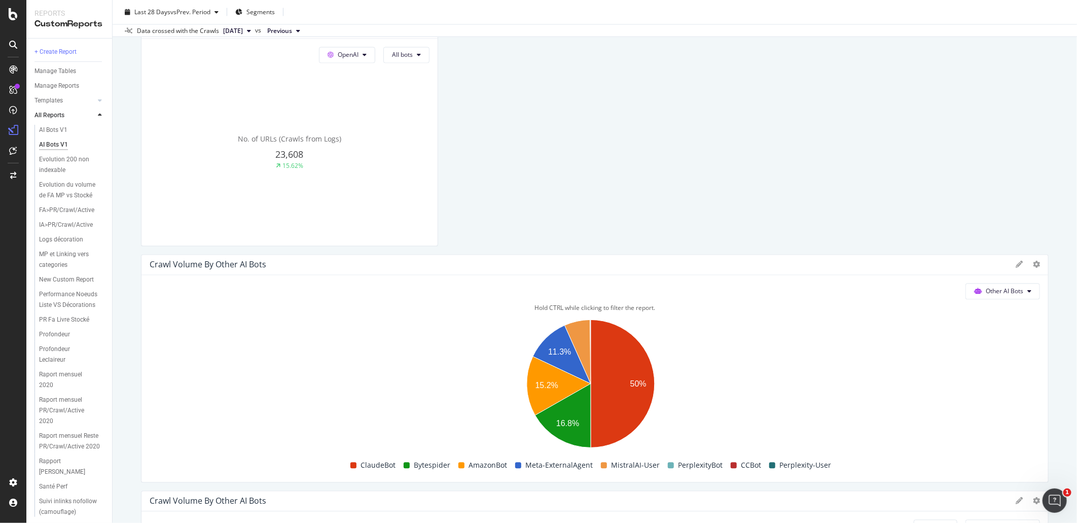
scroll to position [1079, 0]
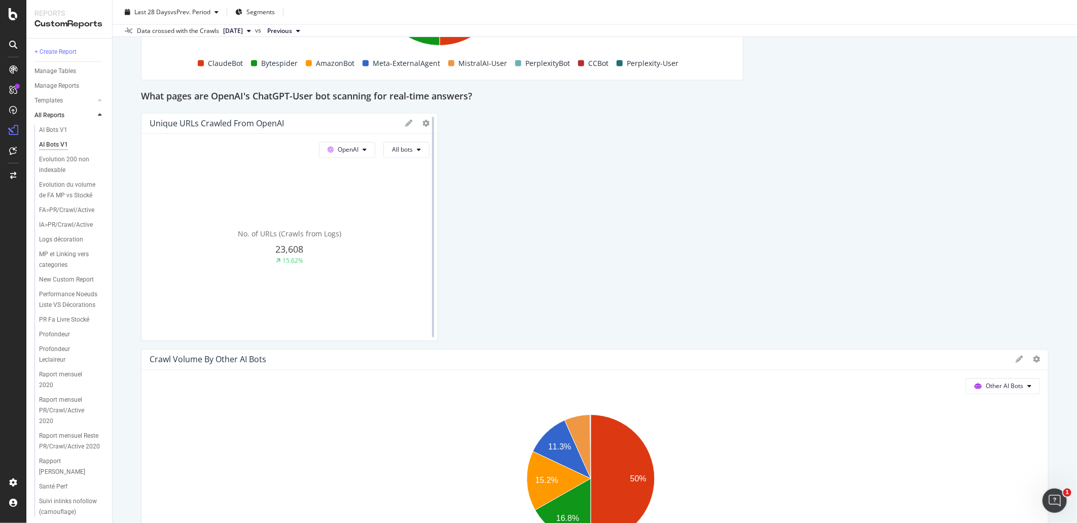
click at [428, 124] on div at bounding box center [433, 227] width 10 height 228
click at [422, 122] on icon at bounding box center [425, 123] width 7 height 7
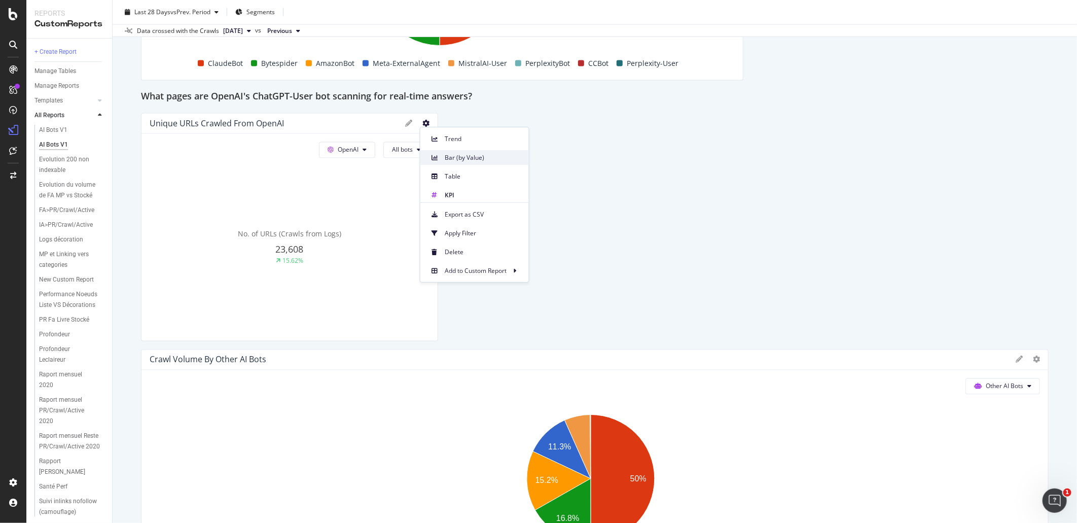
click at [469, 156] on span "Bar (by Value)" at bounding box center [483, 157] width 76 height 9
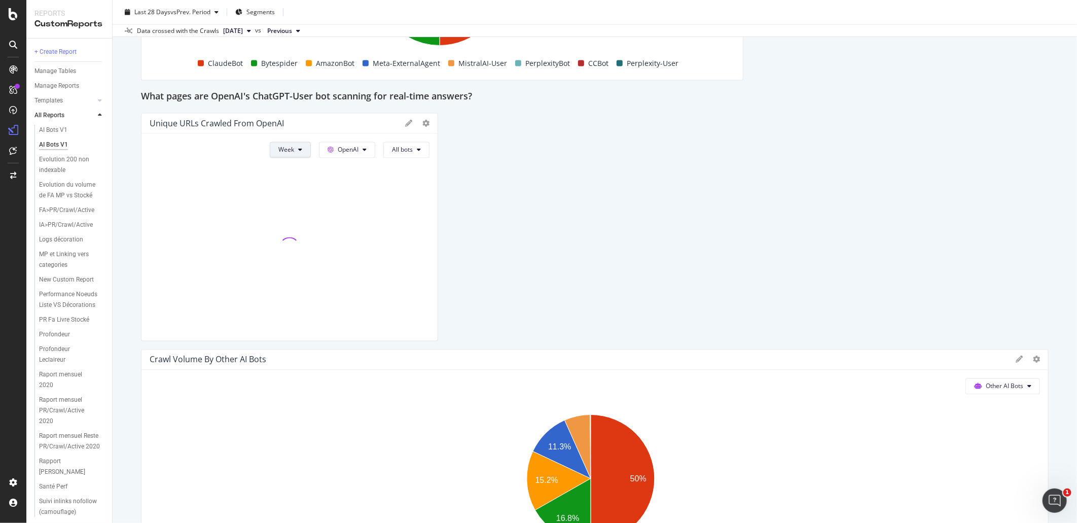
click at [301, 146] on button "Week" at bounding box center [290, 150] width 41 height 16
click at [288, 206] on span "Month" at bounding box center [285, 207] width 18 height 9
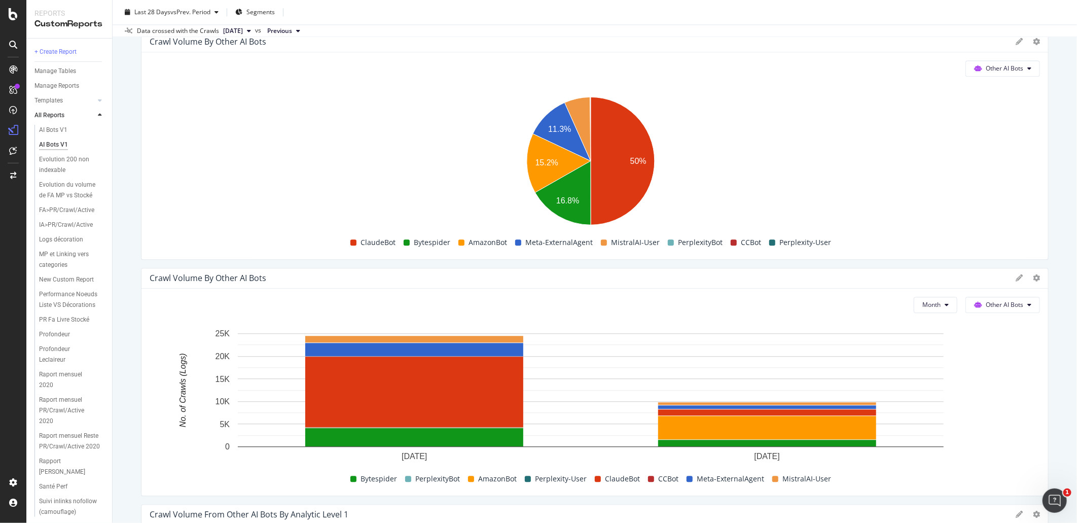
scroll to position [1417, 0]
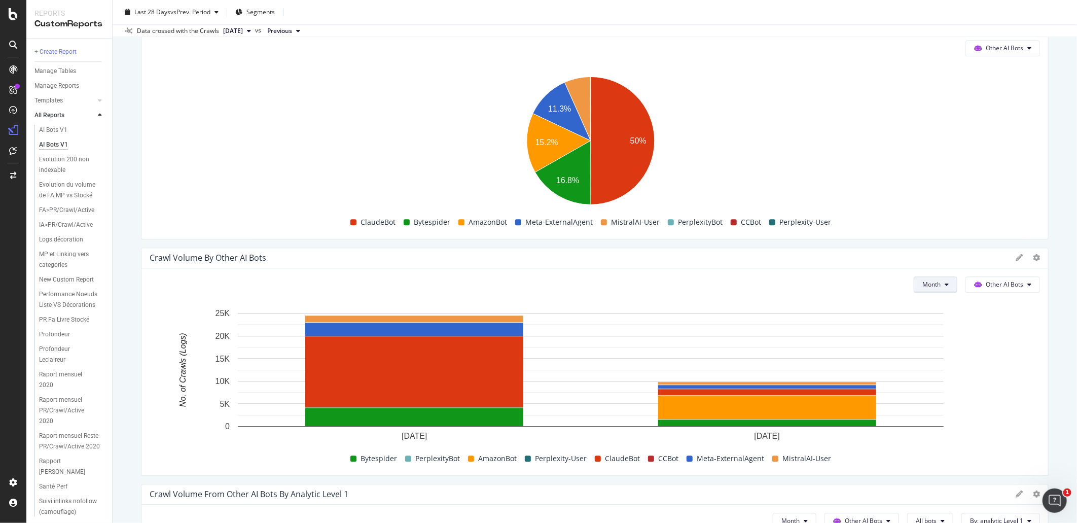
click at [933, 279] on button "Month" at bounding box center [936, 284] width 44 height 16
click at [183, 16] on div "Last 28 Days vs Prev. Period" at bounding box center [172, 12] width 76 height 9
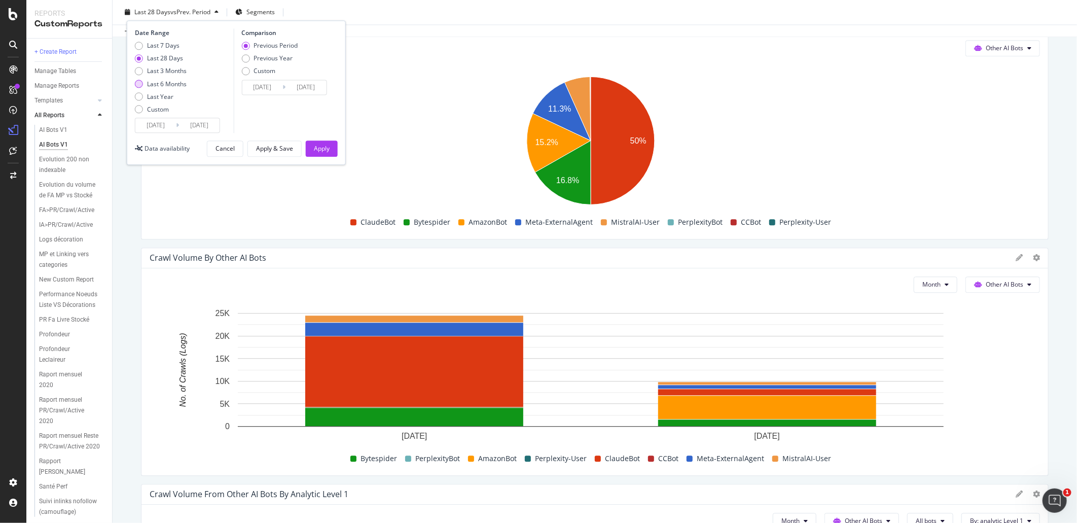
click at [166, 83] on div "Last 6 Months" at bounding box center [167, 84] width 40 height 9
type input "2025/03/09"
type input "2024/09/05"
type input "2025/03/08"
click at [168, 126] on input "2025/03/09" at bounding box center [155, 125] width 41 height 14
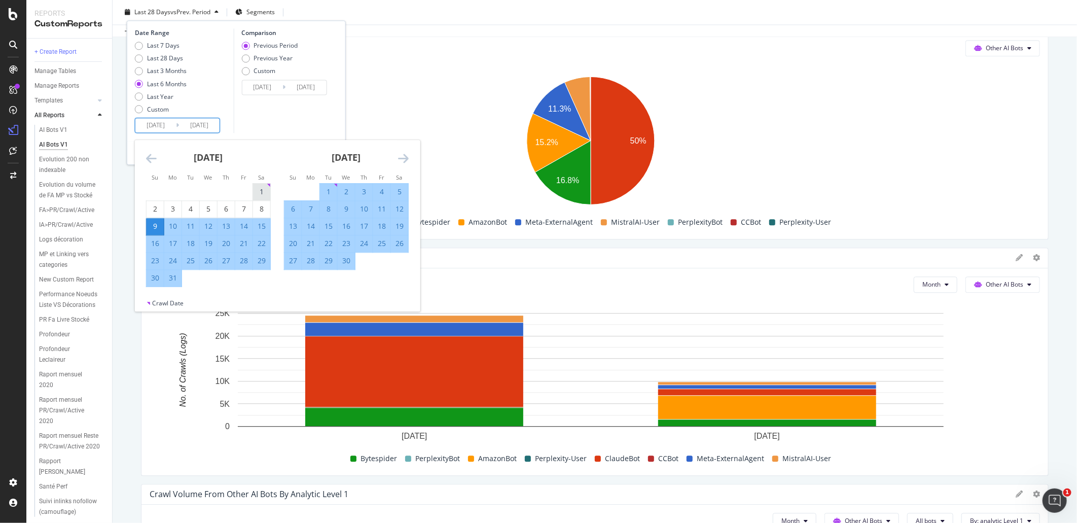
click at [259, 184] on div "1" at bounding box center [261, 192] width 17 height 17
type input "2025/03/01"
type input "2024/08/20"
type input "2025/02/28"
click at [400, 158] on icon "Move forward to switch to the next month." at bounding box center [403, 158] width 11 height 12
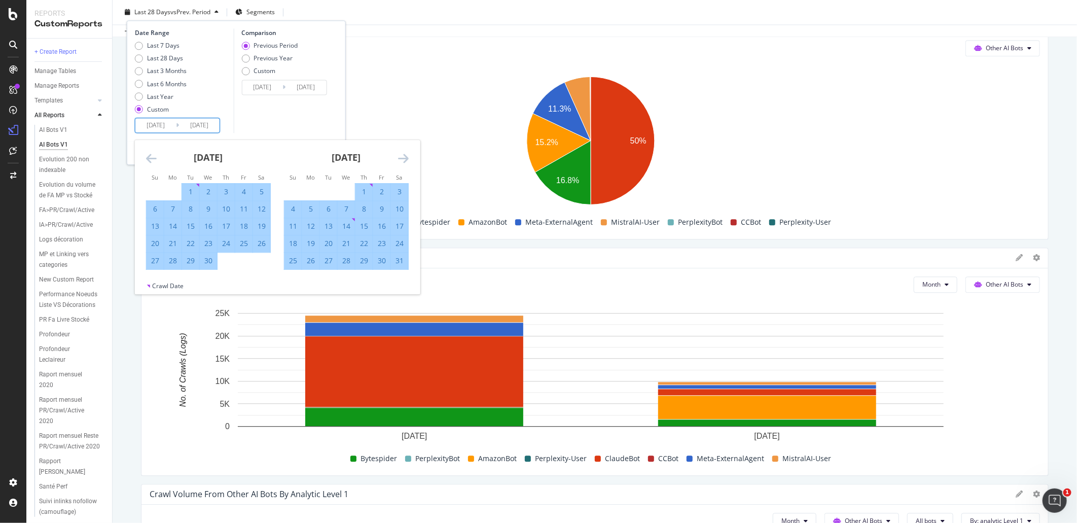
click at [364, 187] on div "1" at bounding box center [364, 192] width 17 height 10
type input "2025/05/01"
type input "2024/12/29"
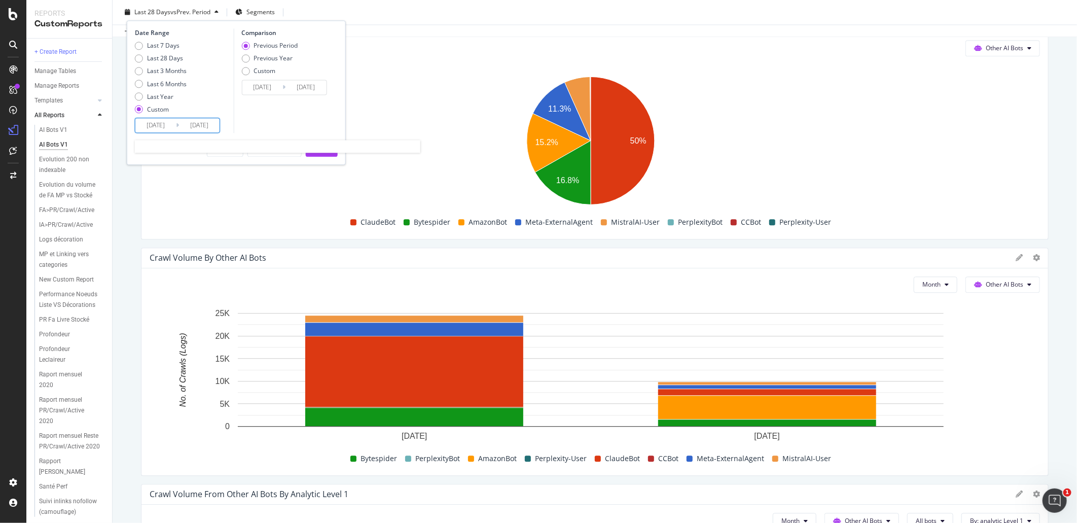
click at [169, 127] on input "2025/03/01" at bounding box center [155, 125] width 41 height 14
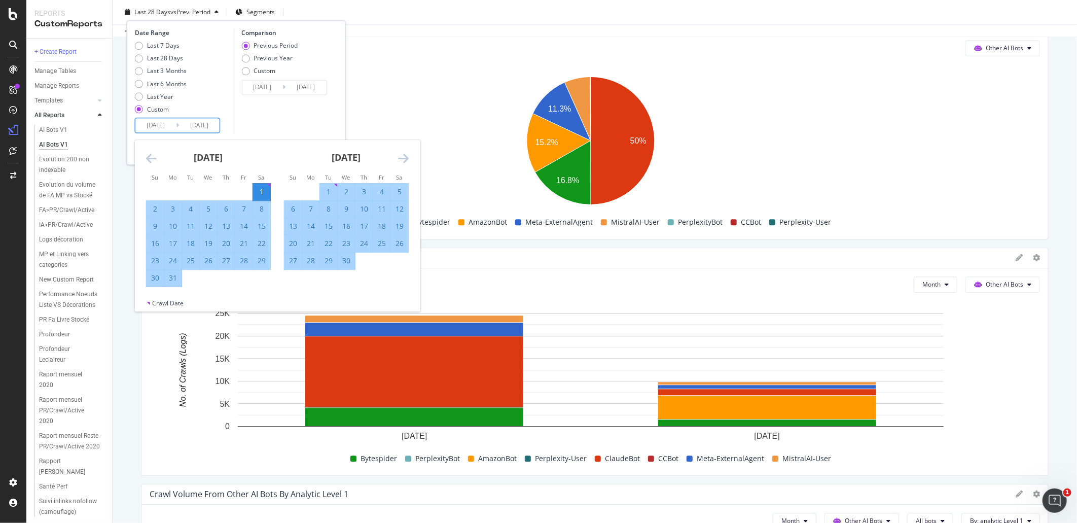
click at [324, 186] on div "1" at bounding box center [328, 192] width 17 height 17
type input "2025/04/01"
type input "2025/03/01"
type input "2025/03/31"
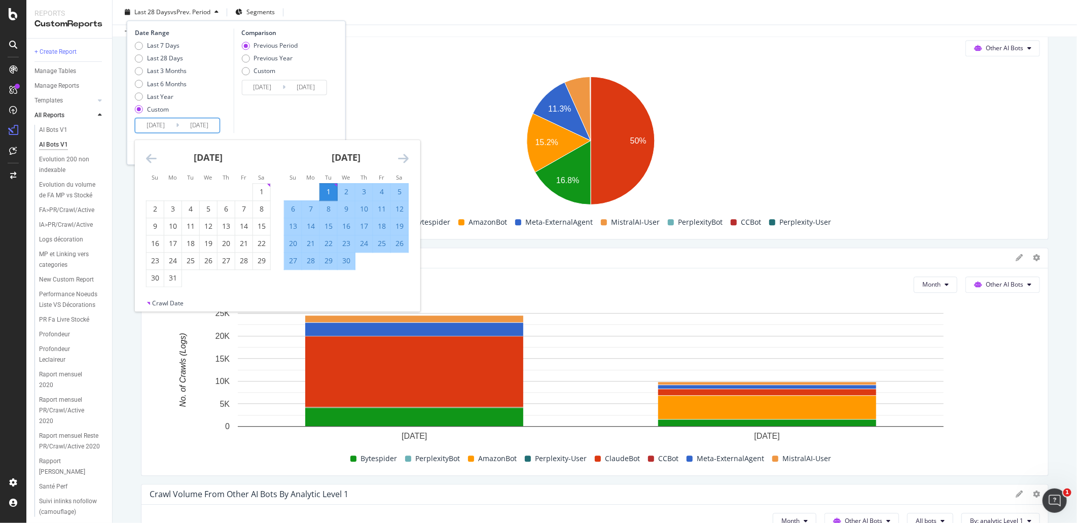
click at [399, 160] on icon "Move forward to switch to the next month." at bounding box center [403, 158] width 11 height 12
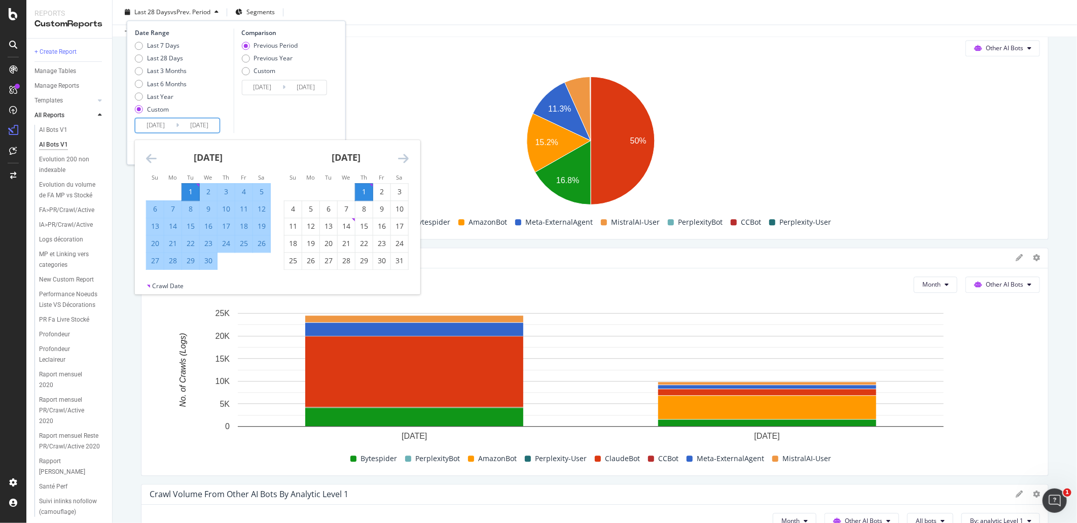
click at [402, 154] on icon "Move forward to switch to the next month." at bounding box center [403, 158] width 11 height 12
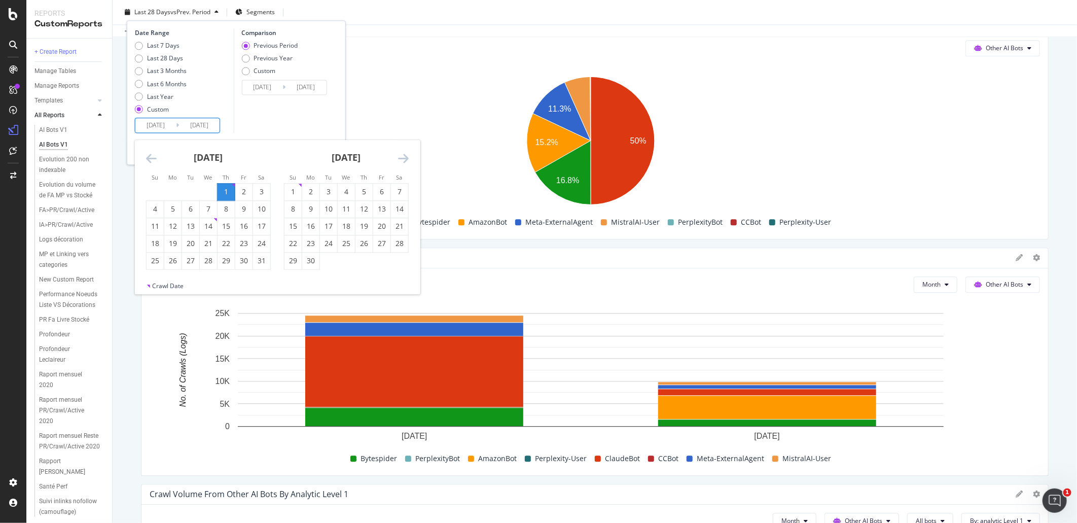
click at [402, 154] on icon "Move forward to switch to the next month." at bounding box center [403, 158] width 11 height 12
click at [161, 273] on div "31" at bounding box center [155, 278] width 17 height 10
type input "[DATE]"
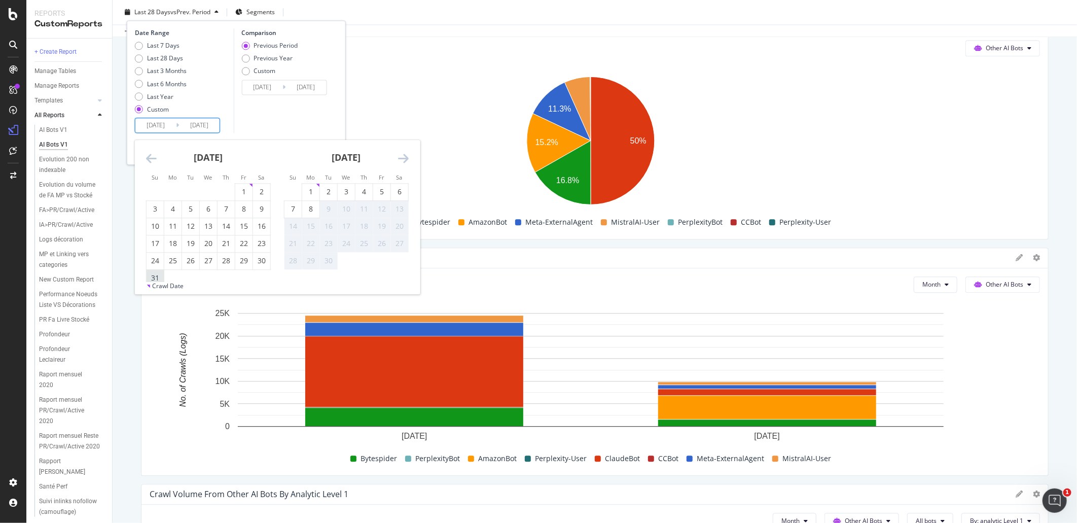
type input "2024/10/30"
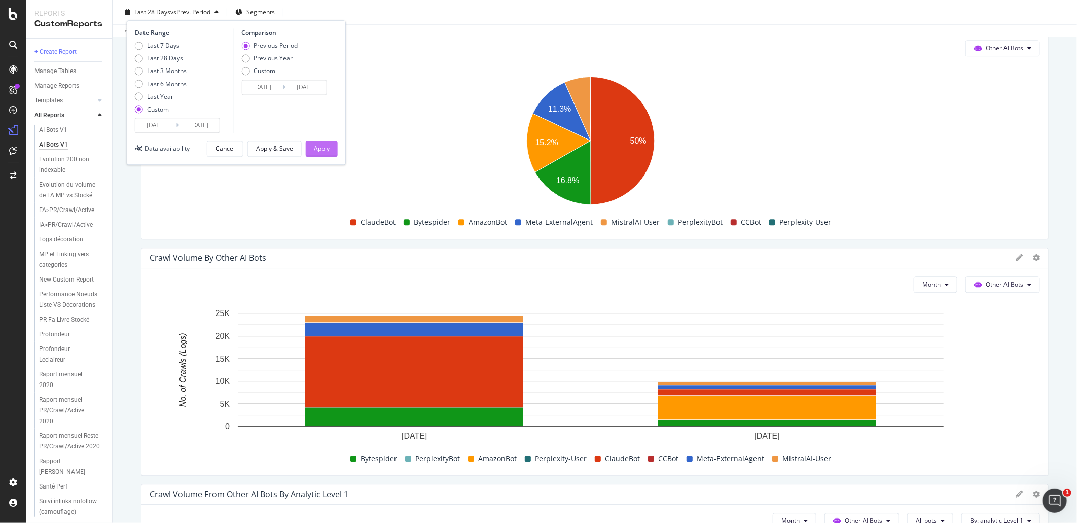
click at [327, 144] on div "Apply" at bounding box center [322, 148] width 16 height 9
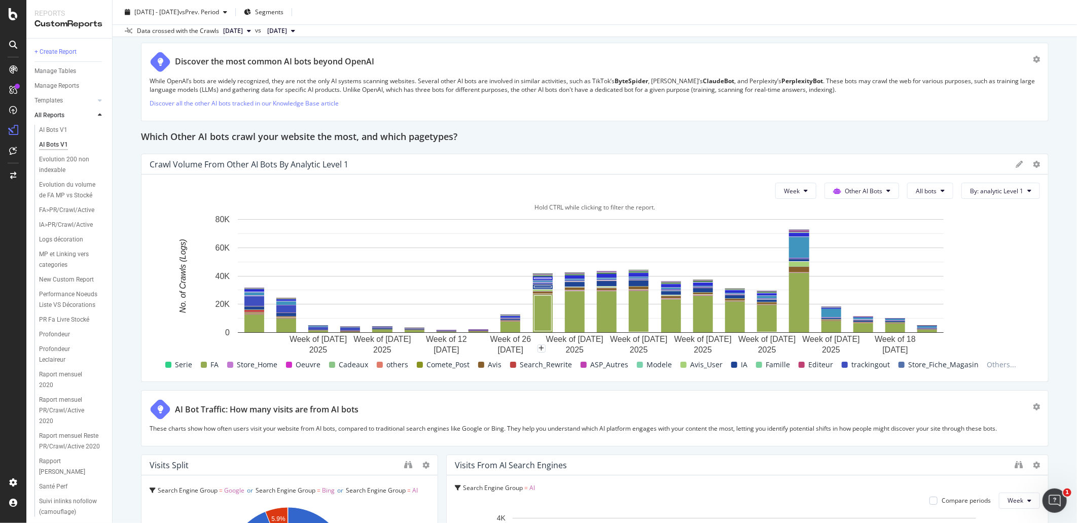
scroll to position [2093, 0]
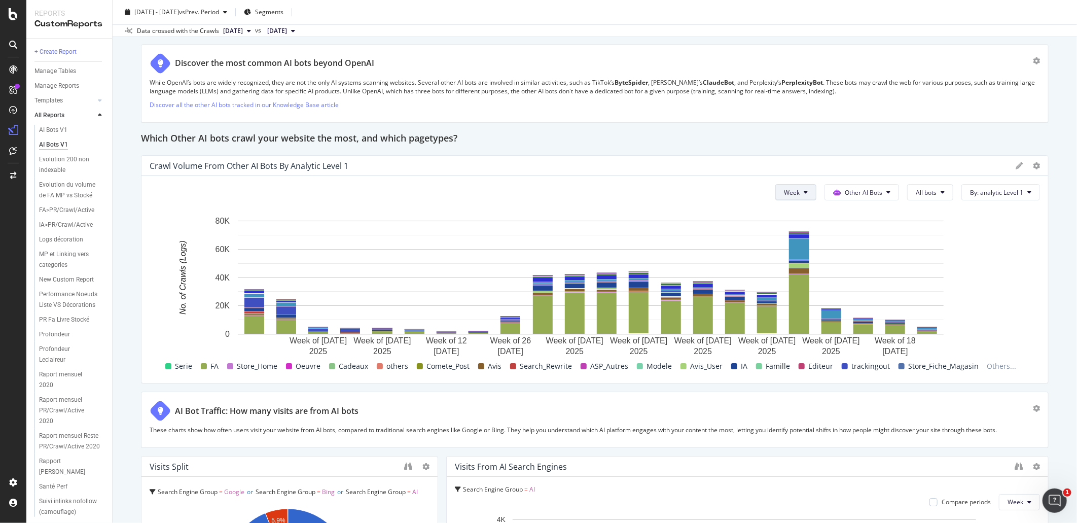
click at [784, 191] on span "Week" at bounding box center [792, 192] width 16 height 9
click at [793, 247] on span "Month" at bounding box center [785, 249] width 18 height 9
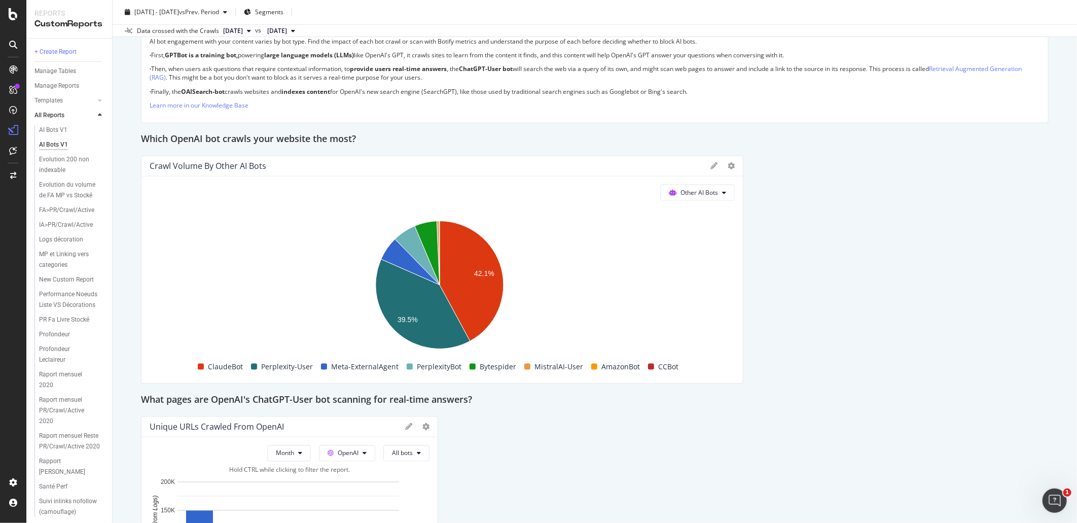
scroll to position [789, 0]
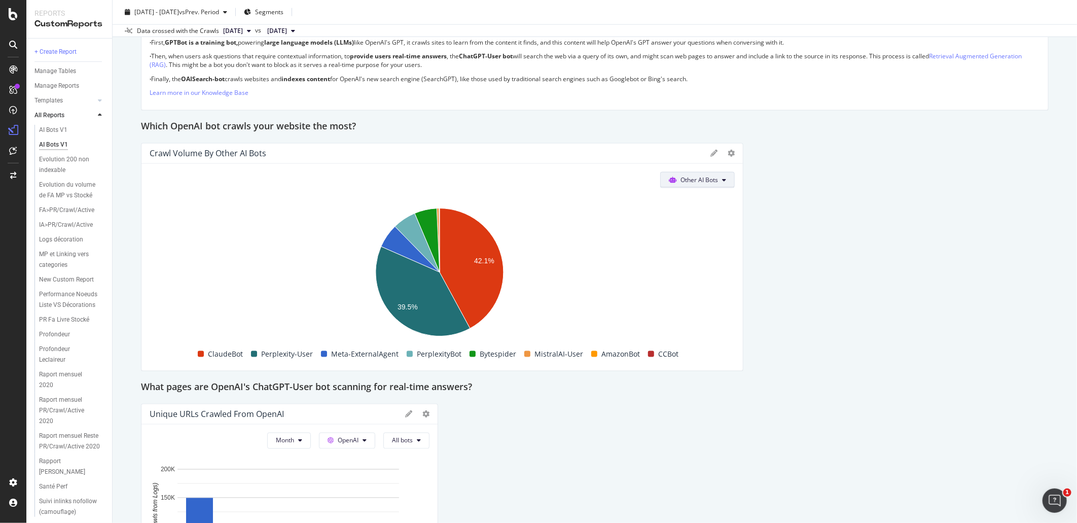
click at [669, 181] on icon at bounding box center [673, 180] width 8 height 6
click at [693, 236] on span "OpenAI" at bounding box center [700, 237] width 40 height 9
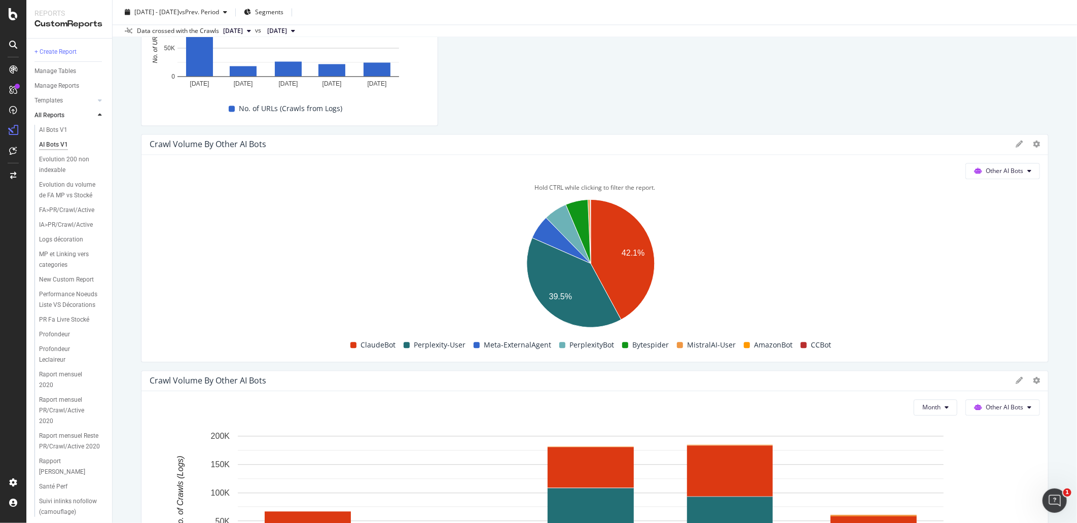
scroll to position [1296, 0]
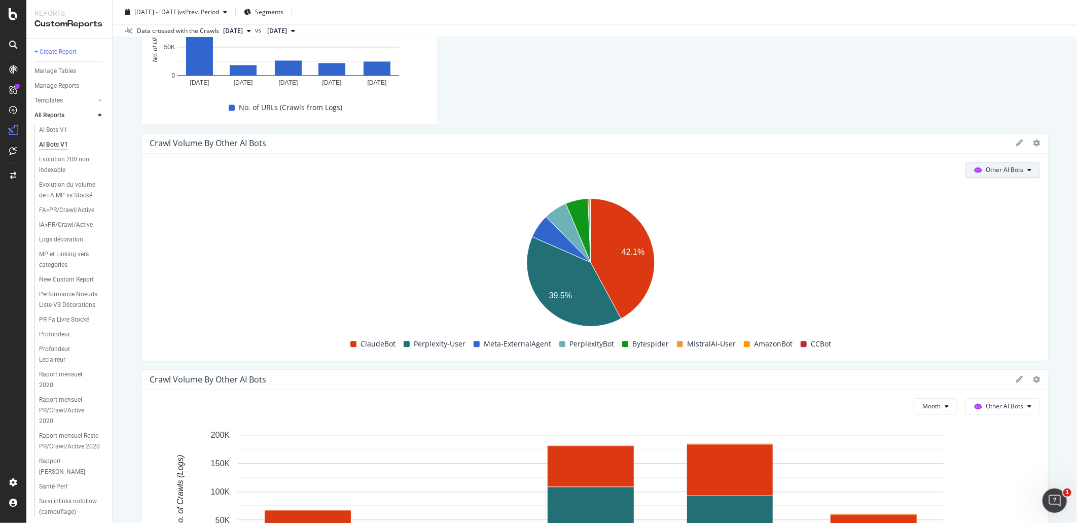
click at [997, 174] on button "Other AI Bots" at bounding box center [1003, 170] width 75 height 16
click at [1007, 225] on span "OpenAI" at bounding box center [1002, 227] width 40 height 9
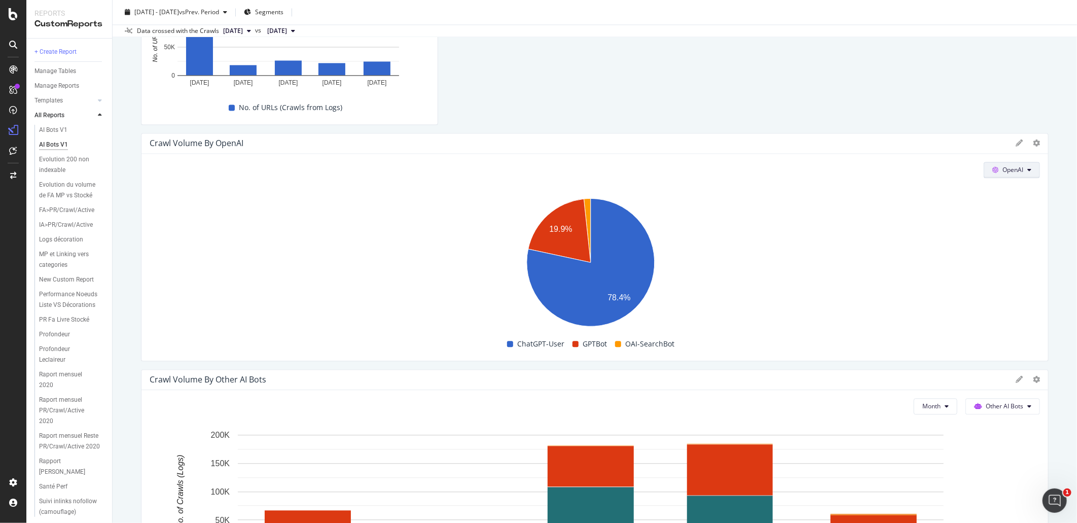
click at [984, 170] on button "OpenAI" at bounding box center [1012, 170] width 56 height 16
click at [555, 101] on div "This report shows AI bot interaction with your website and its impact on your o…" at bounding box center [595, 150] width 908 height 2664
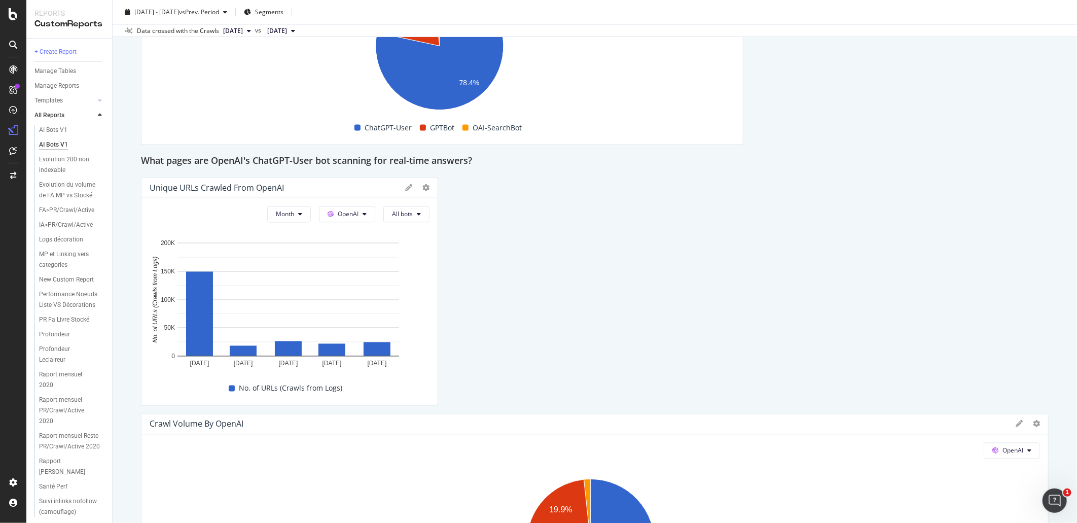
scroll to position [1014, 0]
click at [331, 211] on span at bounding box center [333, 214] width 10 height 9
click at [349, 285] on div "Other AI Bots" at bounding box center [351, 291] width 70 height 15
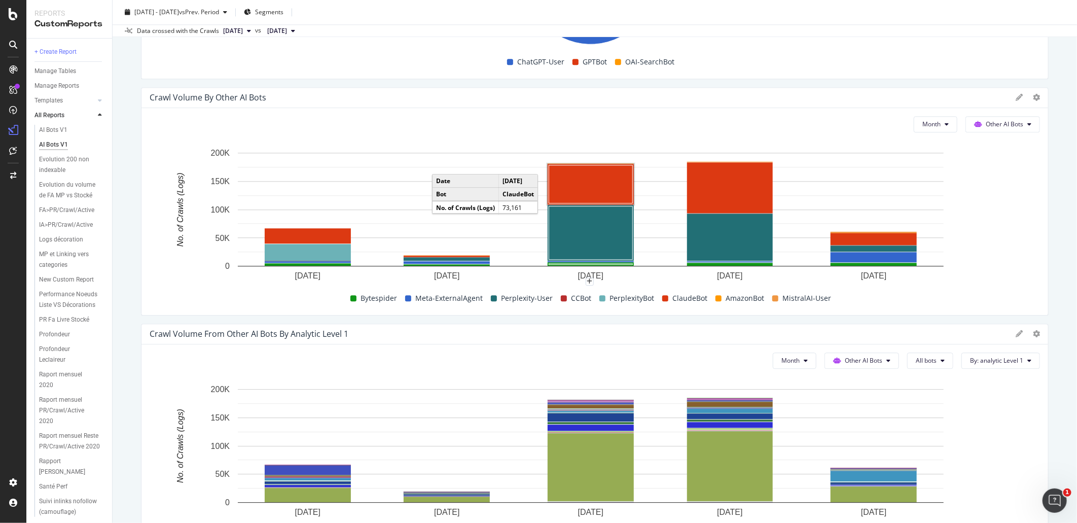
scroll to position [1634, 0]
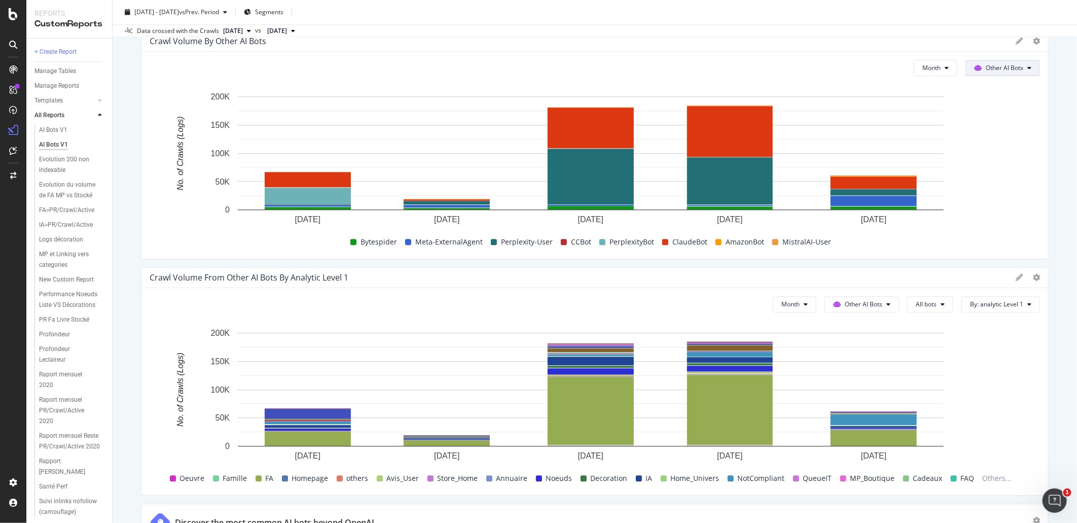
click at [1002, 68] on span "Other AI Bots" at bounding box center [1005, 67] width 38 height 9
click at [1000, 123] on span "OpenAI" at bounding box center [1002, 125] width 40 height 9
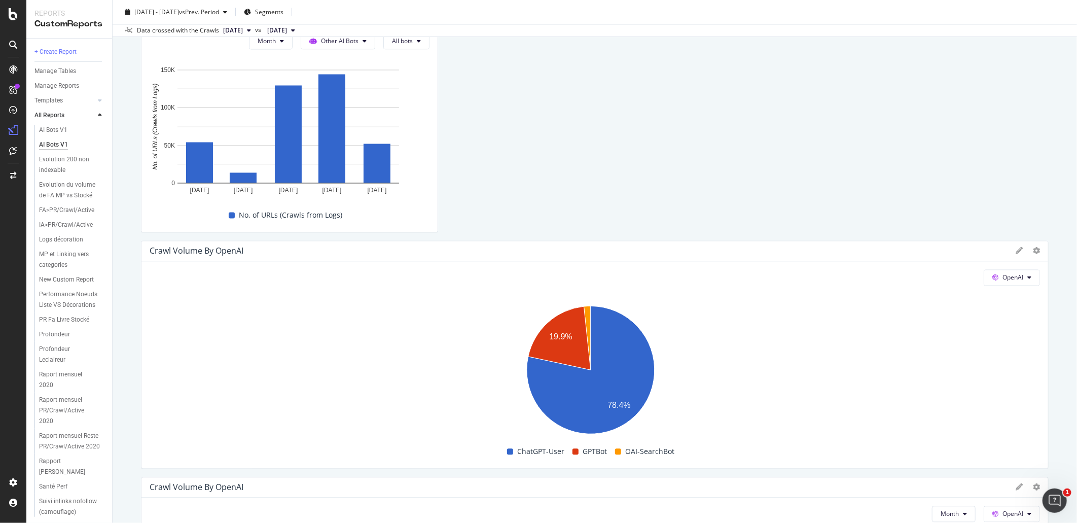
scroll to position [1014, 0]
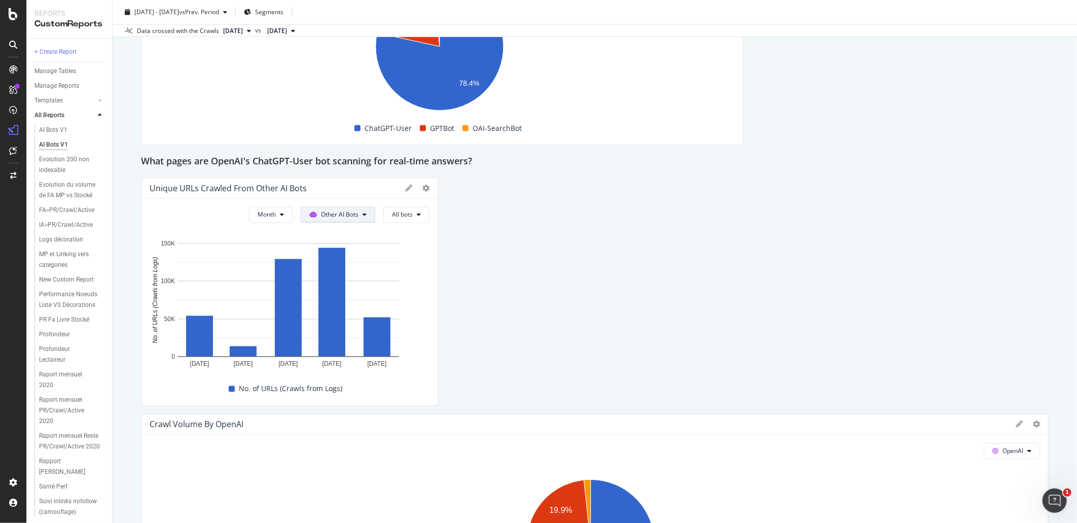
click at [336, 217] on span "Other AI Bots" at bounding box center [340, 214] width 38 height 9
click at [341, 269] on span "OpenAI" at bounding box center [343, 272] width 40 height 9
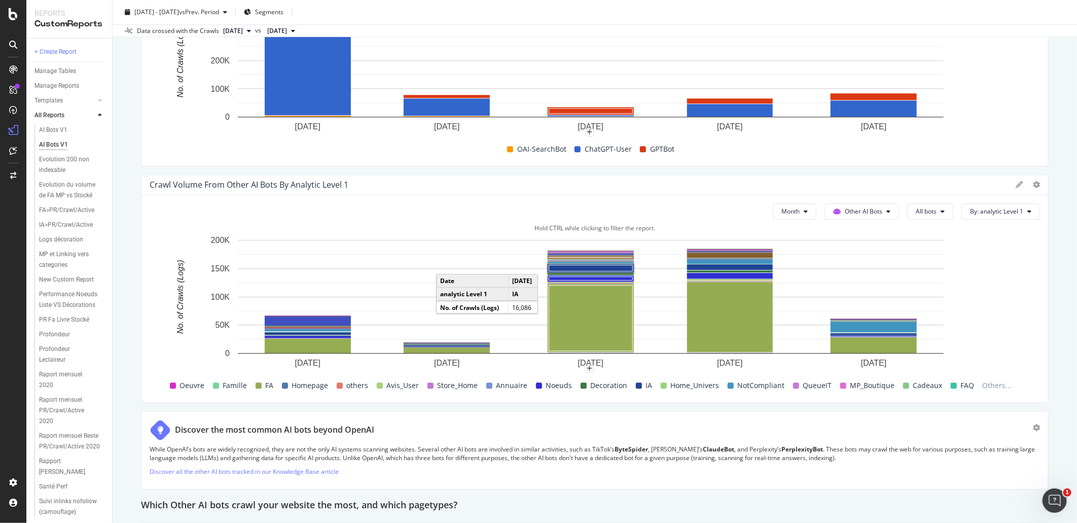
scroll to position [1747, 0]
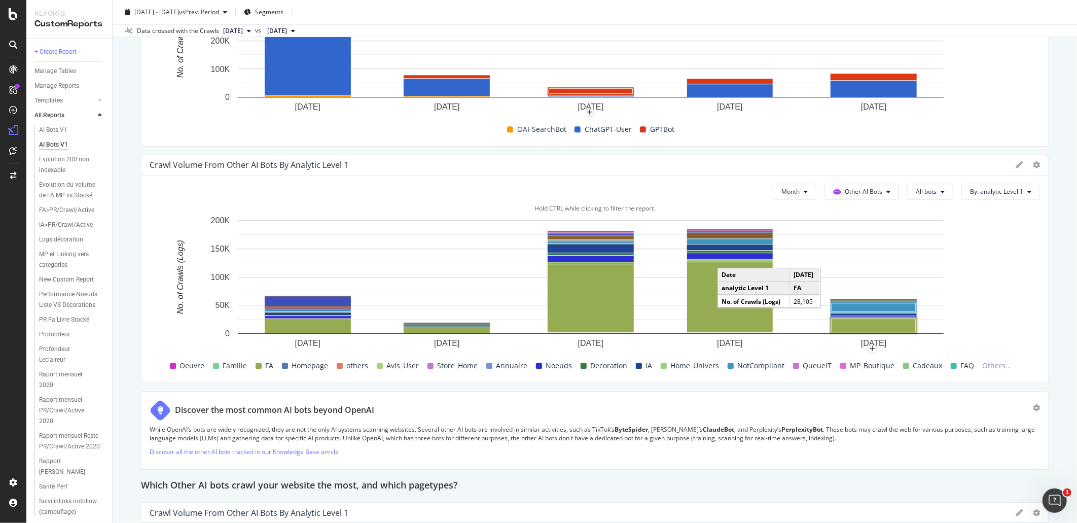
click at [892, 327] on rect "A chart." at bounding box center [874, 324] width 84 height 13
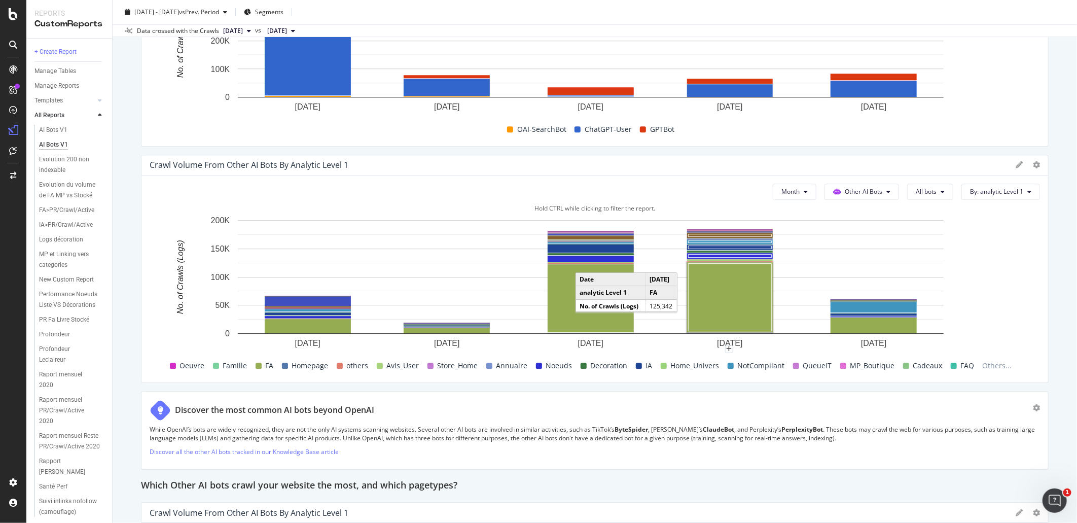
click at [728, 285] on rect "A chart." at bounding box center [730, 296] width 83 height 67
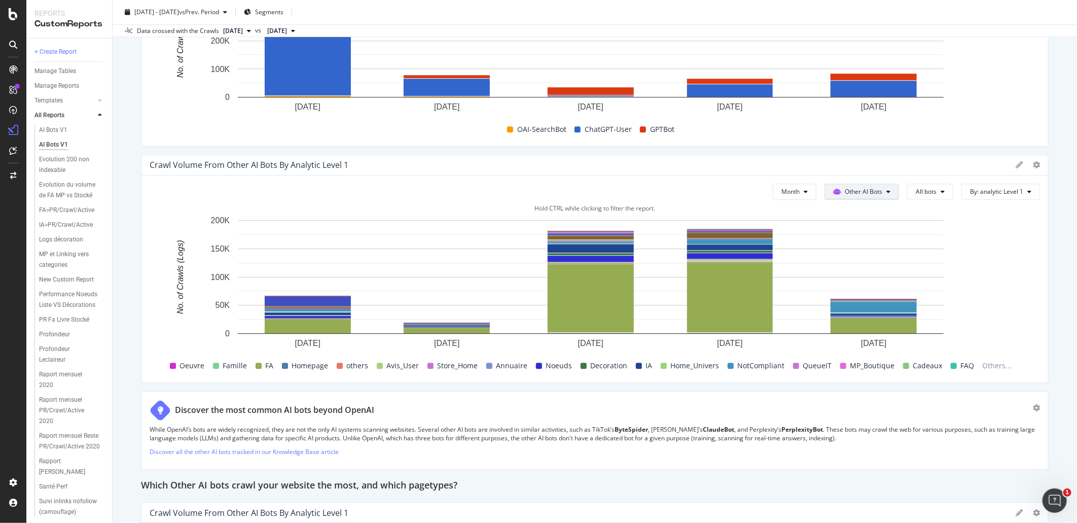
click at [875, 189] on button "Other AI Bots" at bounding box center [862, 192] width 75 height 16
click at [855, 245] on span "OpenAI" at bounding box center [861, 248] width 40 height 9
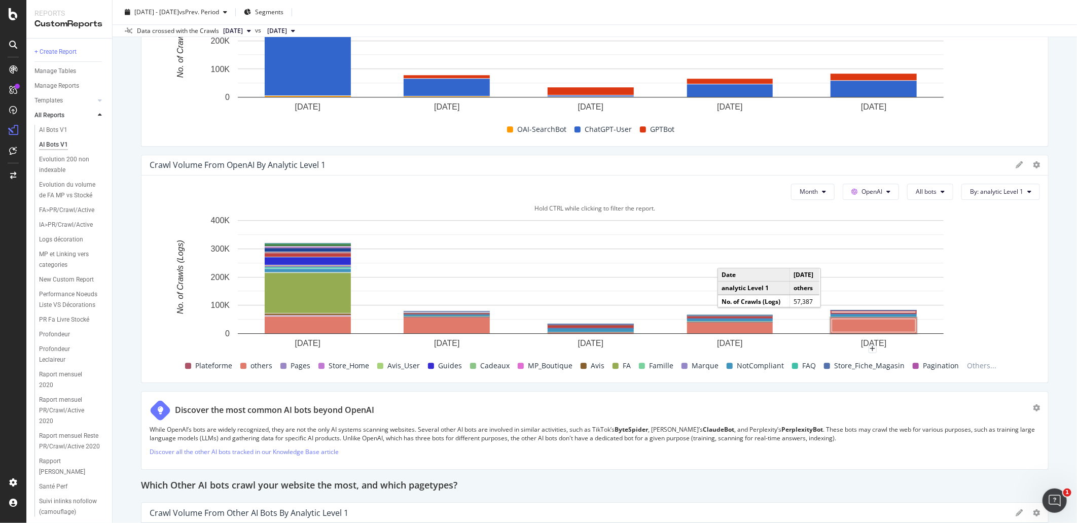
click at [868, 327] on rect "A chart." at bounding box center [874, 324] width 84 height 13
click at [920, 196] on button "All bots" at bounding box center [930, 192] width 46 height 16
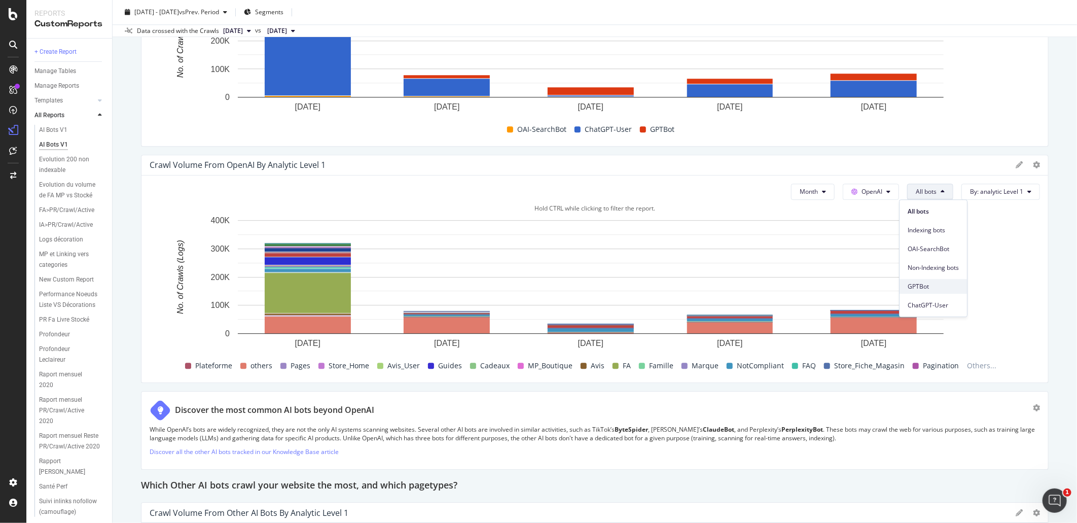
click at [936, 282] on span "GPTBot" at bounding box center [933, 286] width 51 height 9
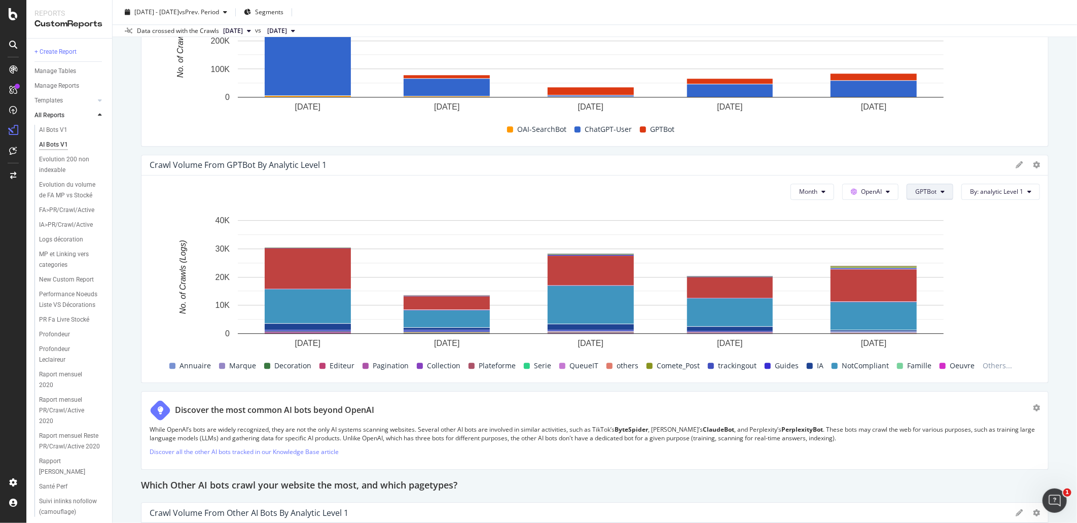
click at [920, 193] on span "GPTBot" at bounding box center [925, 191] width 21 height 9
click at [918, 246] on span "OAI-SearchBot" at bounding box center [933, 248] width 51 height 9
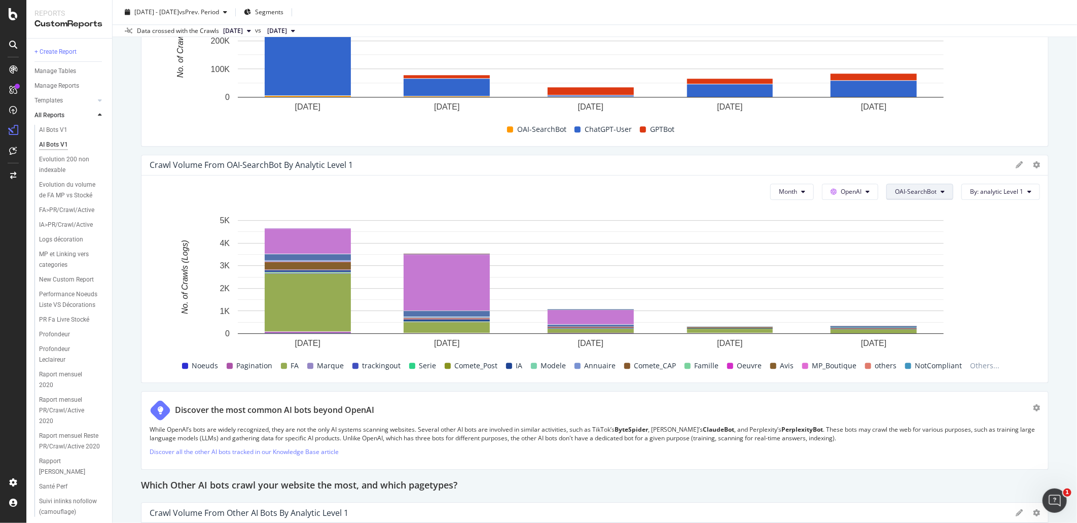
click at [929, 195] on button "OAI-SearchBot" at bounding box center [919, 192] width 67 height 16
click at [918, 306] on span "ChatGPT-User" at bounding box center [913, 305] width 51 height 9
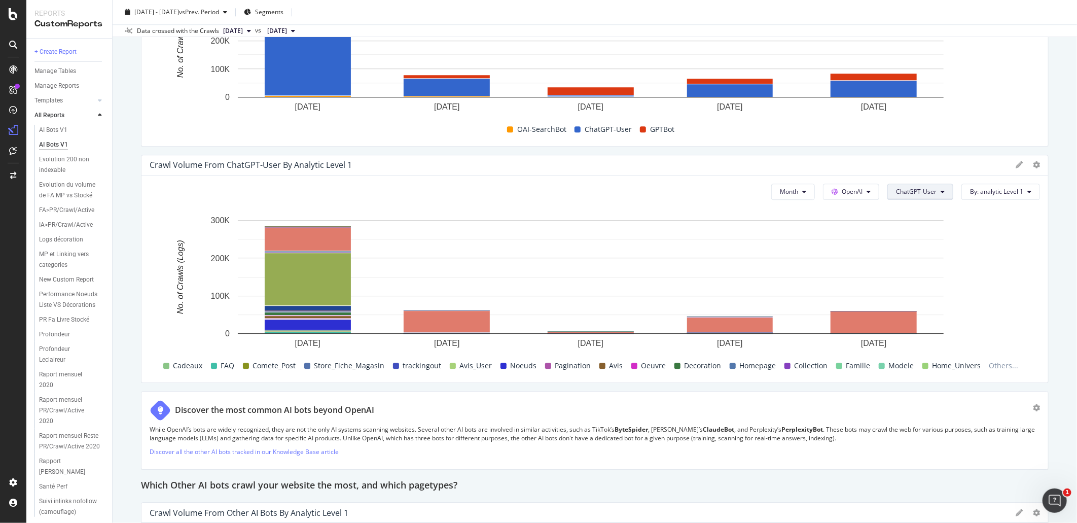
click at [918, 194] on span "ChatGPT-User" at bounding box center [916, 191] width 41 height 9
click at [917, 209] on span "All bots" at bounding box center [915, 211] width 51 height 9
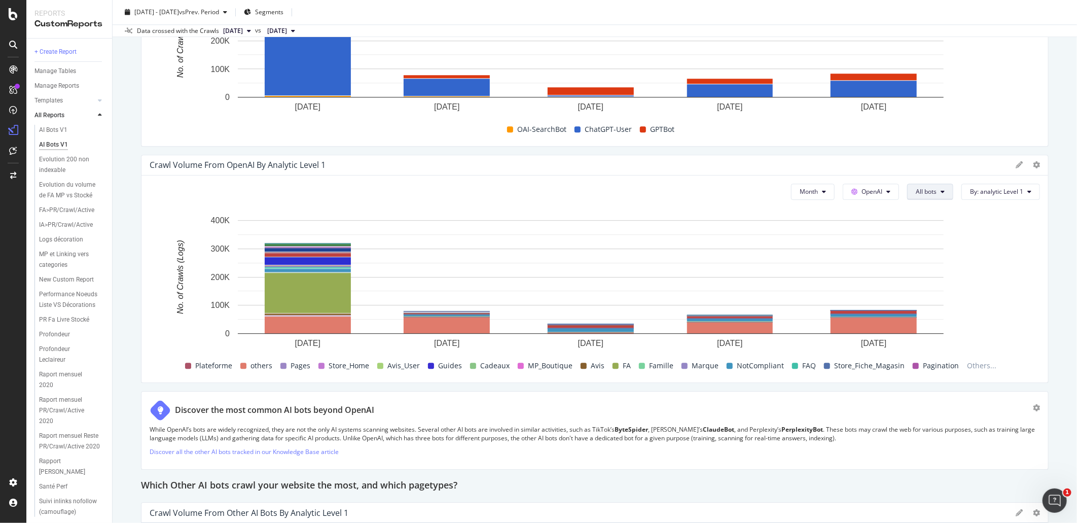
click at [929, 188] on span "All bots" at bounding box center [926, 191] width 21 height 9
click at [945, 298] on div "ChatGPT-User" at bounding box center [933, 305] width 67 height 15
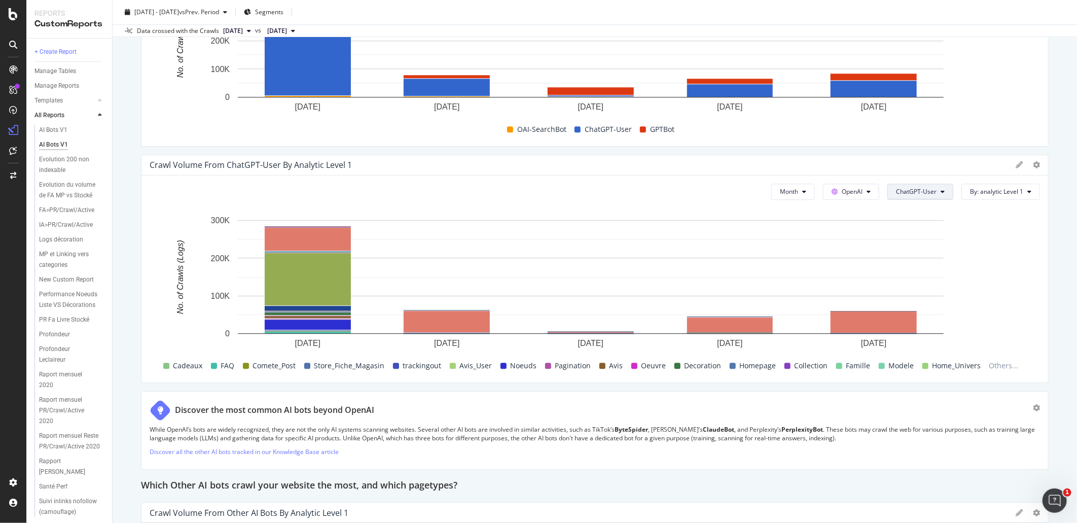
click at [923, 193] on span "ChatGPT-User" at bounding box center [916, 191] width 41 height 9
click at [919, 210] on span "All bots" at bounding box center [915, 211] width 51 height 9
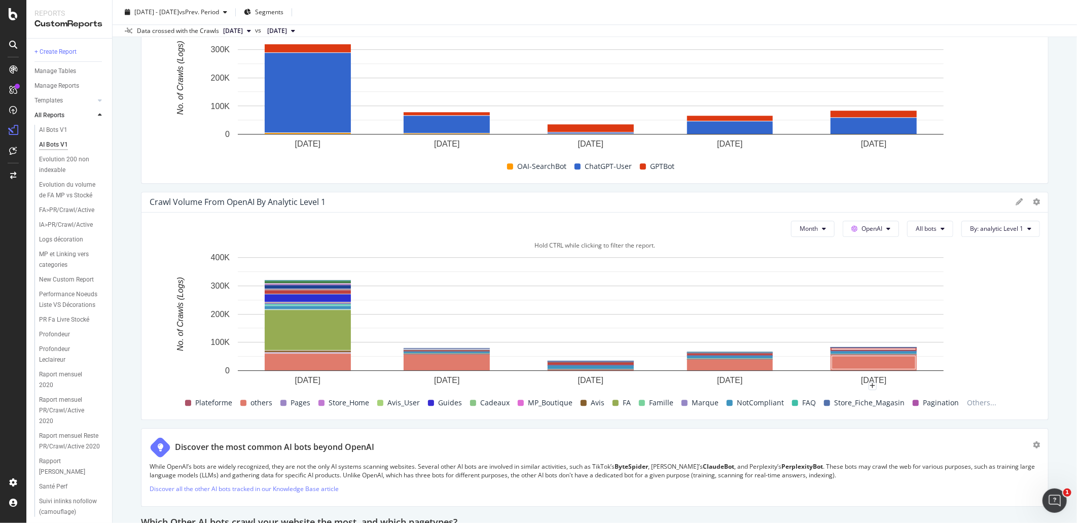
scroll to position [1690, 0]
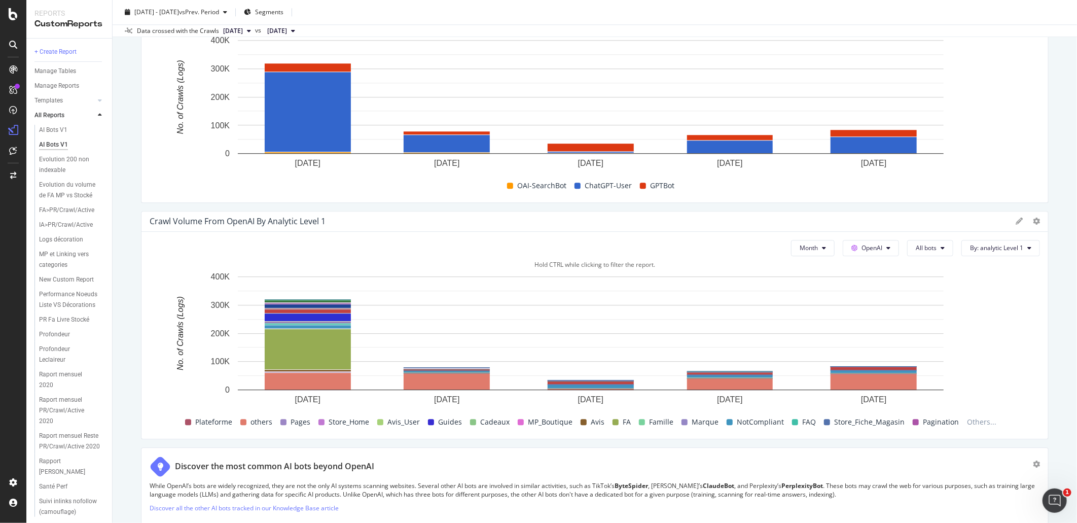
drag, startPoint x: 1036, startPoint y: 242, endPoint x: 1043, endPoint y: 242, distance: 6.6
click at [1043, 242] on div "AI Bots V1 AI Bots V1 Fnac.com mobile Clone Schedule Email Export Delete 2025 A…" at bounding box center [595, 261] width 965 height 523
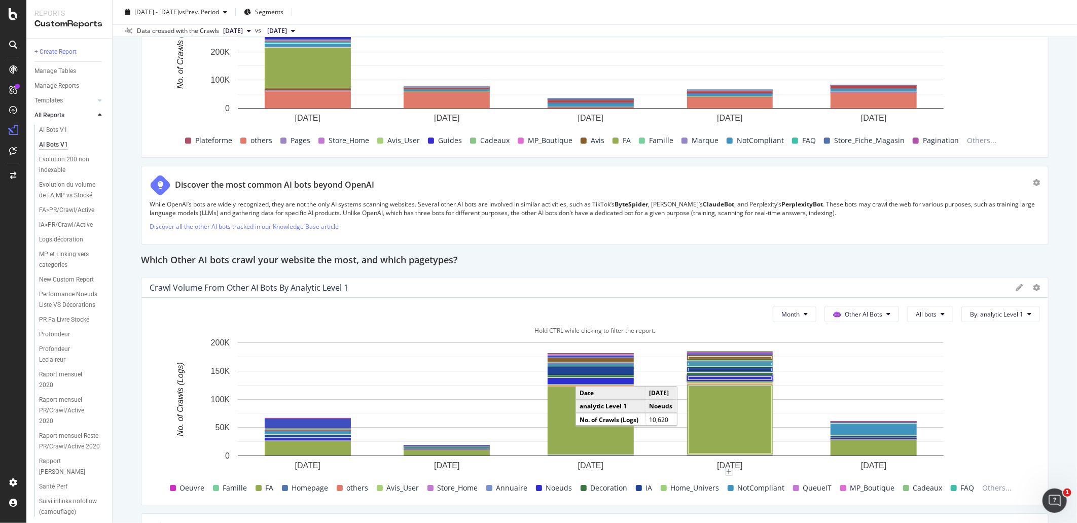
scroll to position [2085, 0]
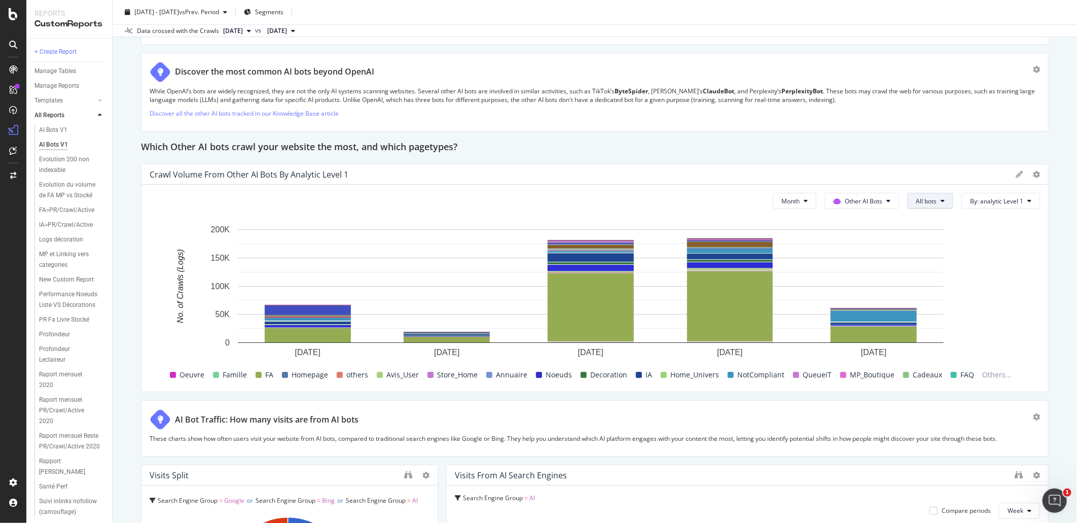
click at [925, 200] on span "All bots" at bounding box center [926, 201] width 21 height 9
click at [936, 335] on span "Perplexity-User" at bounding box center [936, 333] width 57 height 9
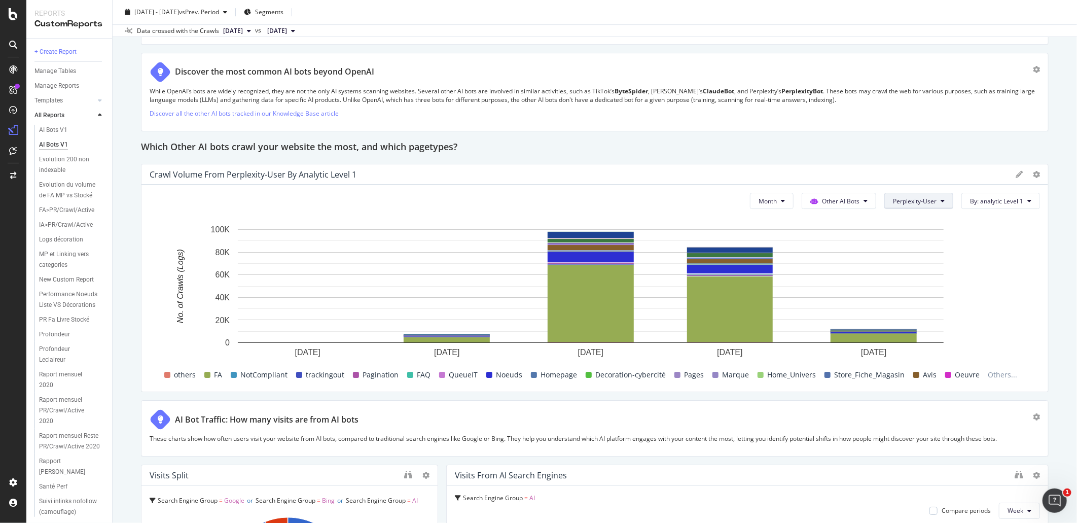
click at [906, 199] on span "Perplexity-User" at bounding box center [915, 201] width 44 height 9
click at [911, 330] on span "ClaudeBot" at bounding box center [913, 333] width 57 height 9
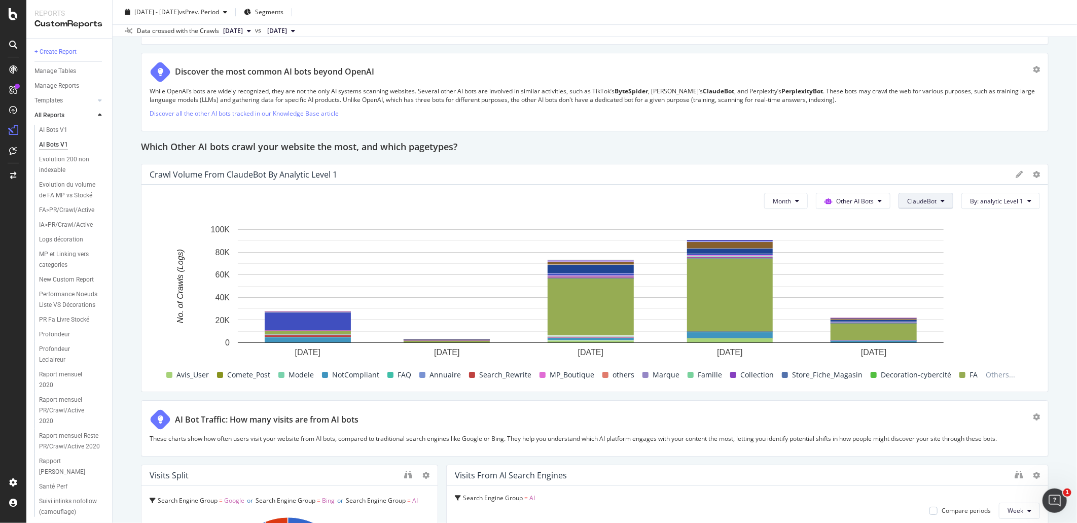
click at [919, 204] on span "ClaudeBot" at bounding box center [921, 201] width 29 height 9
click at [924, 225] on span "All bots" at bounding box center [928, 221] width 57 height 9
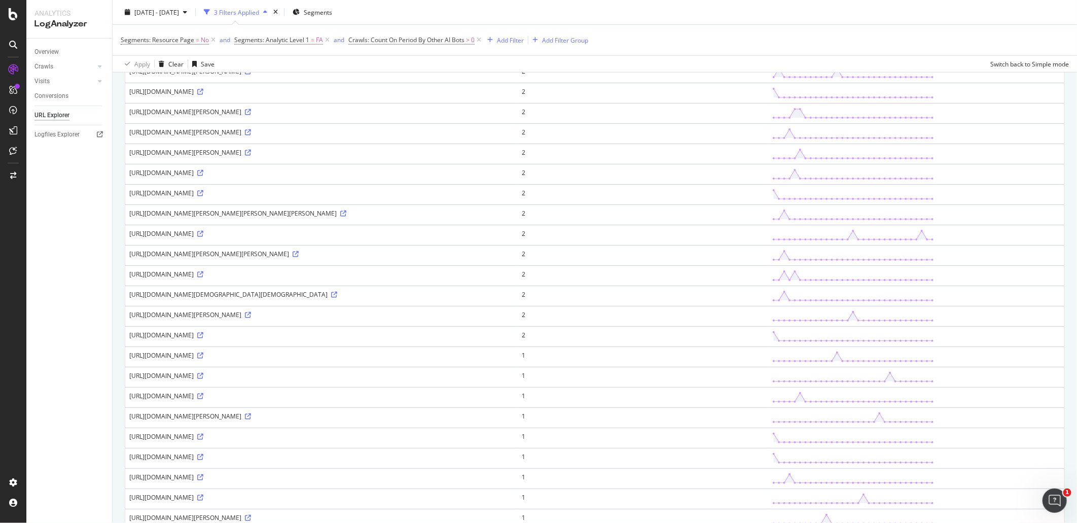
scroll to position [620, 0]
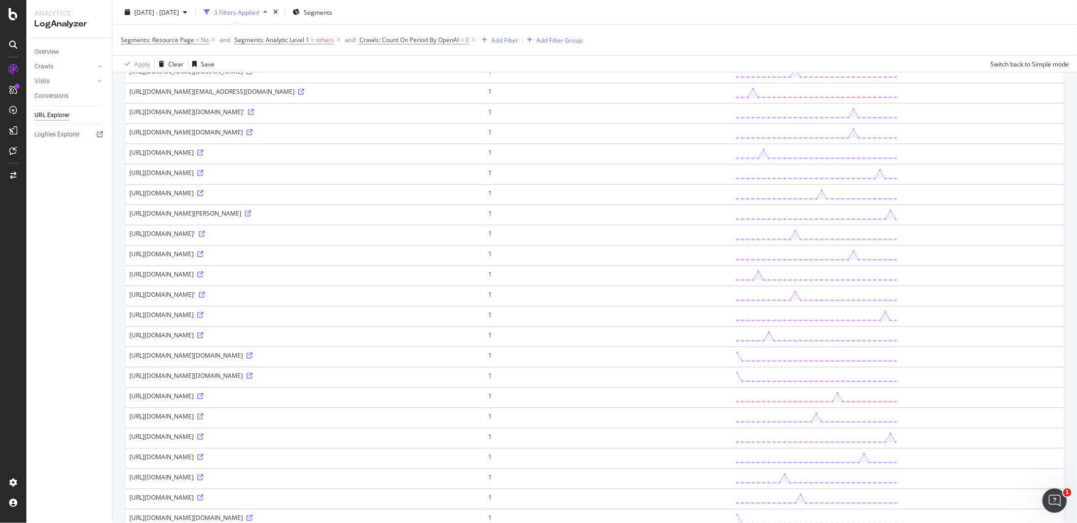
scroll to position [729, 0]
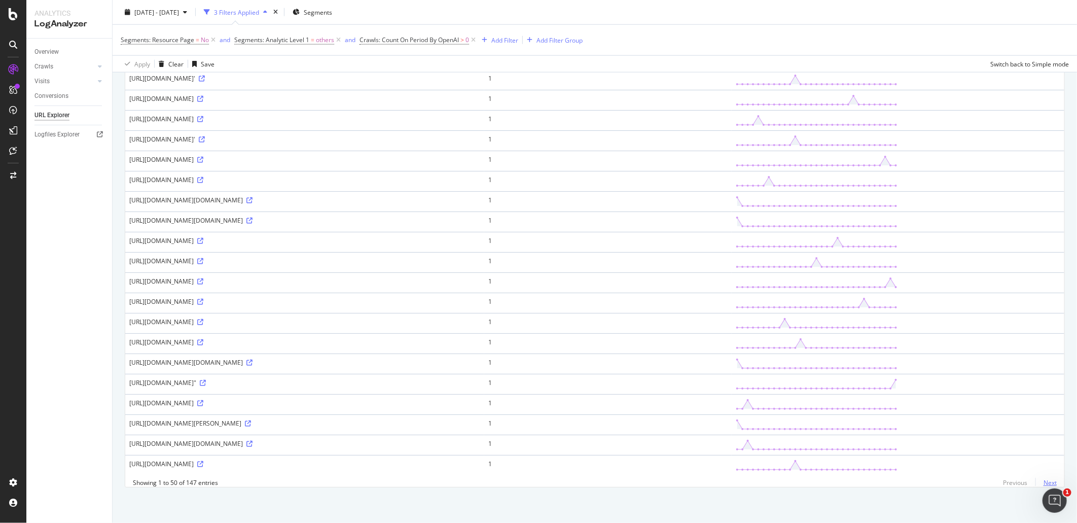
click at [1039, 481] on link "Next" at bounding box center [1046, 482] width 21 height 15
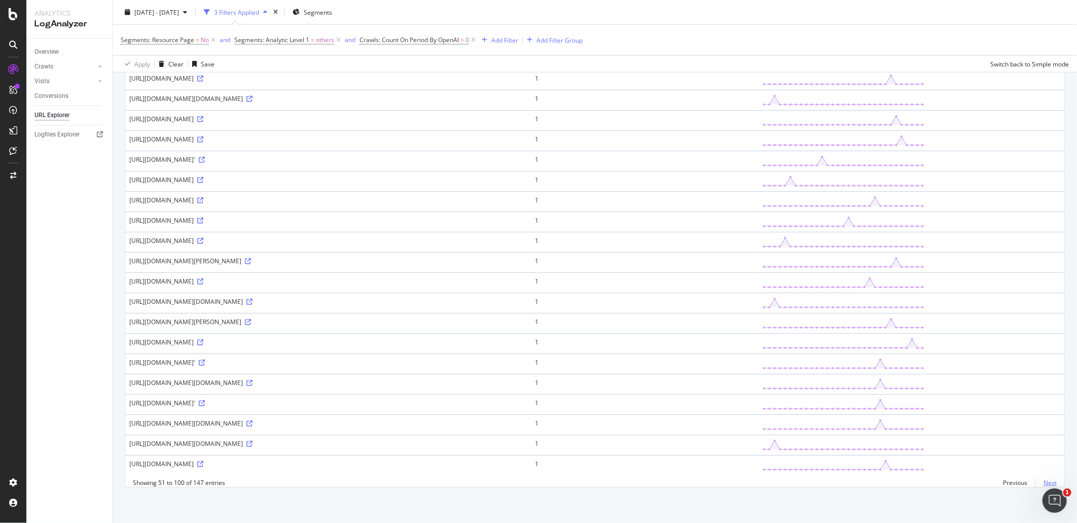
click at [1036, 480] on link "Next" at bounding box center [1046, 482] width 21 height 15
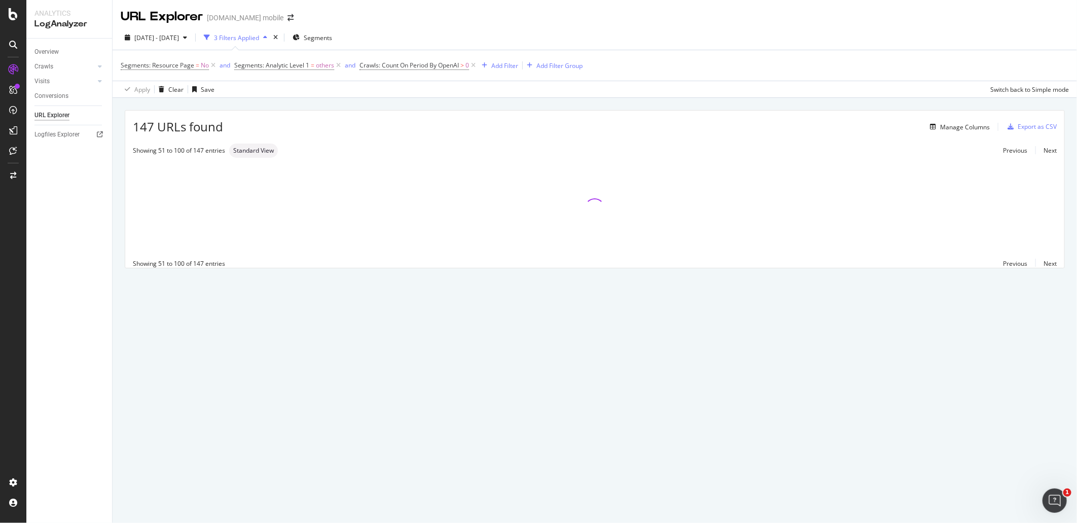
scroll to position [0, 0]
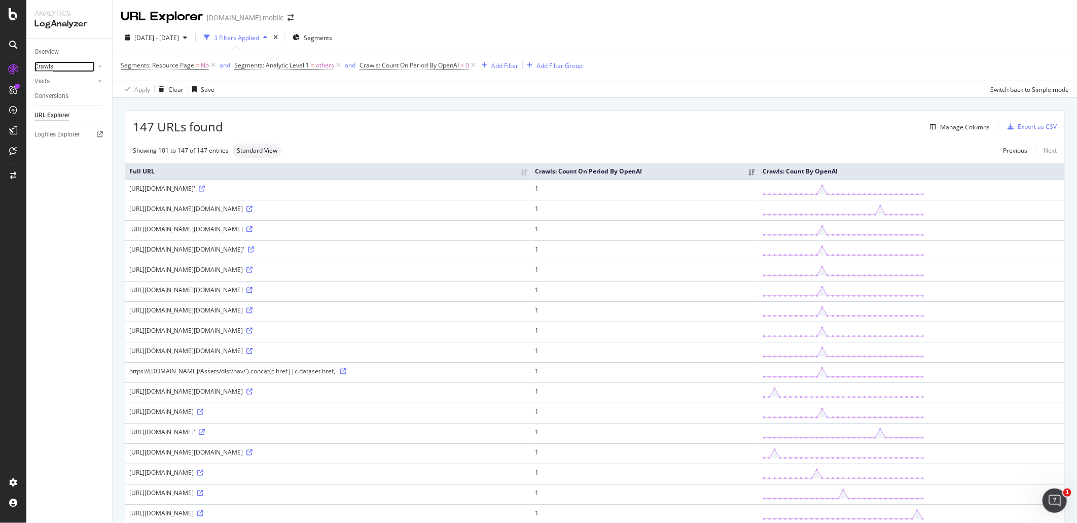
click at [52, 65] on div "Crawls" at bounding box center [43, 66] width 19 height 11
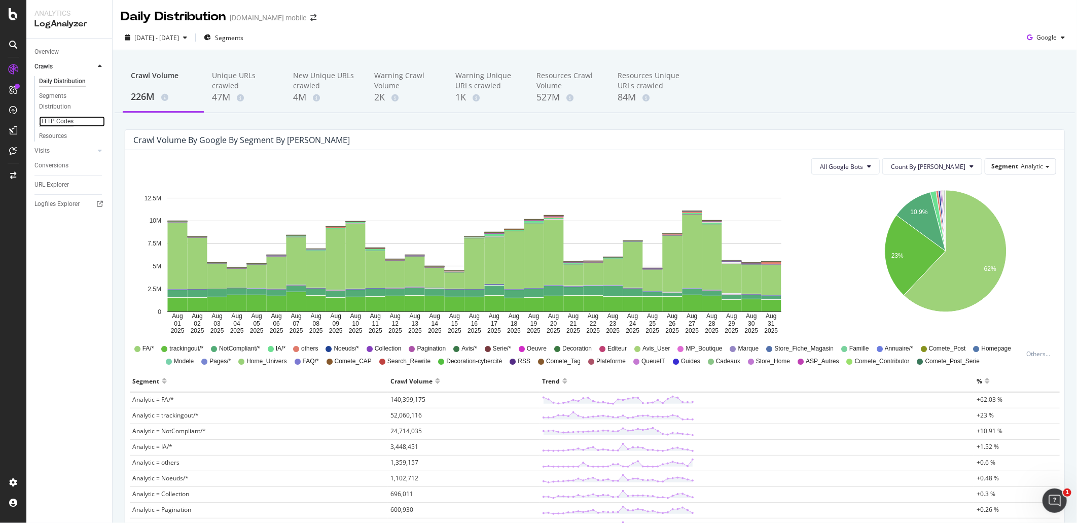
click at [56, 122] on div "HTTP Codes" at bounding box center [56, 121] width 34 height 11
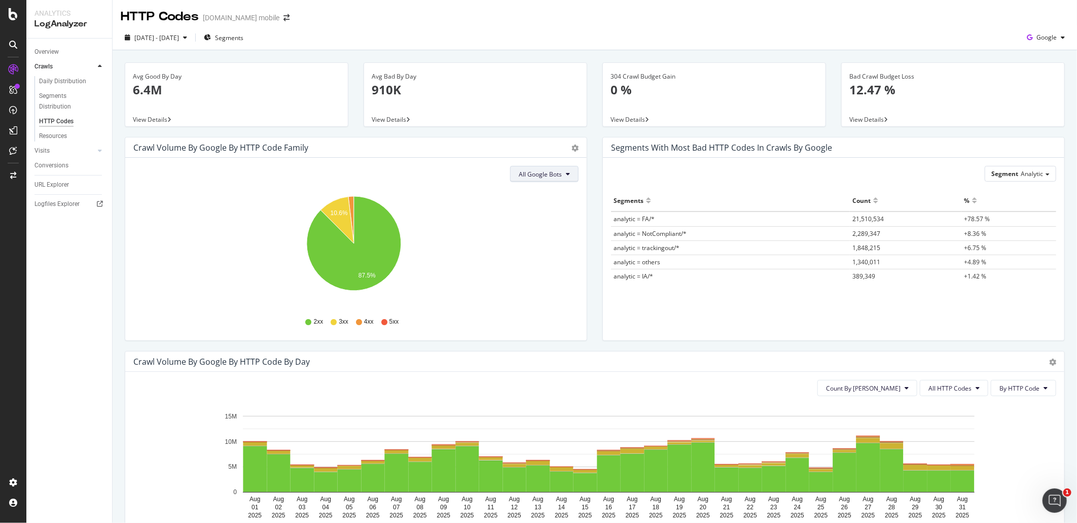
click at [557, 166] on button "All Google Bots" at bounding box center [544, 174] width 68 height 16
click at [572, 153] on div "Crawl Volume by google by HTTP Code Family Pie Table" at bounding box center [356, 147] width 462 height 20
click at [572, 150] on icon "gear" at bounding box center [575, 148] width 7 height 7
click at [499, 264] on icon "10.6% 87.5%" at bounding box center [353, 249] width 441 height 118
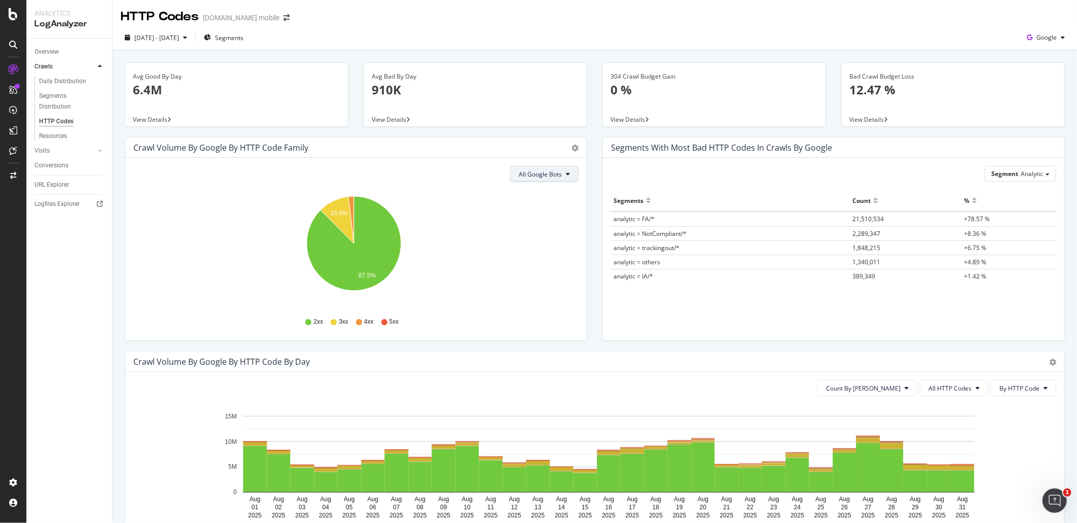
click at [527, 178] on span "All Google Bots" at bounding box center [540, 174] width 43 height 9
click at [564, 148] on div "Pie Table" at bounding box center [569, 148] width 17 height 10
click at [572, 148] on icon "gear" at bounding box center [575, 148] width 7 height 7
click at [493, 234] on icon "10.6% 87.5%" at bounding box center [353, 249] width 441 height 118
click at [572, 148] on icon "gear" at bounding box center [575, 148] width 7 height 7
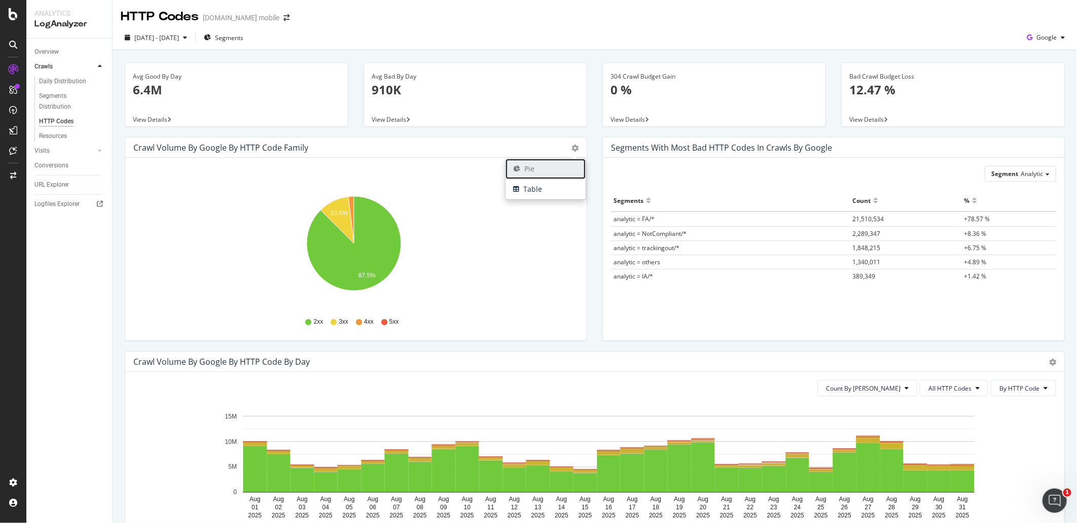
click at [560, 164] on span "Pie" at bounding box center [546, 168] width 80 height 15
click at [519, 243] on icon "10.6% 87.5%" at bounding box center [353, 249] width 441 height 118
click at [555, 178] on span "All Google Bots" at bounding box center [540, 174] width 43 height 9
click at [105, 211] on div "Overview Crawls Daily Distribution Segments Distribution HTTP Codes Resources V…" at bounding box center [69, 281] width 86 height 484
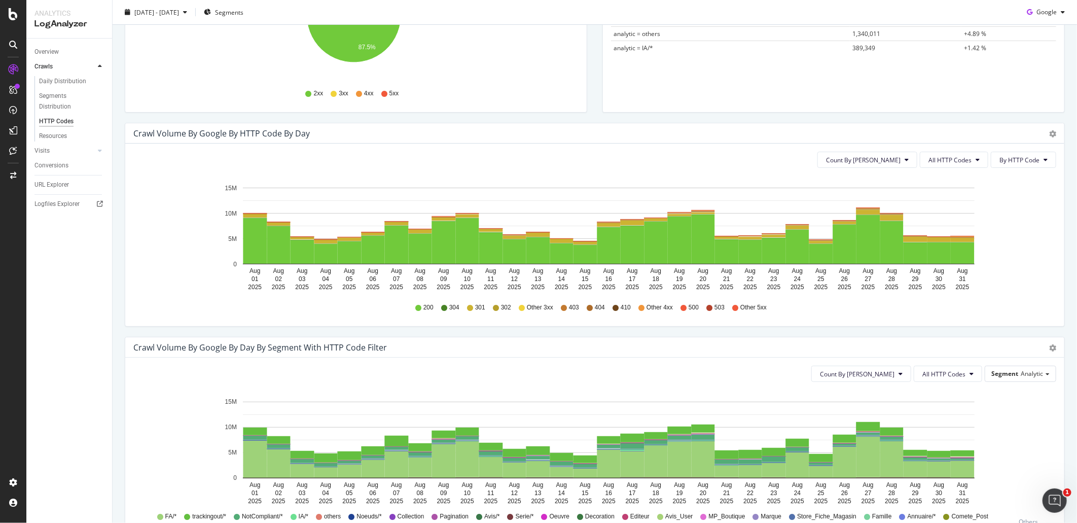
scroll to position [225, 0]
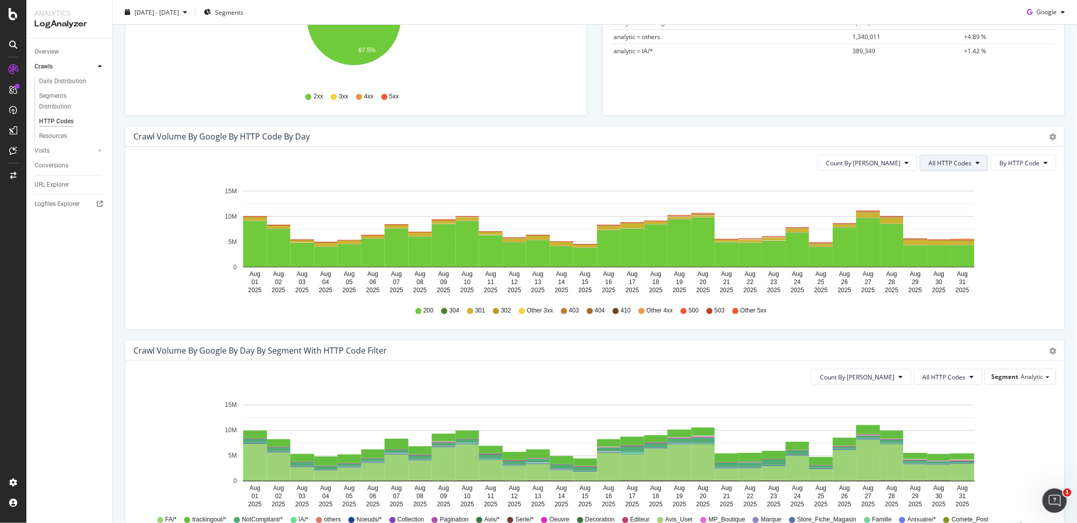
click at [954, 164] on span "All HTTP Codes" at bounding box center [950, 163] width 43 height 9
click at [955, 272] on span "5xx family" at bounding box center [947, 276] width 51 height 9
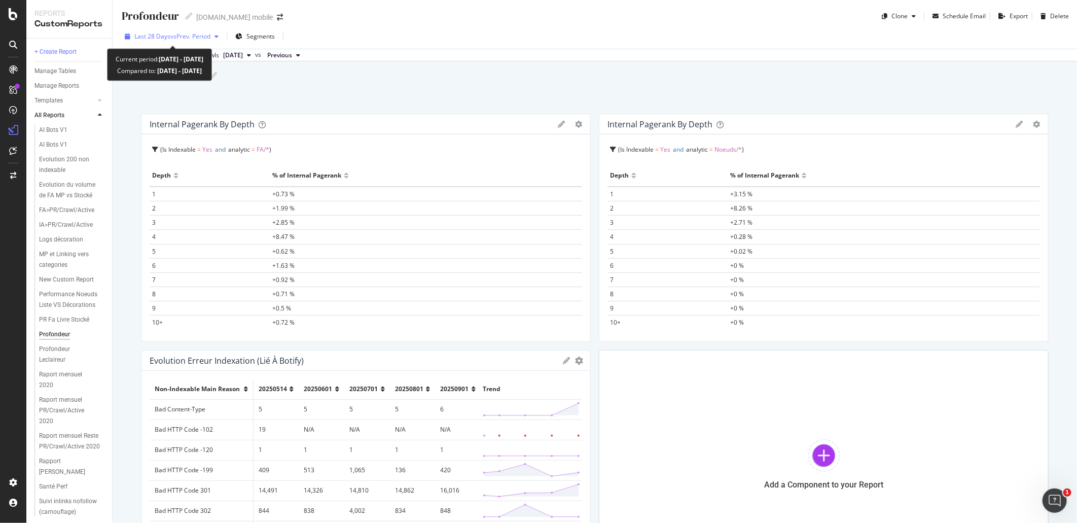
click at [206, 33] on span "vs Prev. Period" at bounding box center [190, 36] width 40 height 9
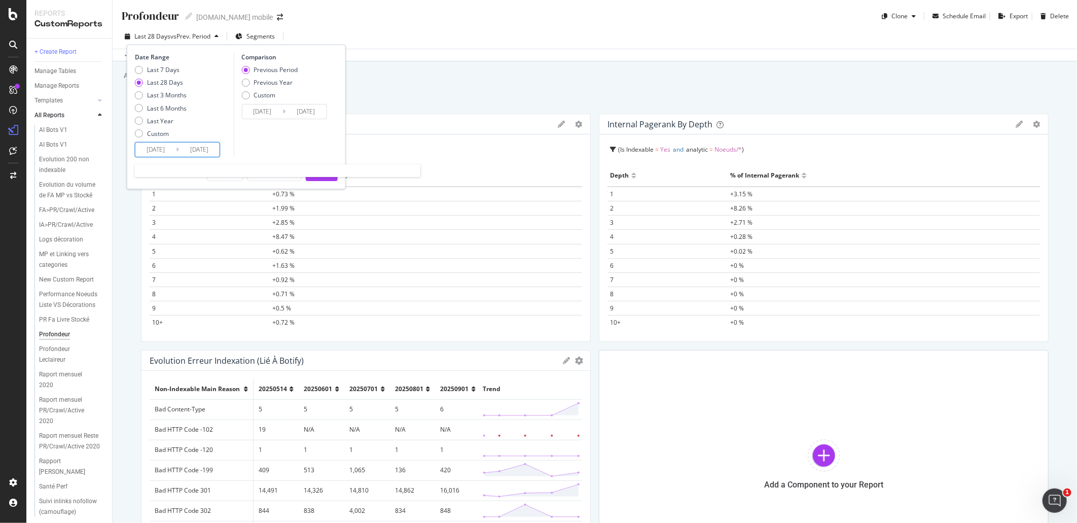
click at [180, 151] on input "[DATE]" at bounding box center [199, 150] width 41 height 14
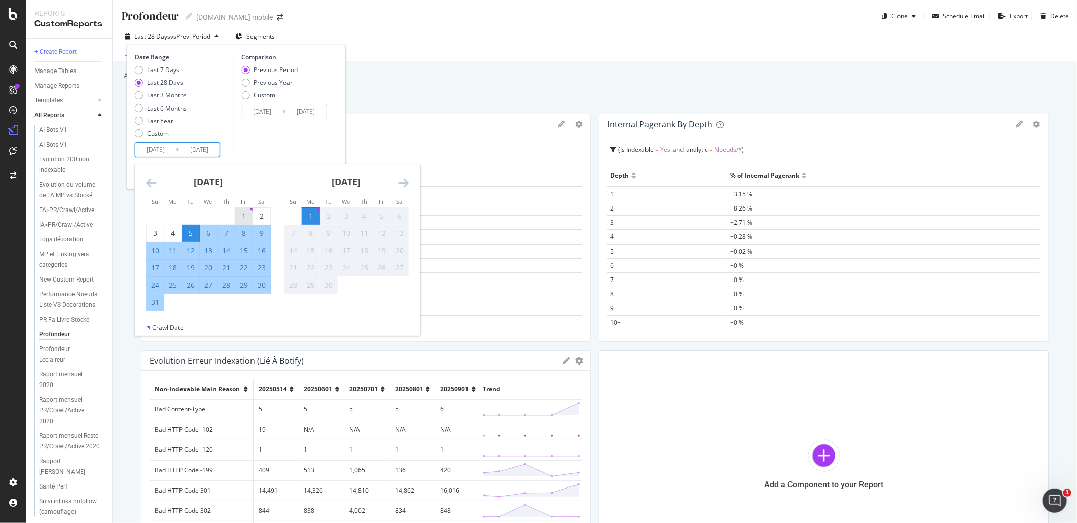
click at [244, 220] on div "1" at bounding box center [243, 216] width 17 height 10
type input "[DATE]"
click at [151, 306] on div "31" at bounding box center [155, 302] width 17 height 10
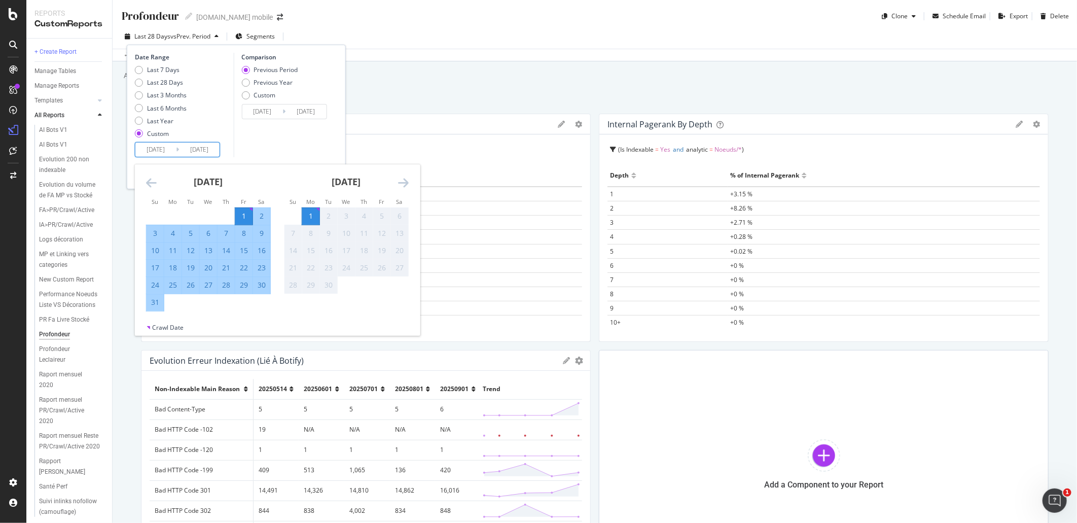
type input "[DATE]"
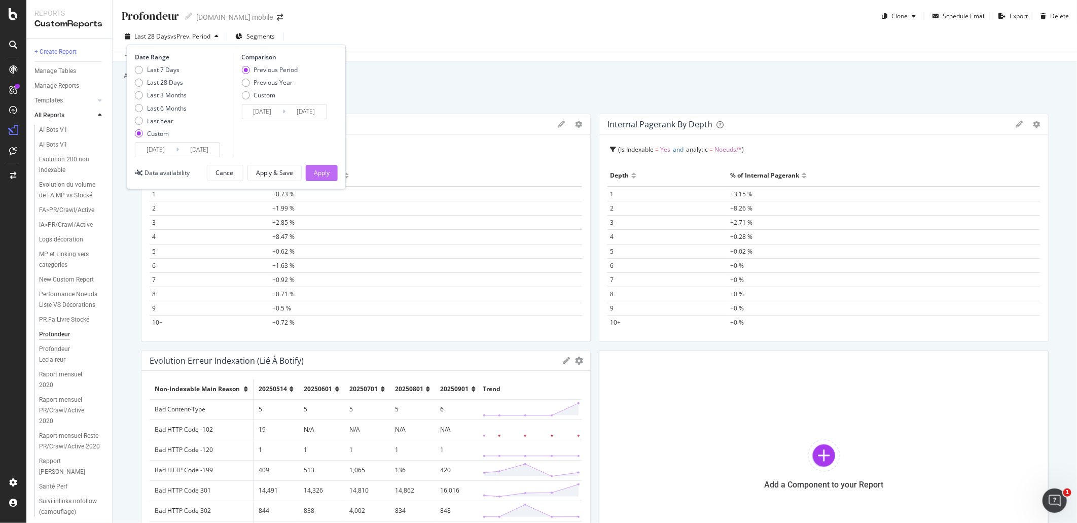
click at [322, 173] on div "Apply" at bounding box center [322, 172] width 16 height 9
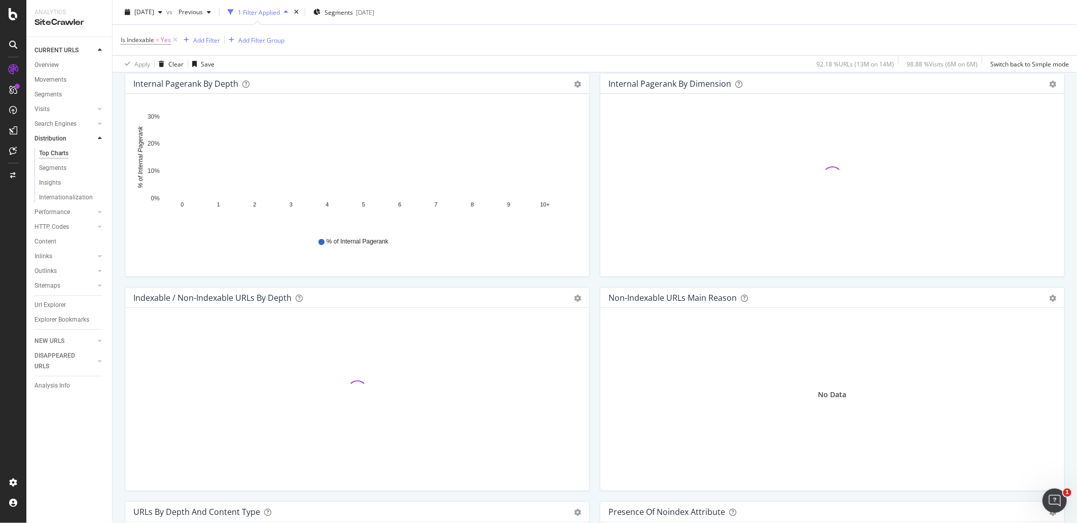
scroll to position [394, 0]
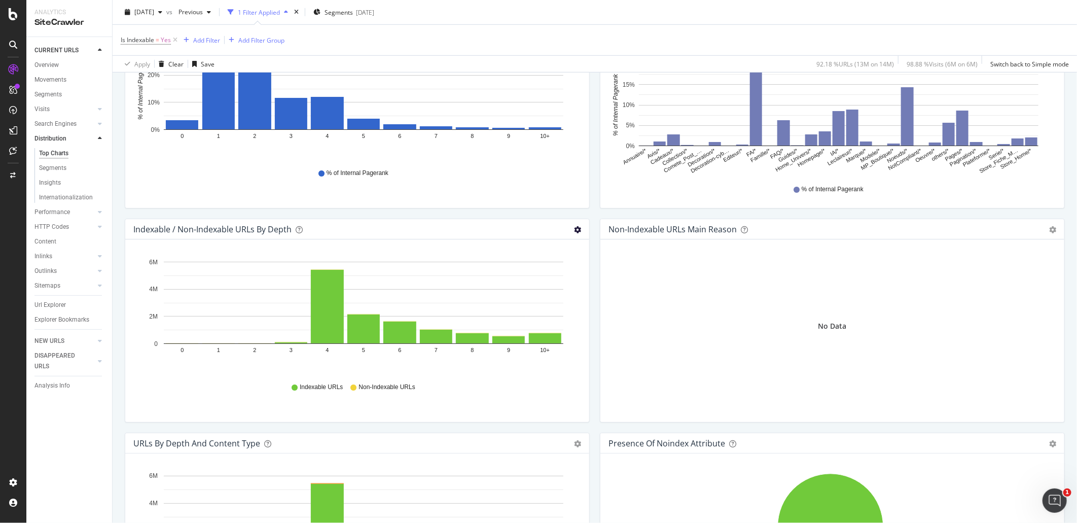
click at [574, 230] on icon "gear" at bounding box center [577, 229] width 7 height 7
click at [558, 287] on span "Table" at bounding box center [542, 287] width 92 height 14
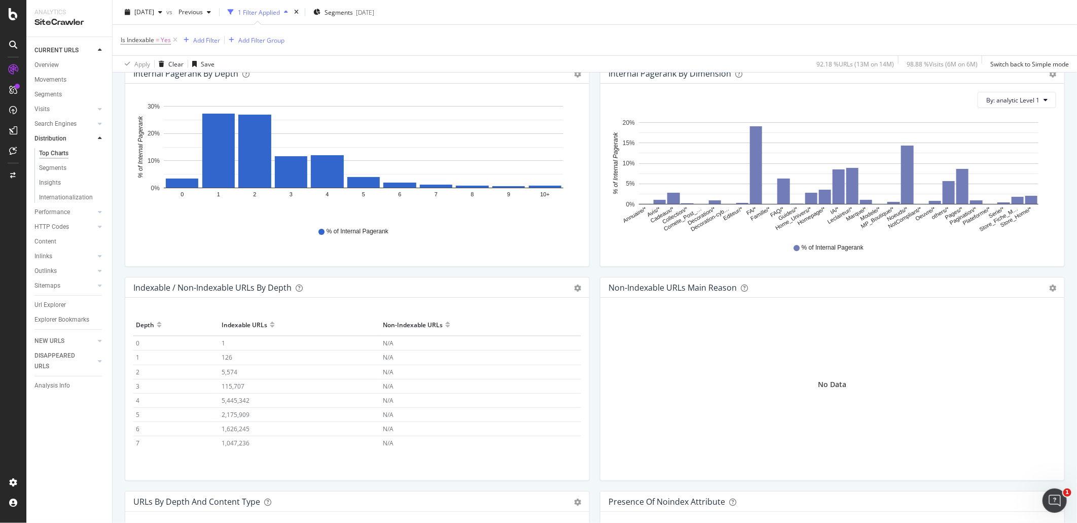
scroll to position [338, 0]
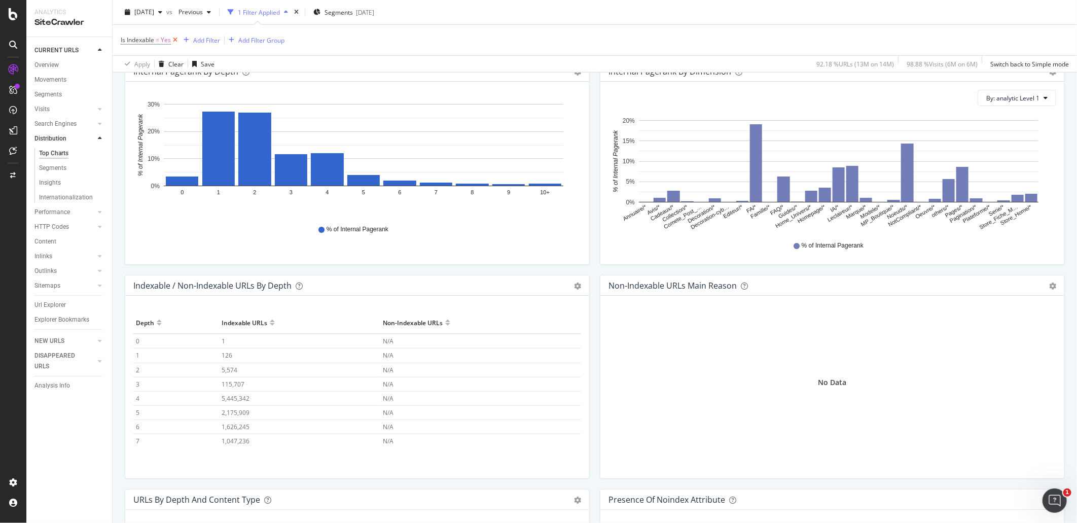
click at [174, 42] on icon at bounding box center [175, 40] width 9 height 10
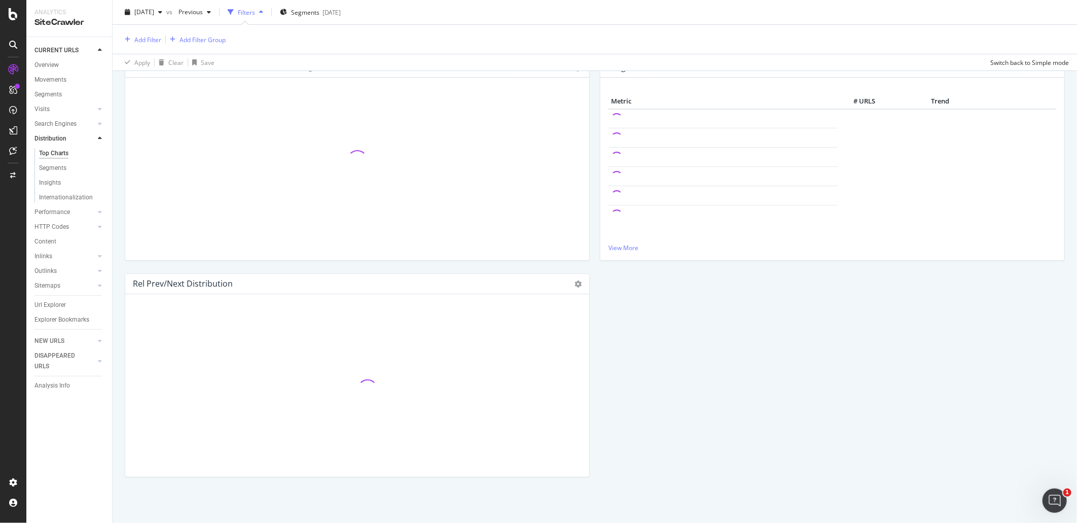
scroll to position [336, 0]
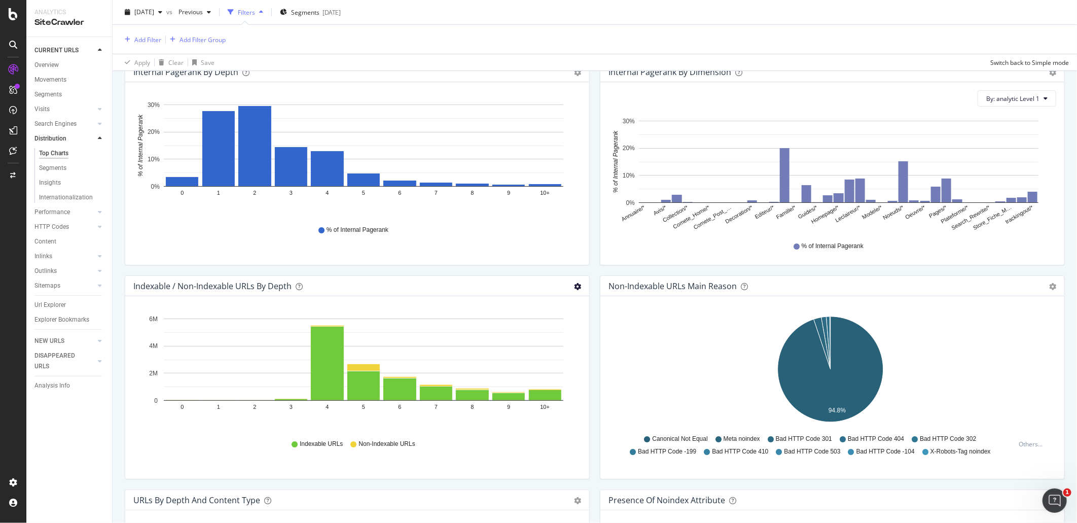
click at [574, 285] on icon "gear" at bounding box center [577, 286] width 7 height 7
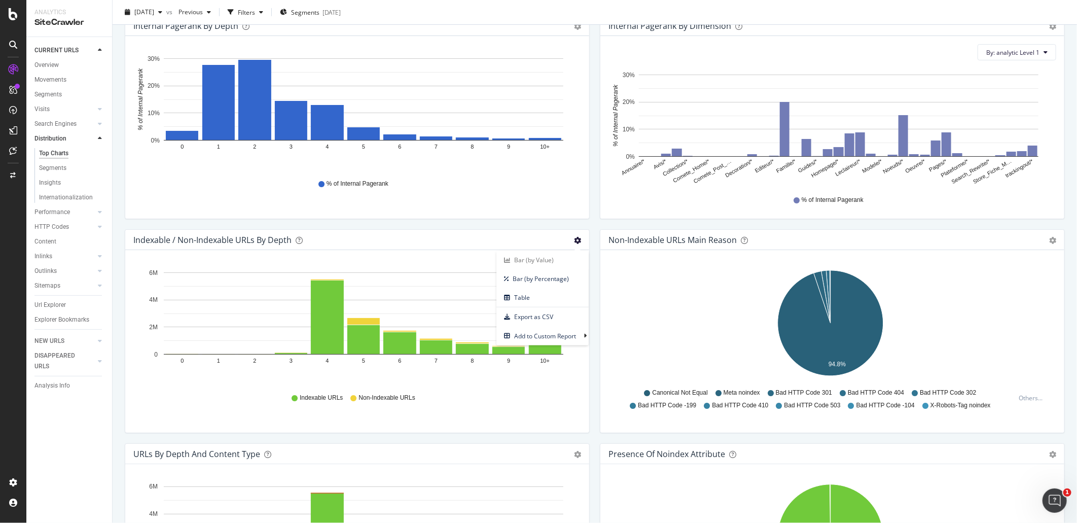
scroll to position [290, 0]
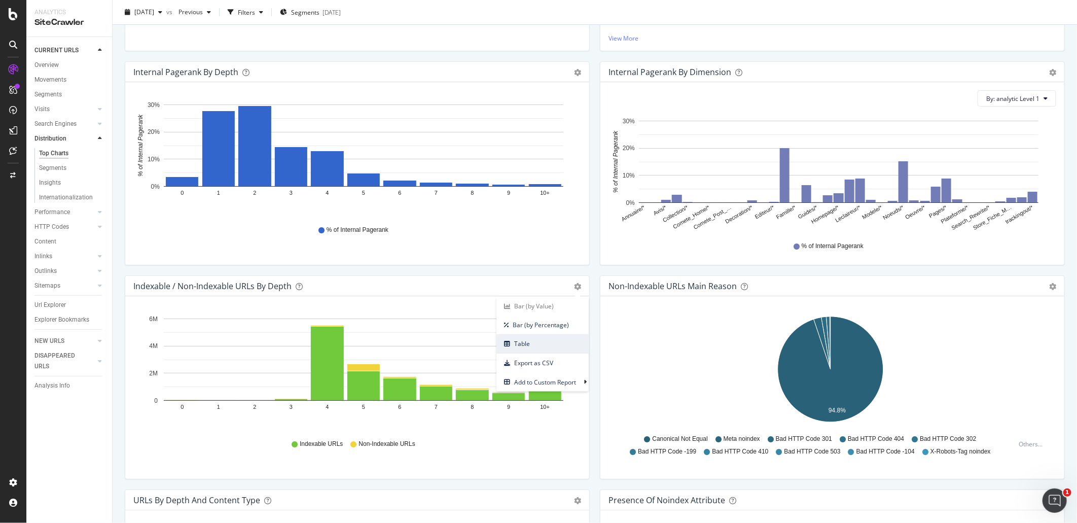
click at [547, 342] on span "Table" at bounding box center [542, 344] width 92 height 14
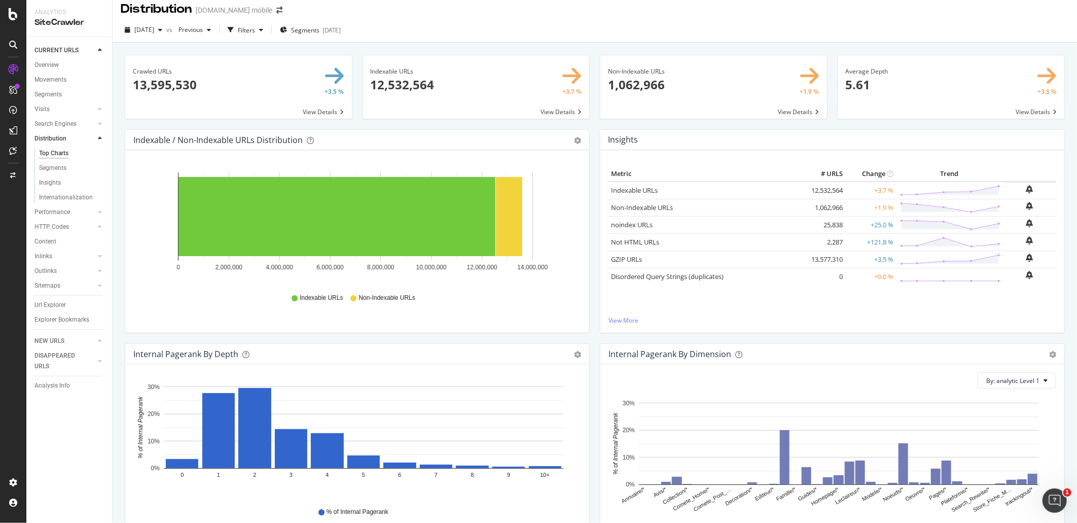
scroll to position [0, 0]
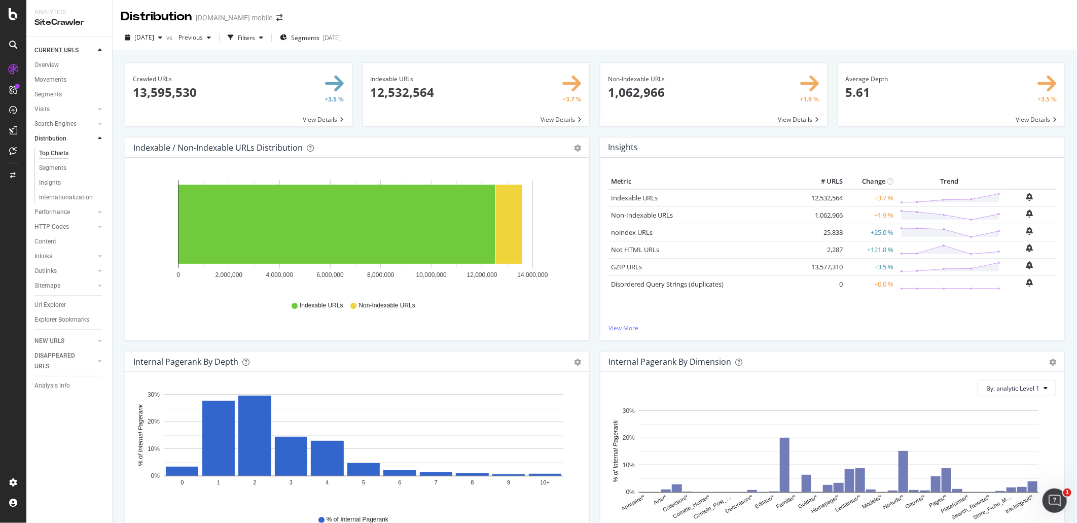
click at [569, 358] on div "Bar (by Value) Bar (by Percentage) Table Export as CSV Add to Custom Report" at bounding box center [572, 362] width 17 height 10
click at [574, 361] on icon "gear" at bounding box center [577, 362] width 7 height 7
click at [553, 420] on span "Table" at bounding box center [542, 419] width 92 height 14
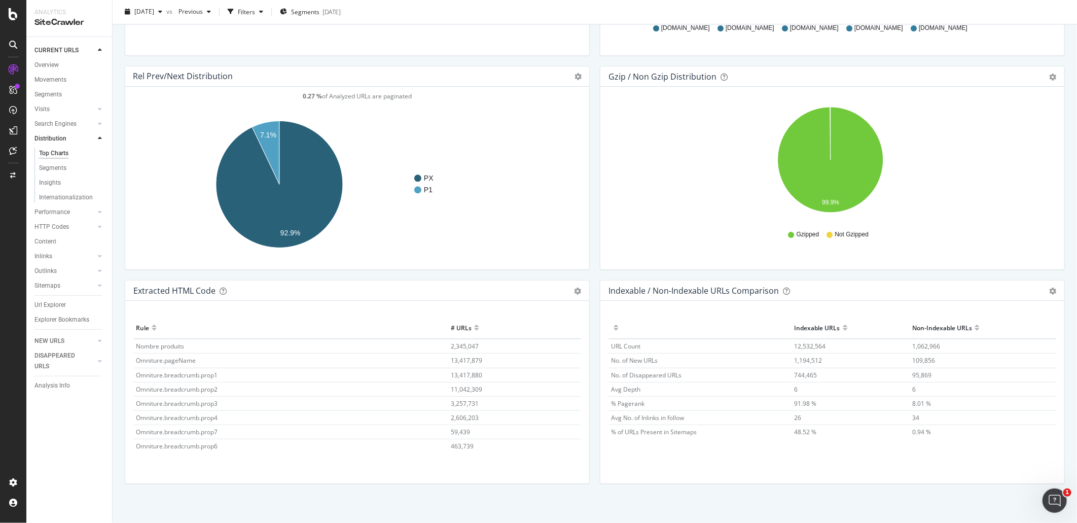
scroll to position [1362, 0]
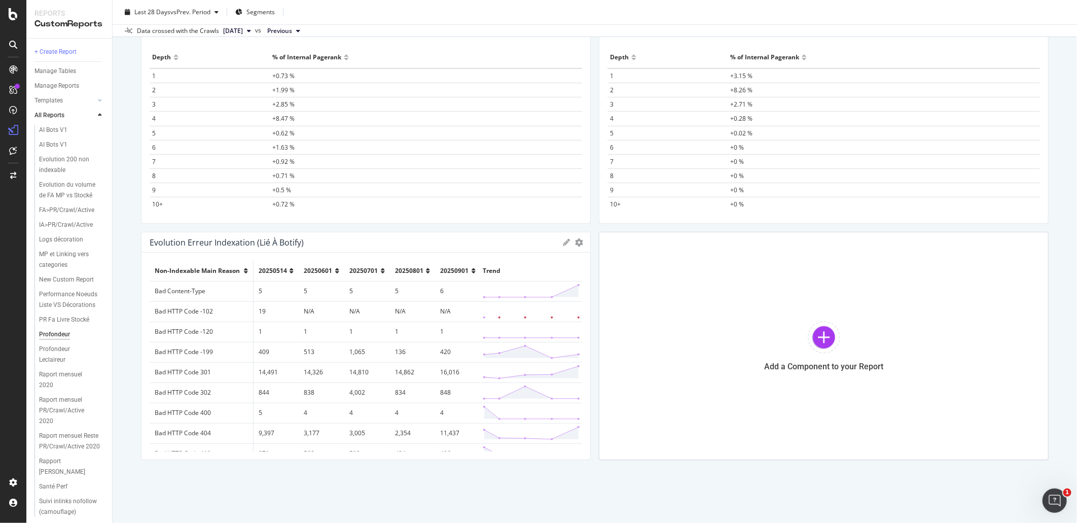
scroll to position [119, 0]
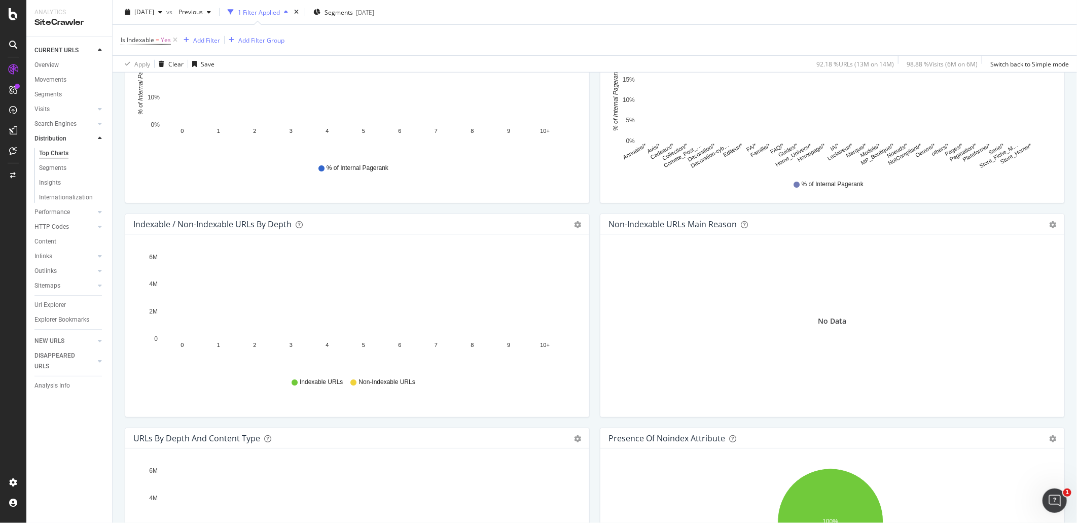
scroll to position [397, 0]
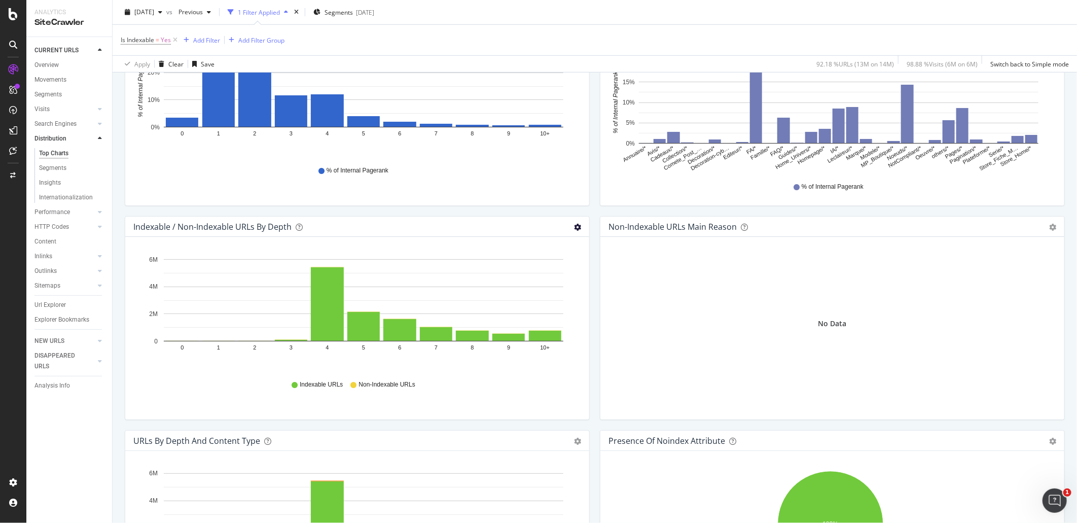
click at [574, 226] on div "Bar (by Value) Bar (by Percentage) Table Export as CSV Add to Custom Report" at bounding box center [577, 227] width 7 height 10
click at [574, 227] on icon "gear" at bounding box center [577, 227] width 7 height 7
click at [537, 278] on span "Table" at bounding box center [542, 284] width 92 height 14
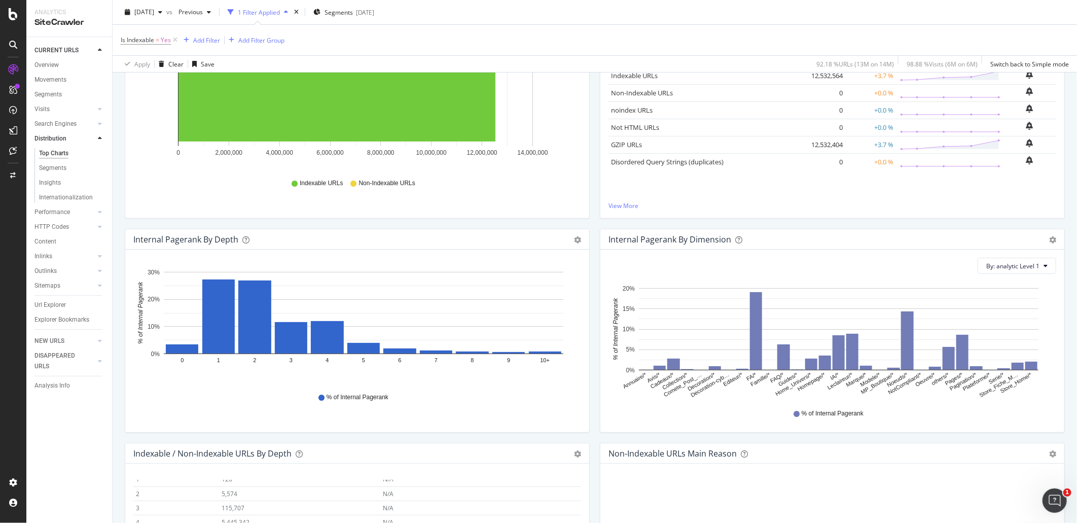
scroll to position [0, 0]
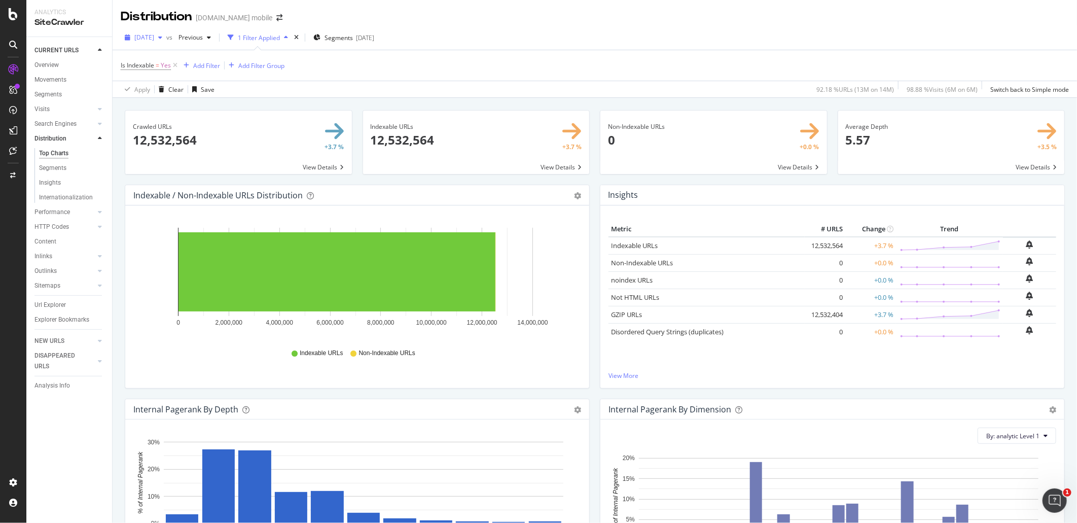
click at [154, 38] on span "[DATE]" at bounding box center [144, 37] width 20 height 9
click at [183, 87] on div "[DATE] 13.1M URLs" at bounding box center [187, 92] width 121 height 15
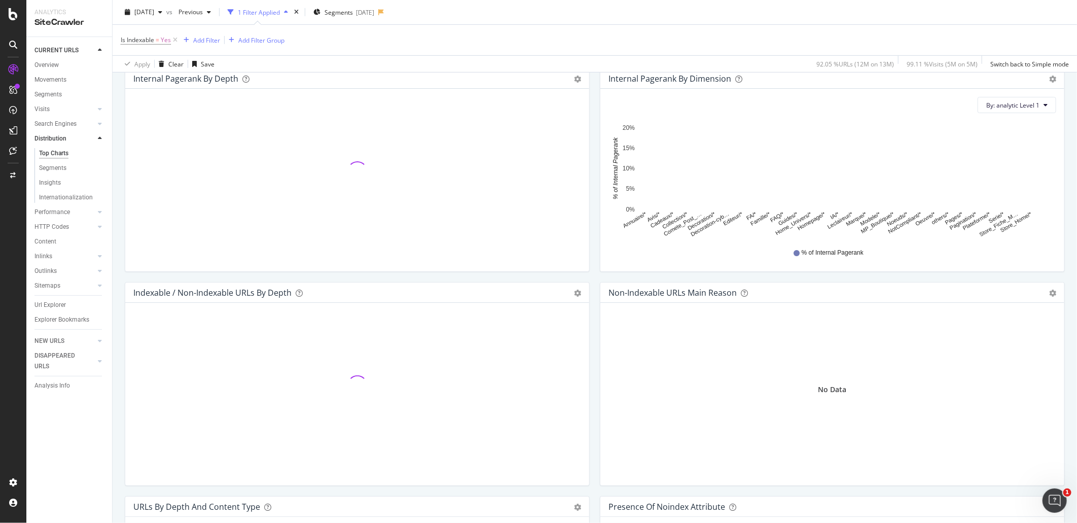
scroll to position [338, 0]
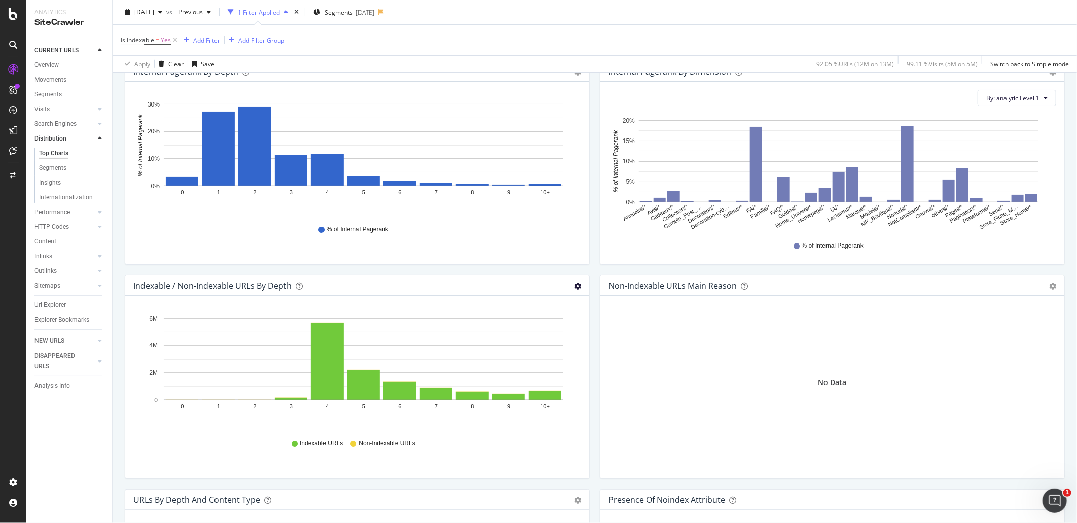
click at [574, 285] on icon "gear" at bounding box center [577, 285] width 7 height 7
click at [550, 335] on link "Table" at bounding box center [542, 343] width 92 height 19
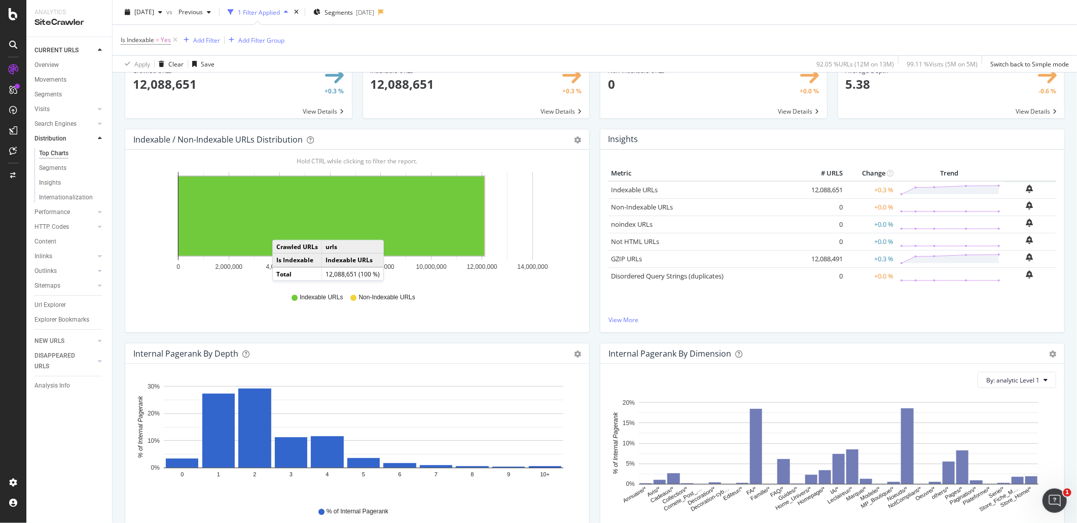
scroll to position [0, 0]
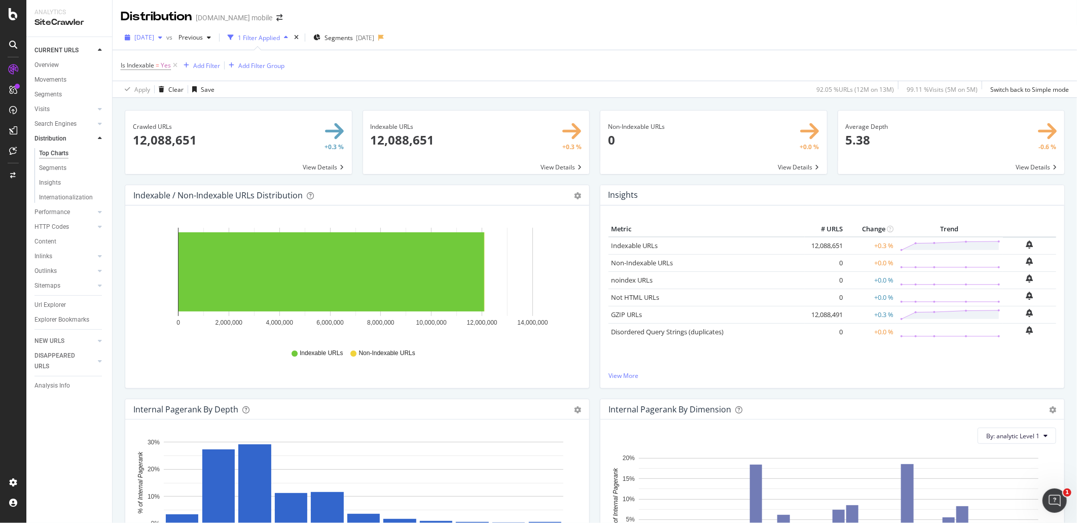
click at [154, 40] on span "[DATE]" at bounding box center [144, 37] width 20 height 9
click at [153, 72] on div "[DATE]" at bounding box center [160, 73] width 51 height 9
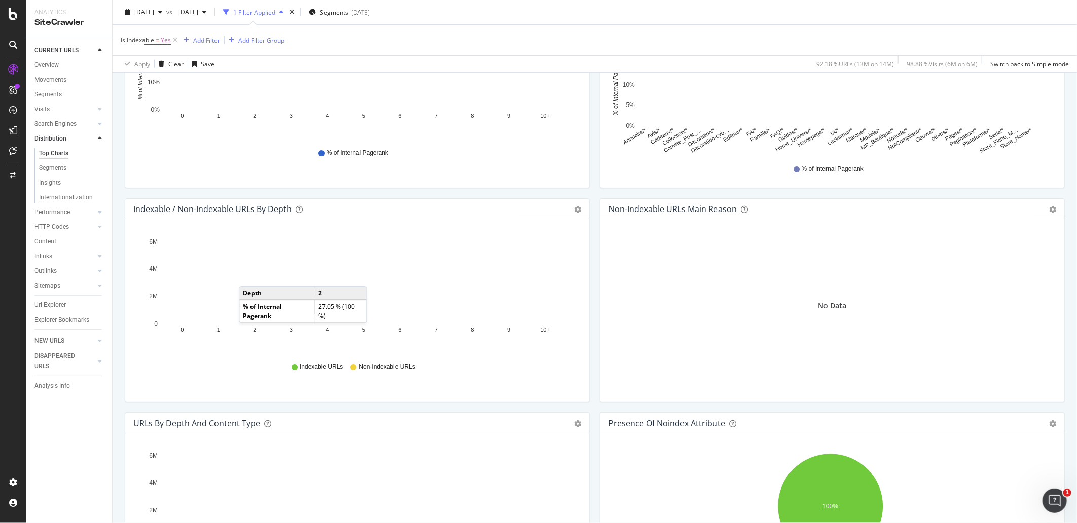
scroll to position [450, 0]
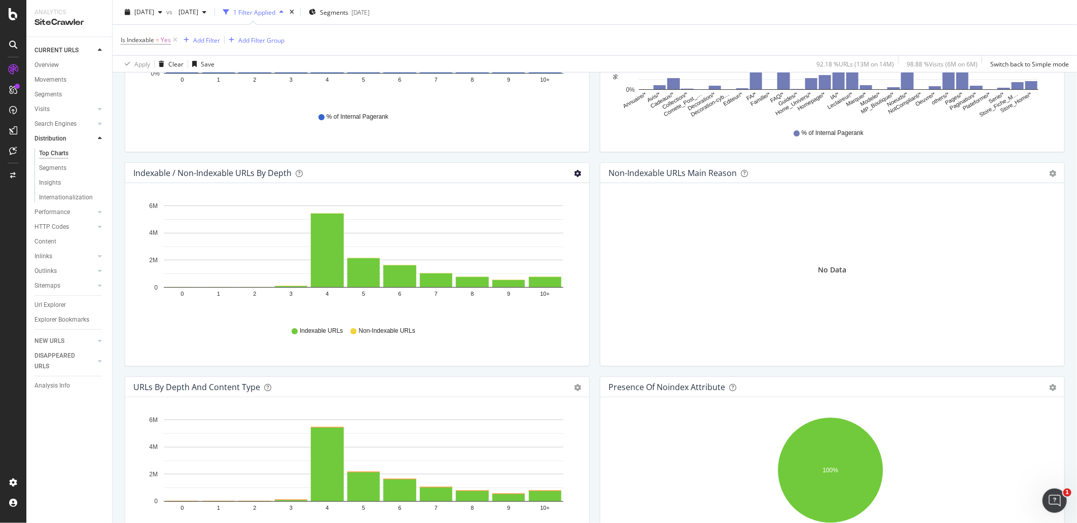
click at [574, 171] on icon "gear" at bounding box center [577, 173] width 7 height 7
click at [543, 234] on span "Table" at bounding box center [542, 231] width 92 height 14
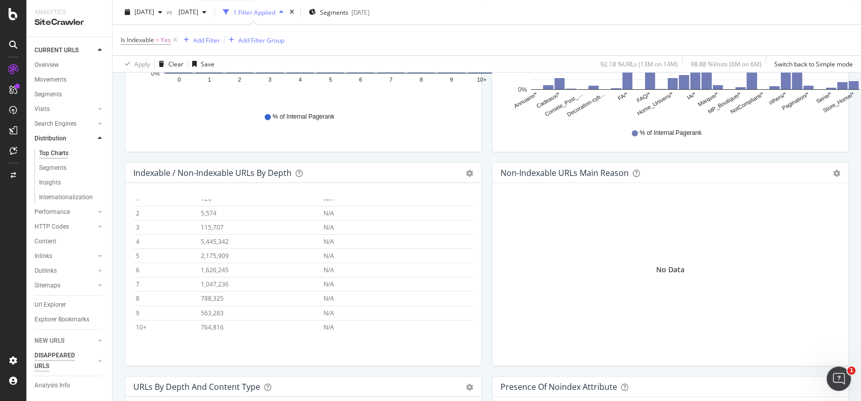
scroll to position [44, 0]
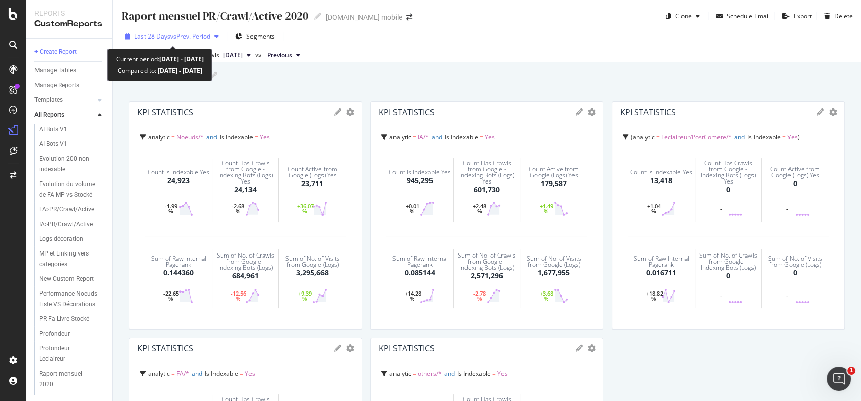
click at [201, 37] on span "vs Prev. Period" at bounding box center [190, 36] width 40 height 9
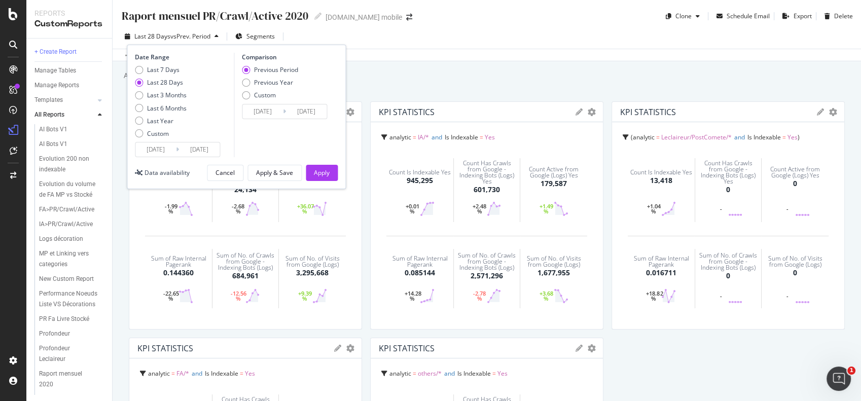
click at [167, 148] on input "[DATE]" at bounding box center [155, 150] width 41 height 14
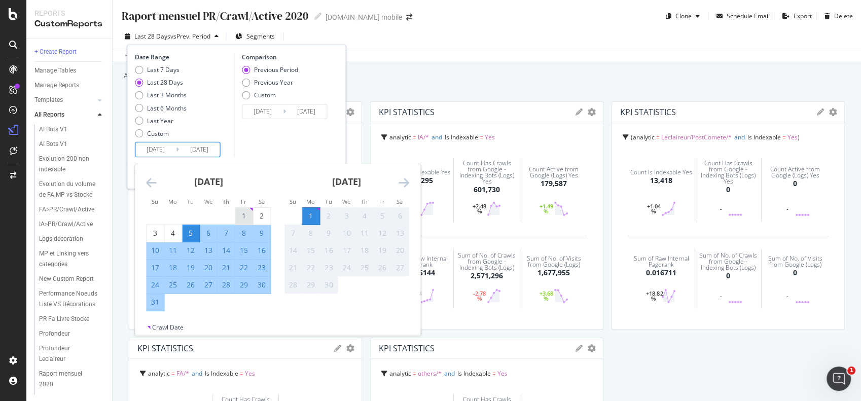
click at [240, 215] on div "1" at bounding box center [243, 216] width 17 height 10
type input "[DATE]"
click at [161, 305] on div "31" at bounding box center [155, 302] width 17 height 10
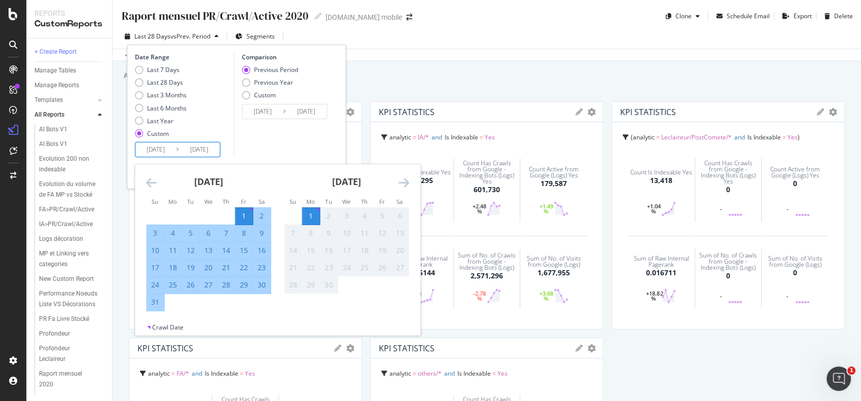
type input "[DATE]"
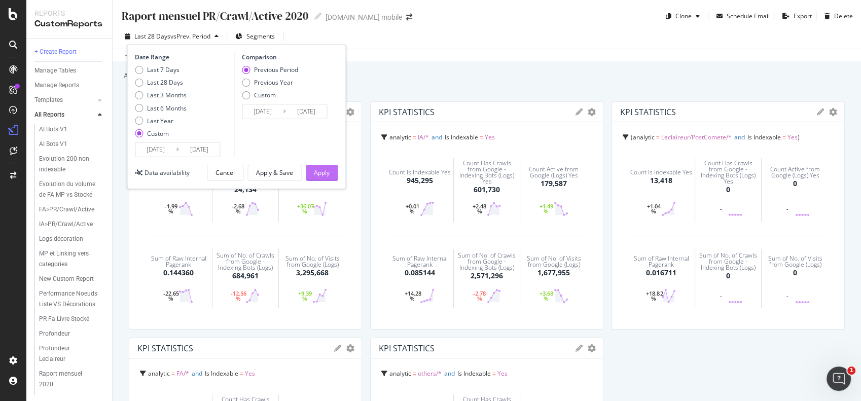
click at [325, 174] on div "Apply" at bounding box center [322, 172] width 16 height 9
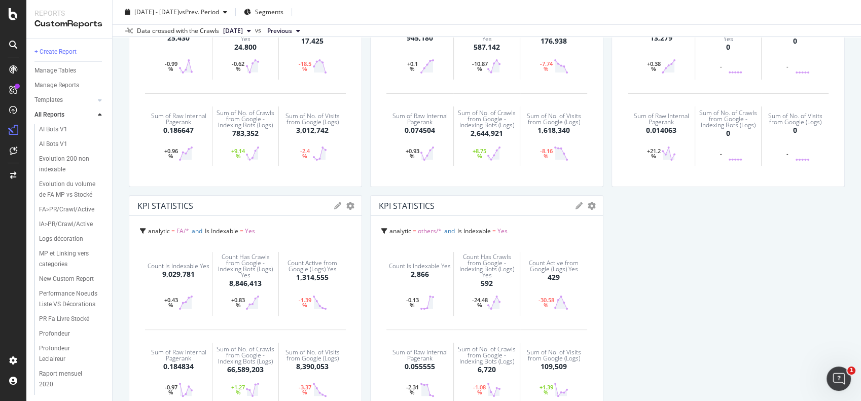
scroll to position [169, 0]
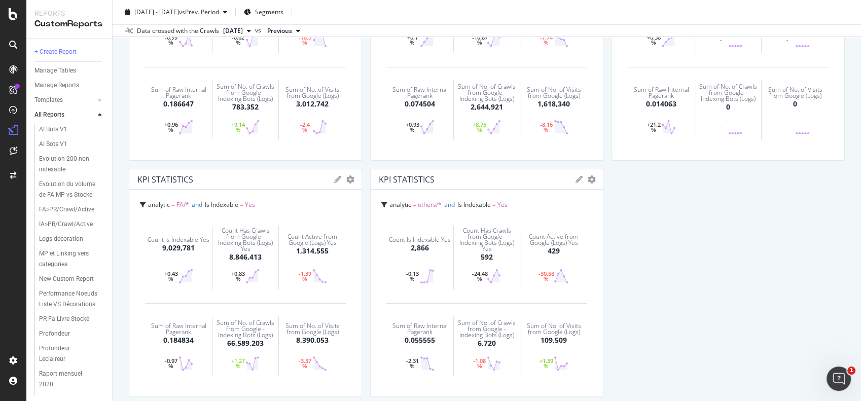
click at [238, 30] on span "[DATE]" at bounding box center [233, 30] width 20 height 9
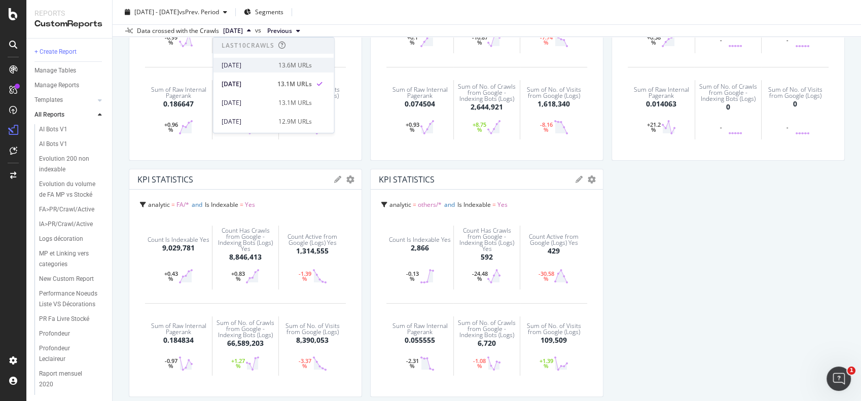
click at [252, 66] on div "[DATE]" at bounding box center [247, 64] width 51 height 9
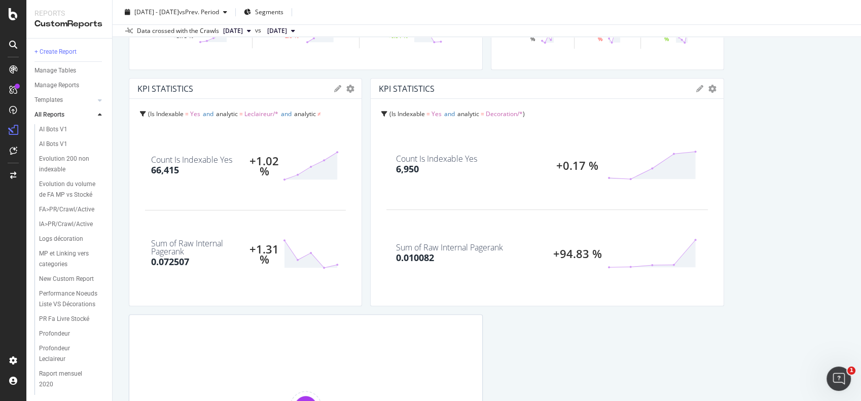
scroll to position [900, 0]
